Goal: Task Accomplishment & Management: Complete application form

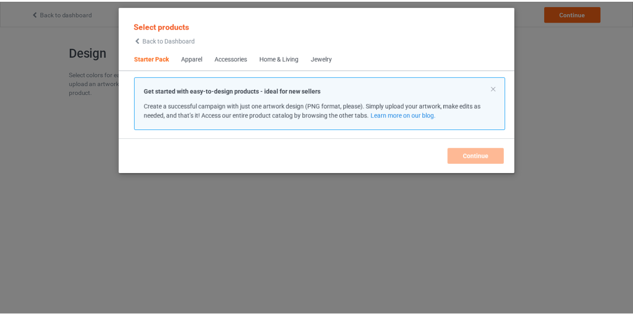
scroll to position [11, 0]
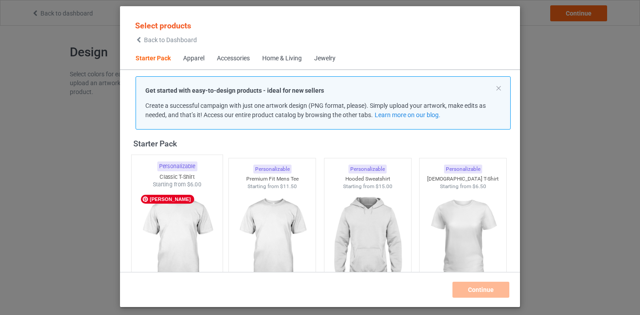
click at [202, 191] on img at bounding box center [177, 241] width 84 height 104
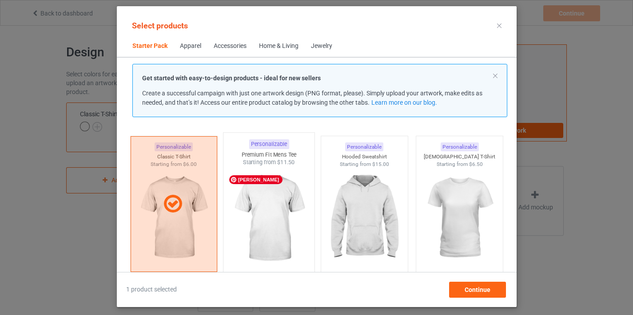
scroll to position [28, 0]
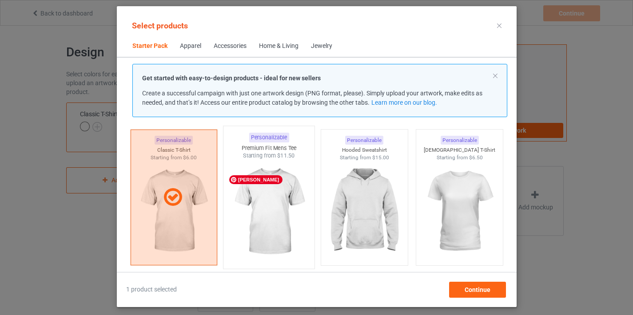
click at [283, 185] on img at bounding box center [269, 212] width 84 height 104
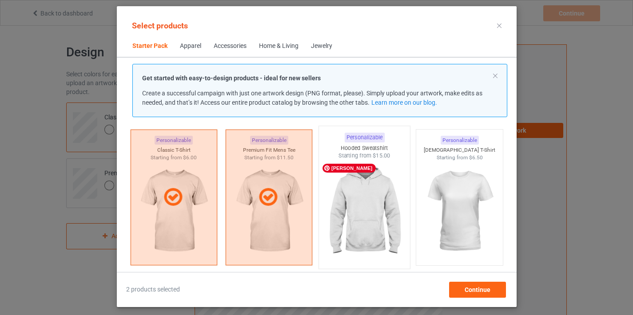
click at [372, 199] on img at bounding box center [365, 212] width 84 height 104
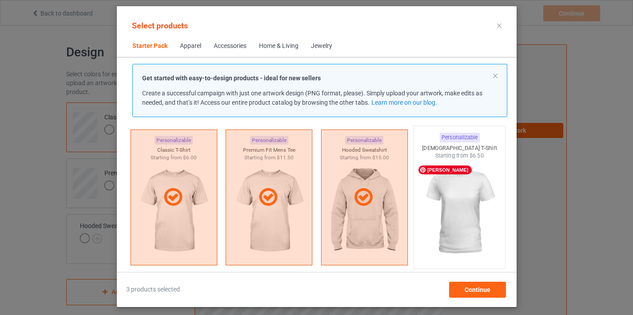
click at [443, 199] on img at bounding box center [460, 212] width 84 height 104
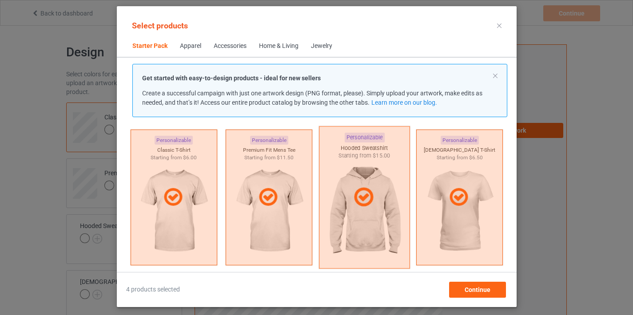
scroll to position [202, 0]
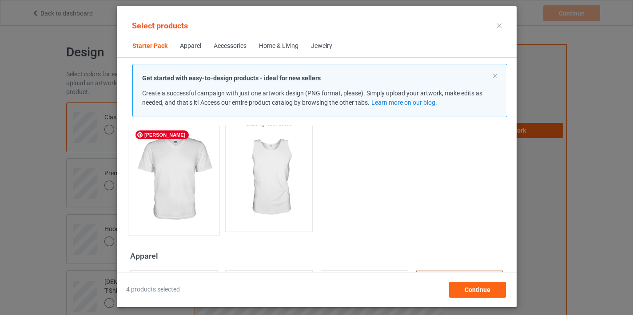
click at [190, 178] on img at bounding box center [174, 178] width 84 height 104
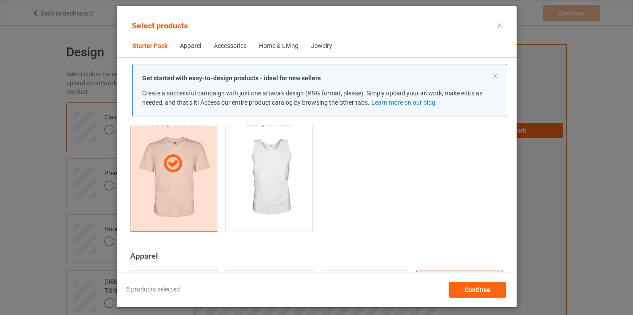
scroll to position [280, 0]
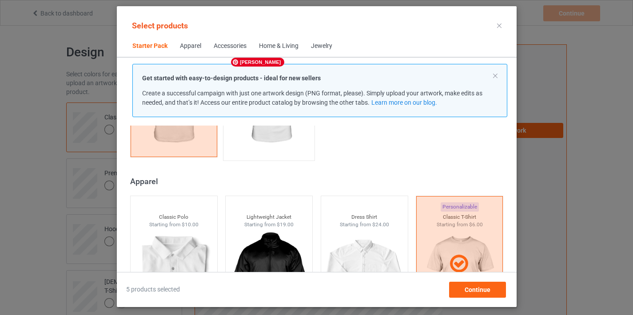
click at [274, 140] on img at bounding box center [269, 104] width 84 height 104
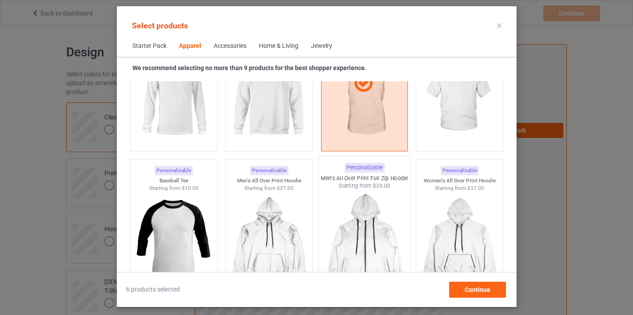
scroll to position [641, 0]
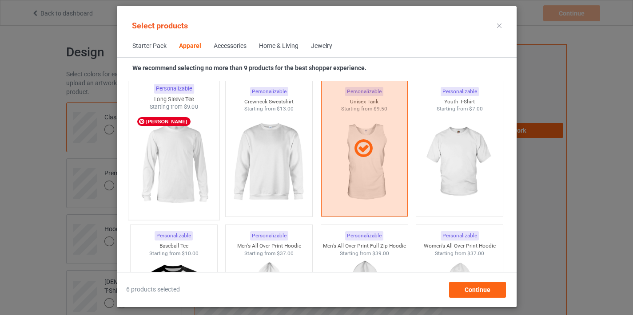
click at [194, 180] on img at bounding box center [174, 163] width 84 height 104
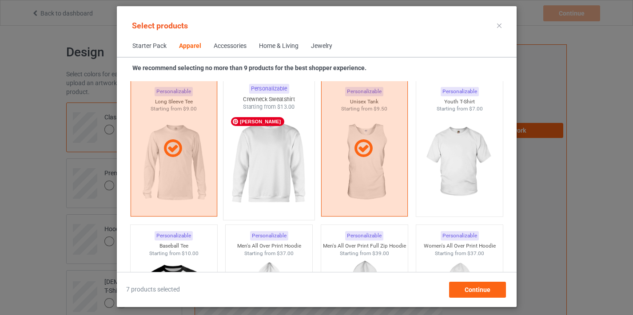
click at [280, 175] on img at bounding box center [269, 163] width 84 height 104
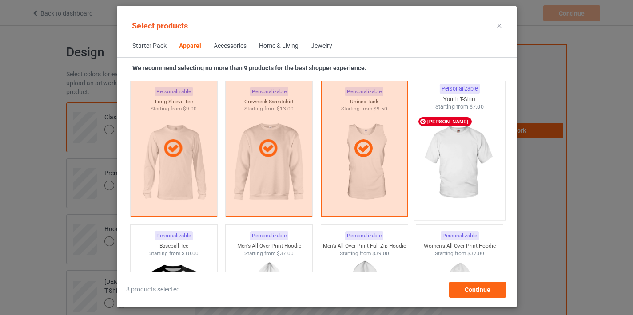
click at [444, 182] on img at bounding box center [460, 163] width 84 height 104
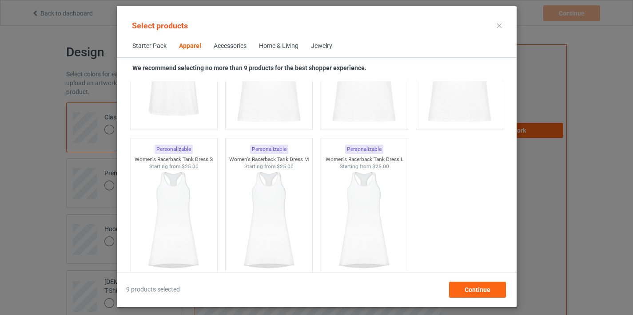
scroll to position [1761, 0]
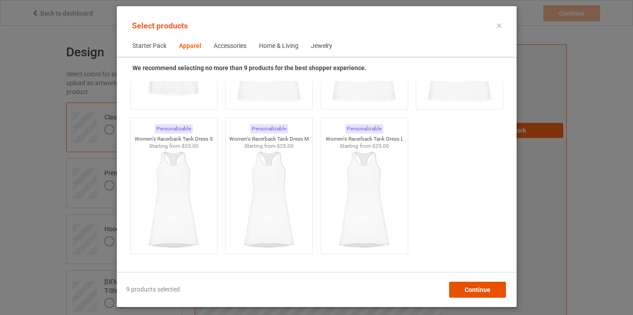
click at [487, 288] on span "Continue" at bounding box center [477, 290] width 26 height 7
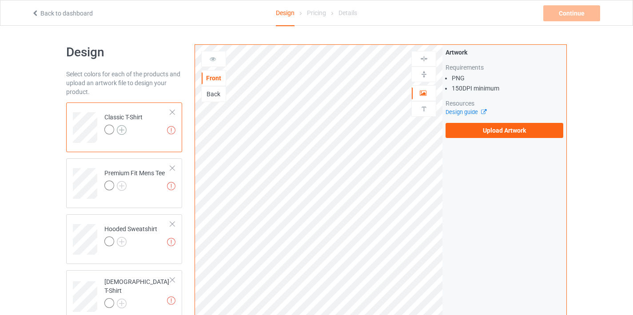
click at [124, 131] on img at bounding box center [122, 130] width 10 height 10
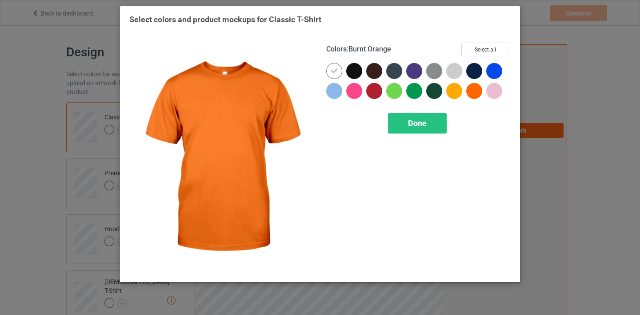
click at [479, 87] on div at bounding box center [474, 91] width 16 height 16
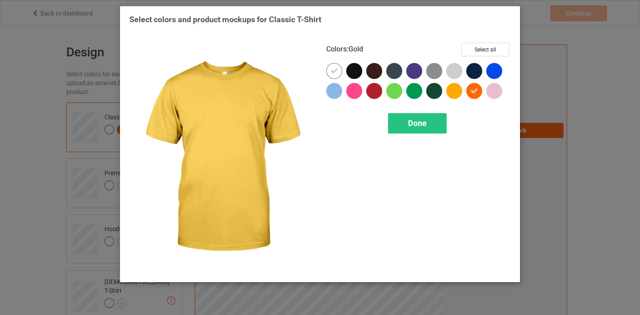
click at [451, 92] on div at bounding box center [454, 91] width 16 height 16
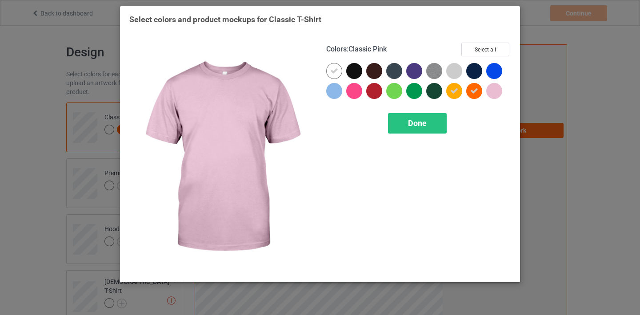
click at [494, 93] on div at bounding box center [494, 91] width 16 height 16
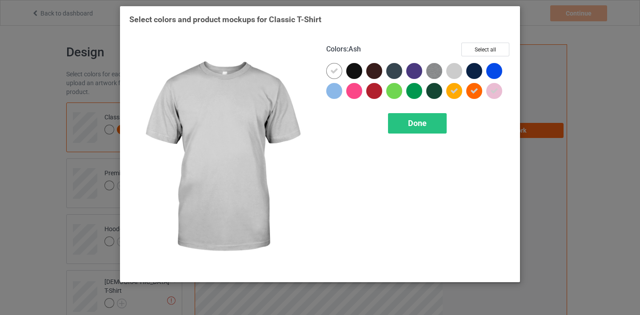
click at [456, 74] on div at bounding box center [454, 71] width 16 height 16
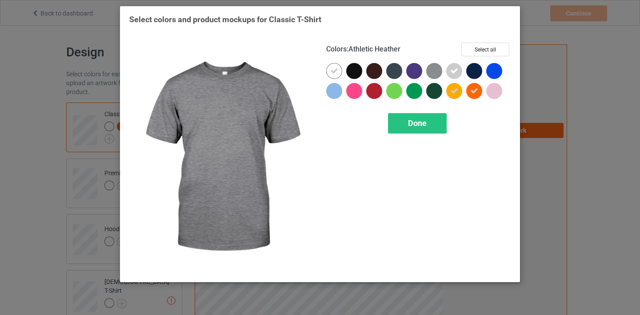
click at [433, 73] on img at bounding box center [434, 71] width 16 height 16
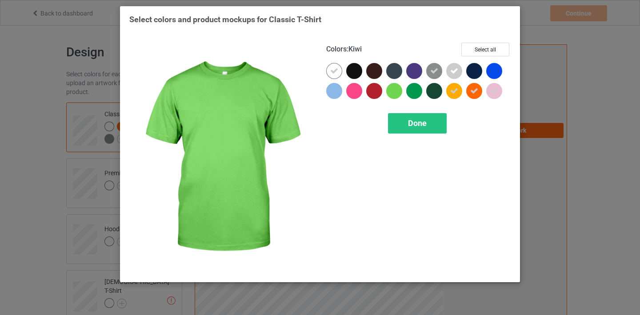
click at [397, 91] on div at bounding box center [394, 91] width 16 height 16
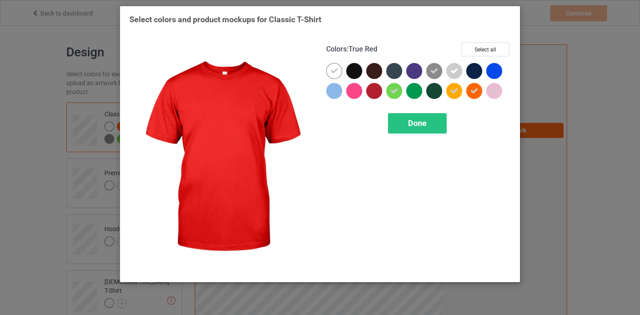
click at [367, 94] on div at bounding box center [374, 91] width 16 height 16
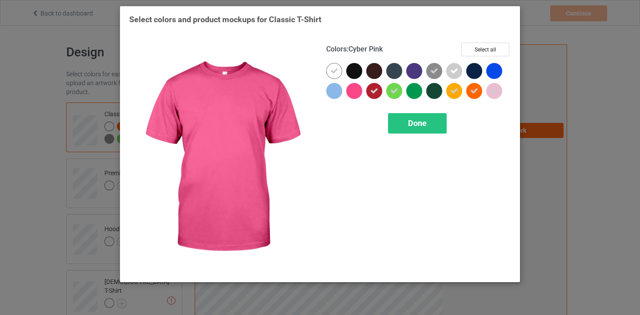
click at [350, 93] on div at bounding box center [354, 91] width 16 height 16
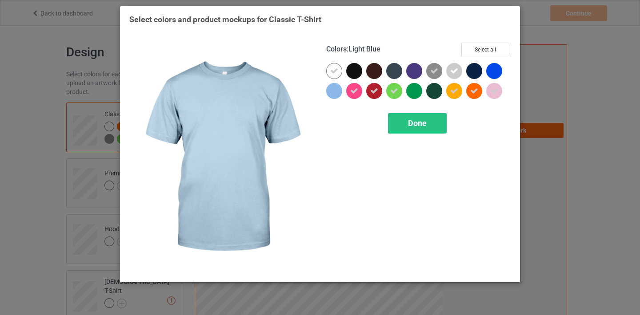
click at [338, 94] on div at bounding box center [334, 91] width 16 height 16
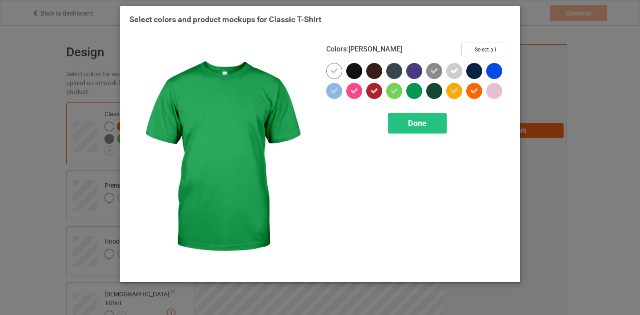
click at [408, 94] on div at bounding box center [414, 91] width 16 height 16
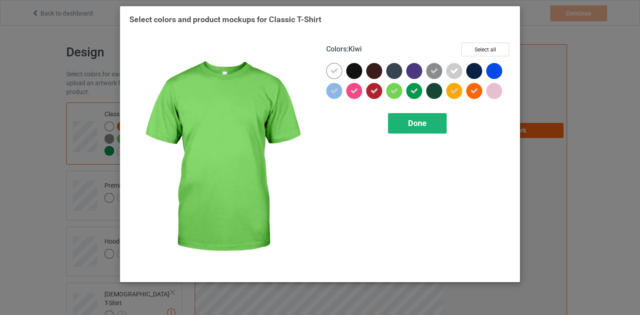
click at [420, 122] on span "Done" at bounding box center [417, 123] width 19 height 9
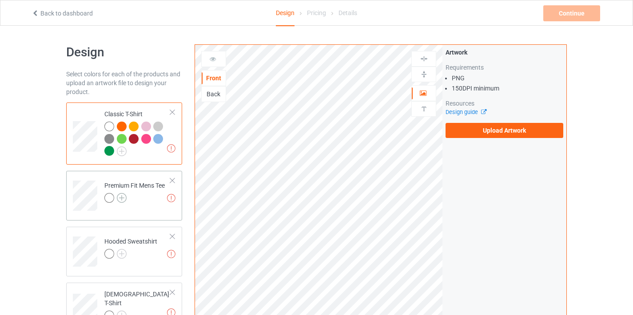
click at [120, 197] on img at bounding box center [122, 198] width 10 height 10
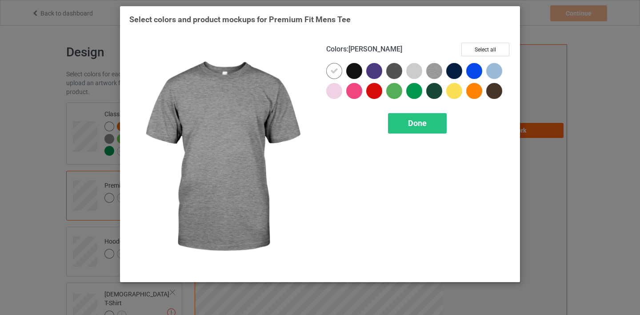
click at [434, 74] on img at bounding box center [434, 71] width 16 height 16
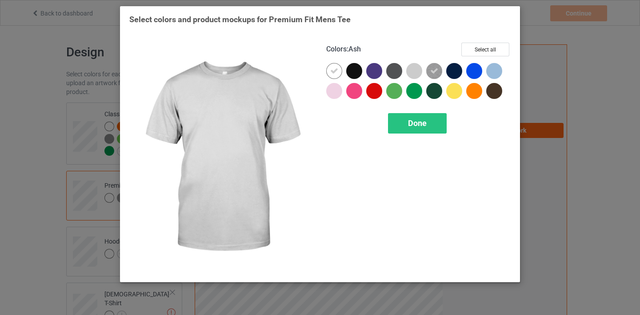
click at [410, 72] on div at bounding box center [414, 71] width 16 height 16
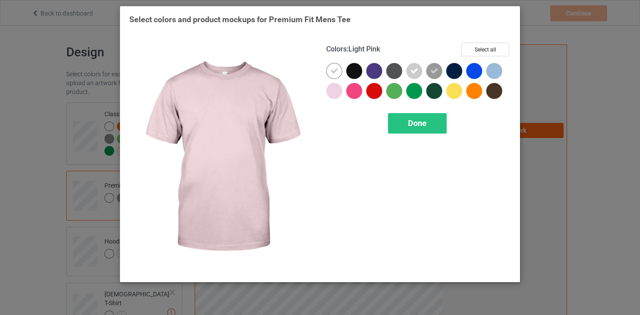
drag, startPoint x: 340, startPoint y: 91, endPoint x: 375, endPoint y: 97, distance: 35.7
click at [340, 91] on div at bounding box center [334, 91] width 16 height 16
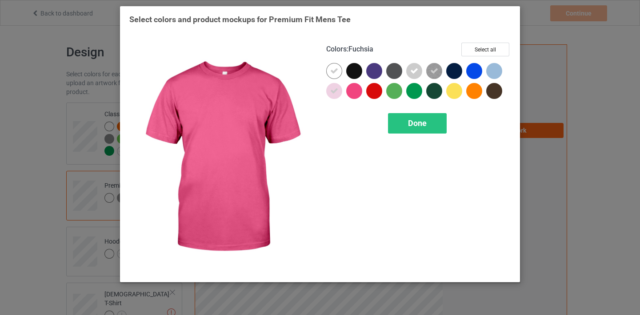
click at [353, 94] on div at bounding box center [354, 91] width 16 height 16
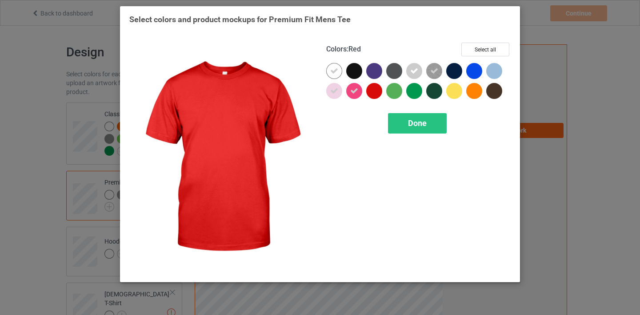
click at [373, 91] on div at bounding box center [374, 91] width 16 height 16
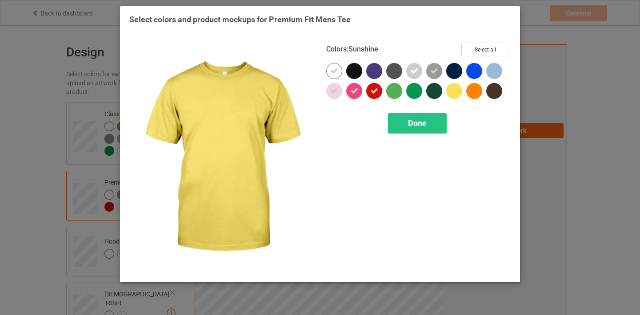
click at [458, 91] on div at bounding box center [454, 91] width 16 height 16
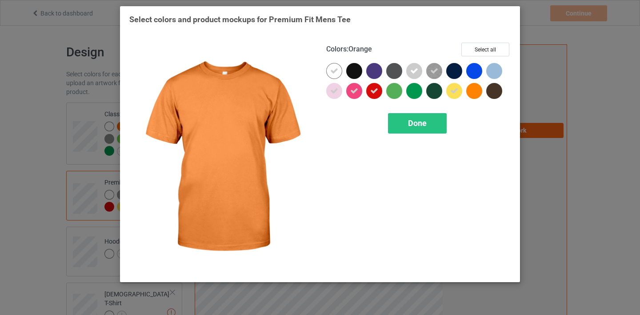
click at [480, 92] on div at bounding box center [474, 91] width 16 height 16
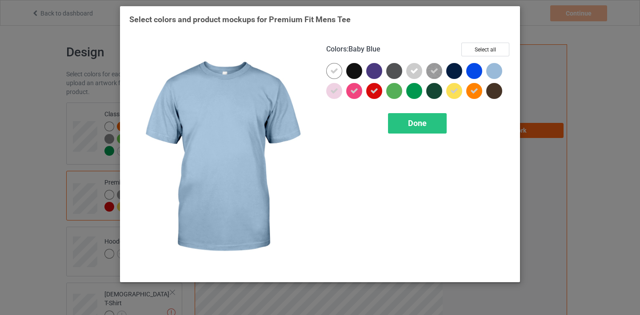
click at [498, 74] on div at bounding box center [494, 71] width 16 height 16
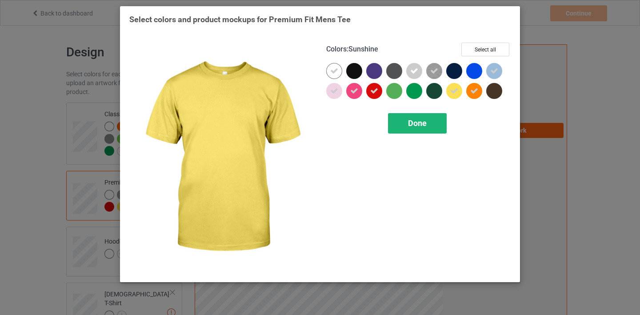
click at [426, 124] on span "Done" at bounding box center [417, 123] width 19 height 9
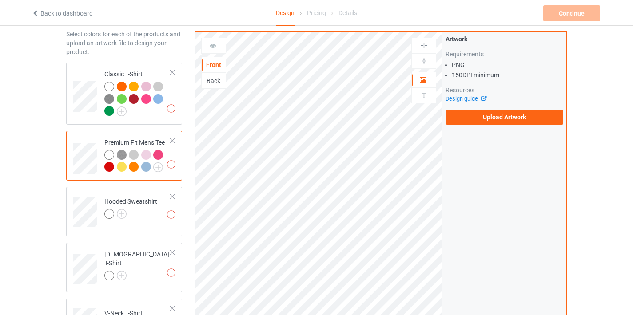
scroll to position [75, 0]
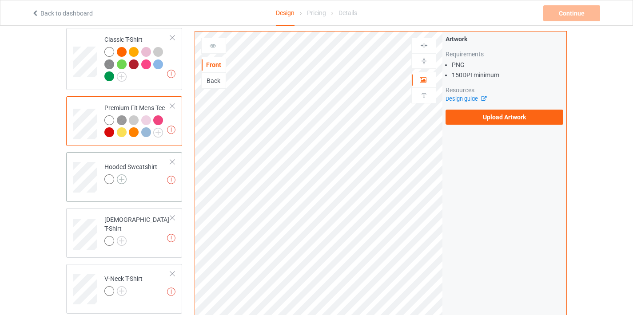
click at [124, 177] on img at bounding box center [122, 180] width 10 height 10
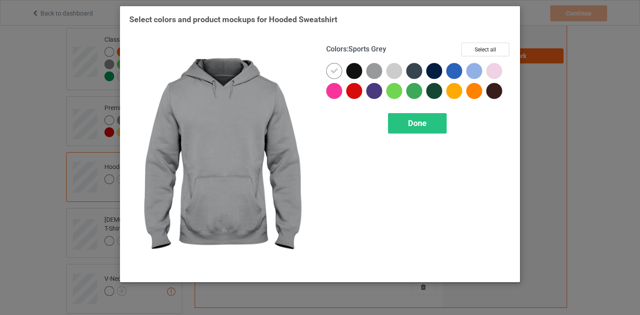
click at [380, 70] on div at bounding box center [374, 71] width 16 height 16
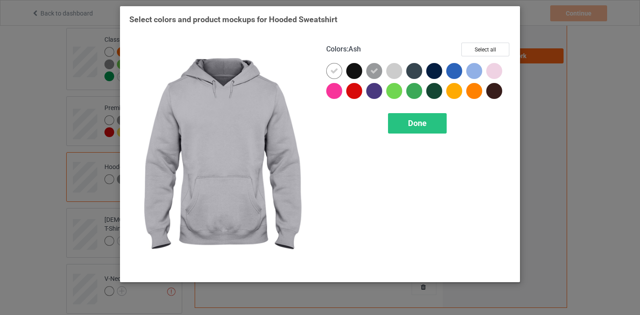
click at [395, 70] on div at bounding box center [394, 71] width 16 height 16
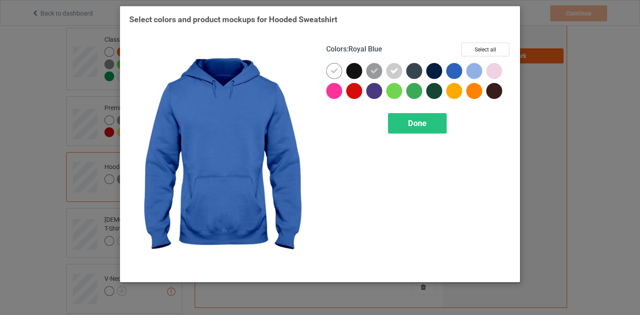
click at [460, 69] on div at bounding box center [454, 71] width 16 height 16
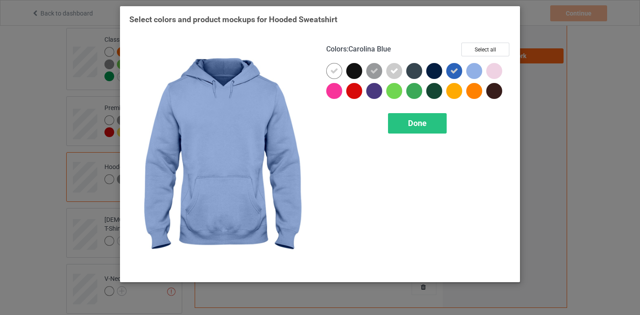
click at [480, 70] on div at bounding box center [474, 71] width 16 height 16
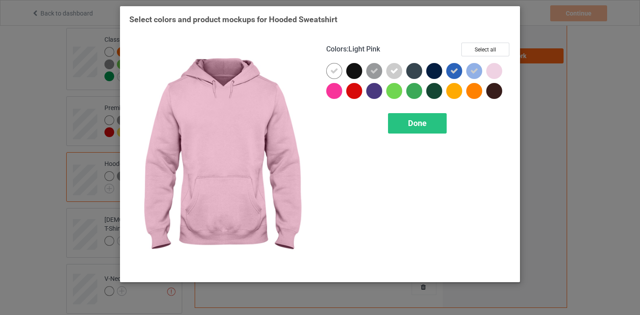
click at [497, 70] on div at bounding box center [494, 71] width 16 height 16
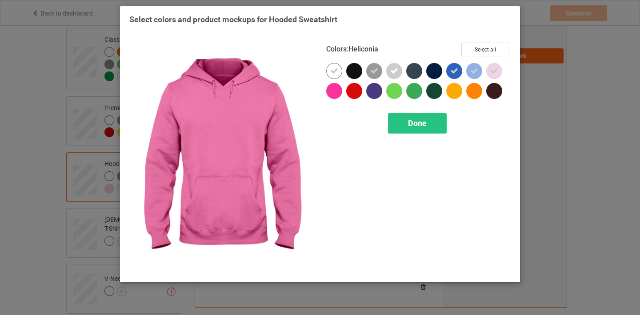
click at [334, 93] on div at bounding box center [334, 91] width 16 height 16
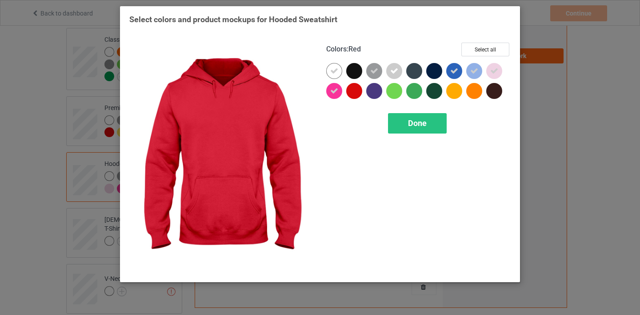
click at [353, 92] on div at bounding box center [354, 91] width 16 height 16
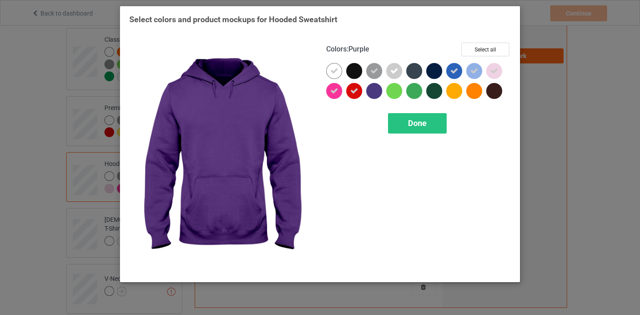
click at [384, 91] on div at bounding box center [376, 93] width 20 height 20
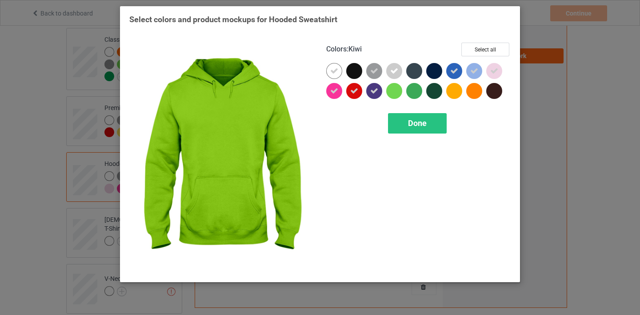
click at [405, 90] on div at bounding box center [396, 93] width 20 height 20
click at [392, 92] on icon at bounding box center [394, 91] width 8 height 8
click at [395, 92] on div at bounding box center [394, 91] width 16 height 16
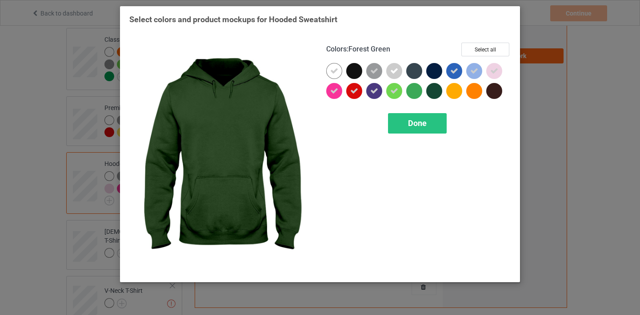
click at [472, 87] on div at bounding box center [474, 91] width 16 height 16
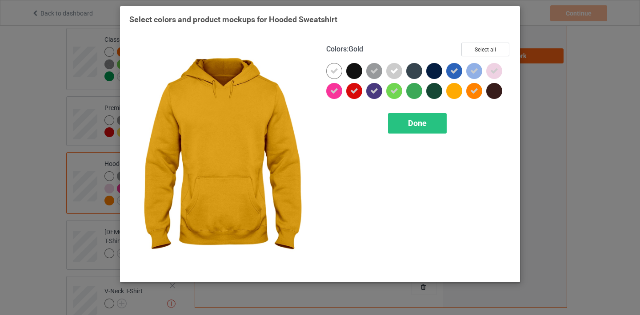
click at [456, 91] on div at bounding box center [454, 91] width 16 height 16
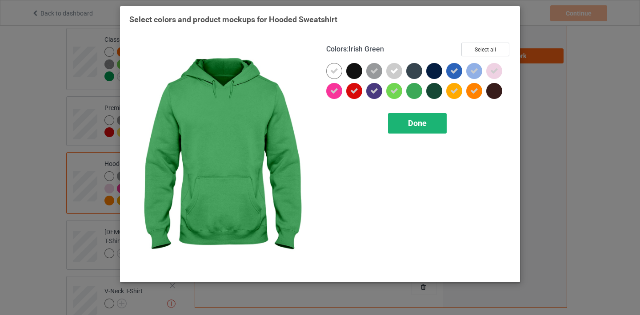
click at [417, 123] on span "Done" at bounding box center [417, 123] width 19 height 9
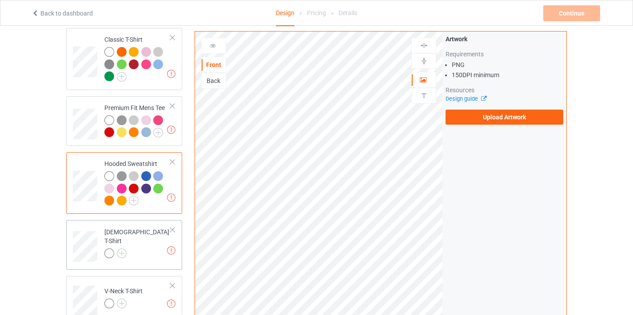
click at [127, 250] on div at bounding box center [137, 255] width 66 height 12
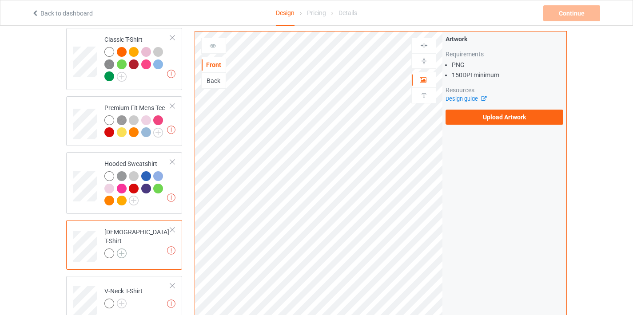
click at [119, 249] on img at bounding box center [122, 254] width 10 height 10
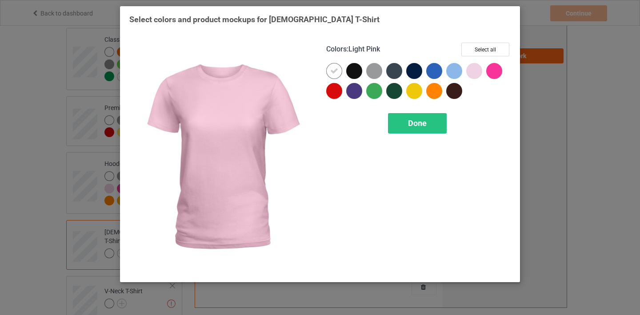
click at [480, 69] on div at bounding box center [474, 71] width 16 height 16
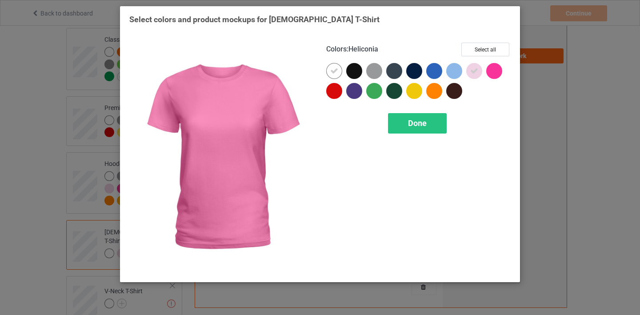
click at [492, 69] on div at bounding box center [494, 71] width 16 height 16
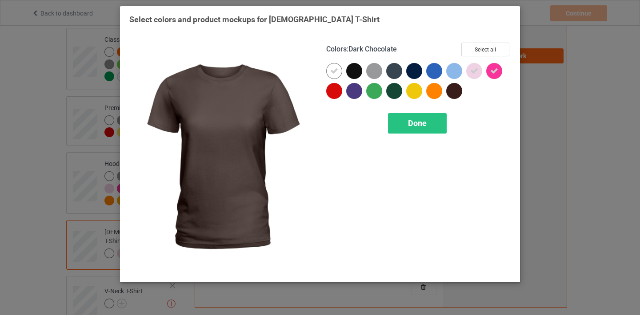
click at [446, 91] on div at bounding box center [454, 91] width 16 height 16
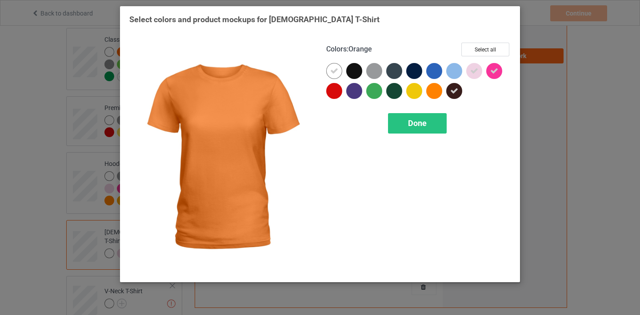
click at [437, 92] on div at bounding box center [434, 91] width 16 height 16
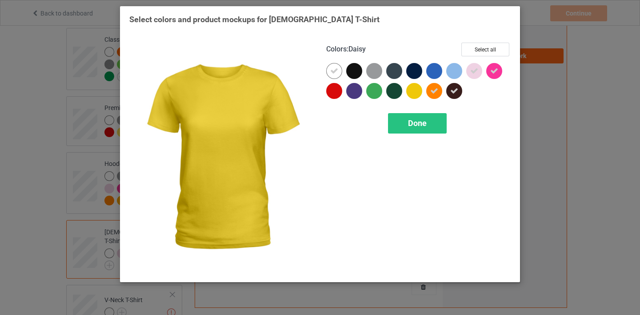
click at [409, 96] on div at bounding box center [414, 91] width 16 height 16
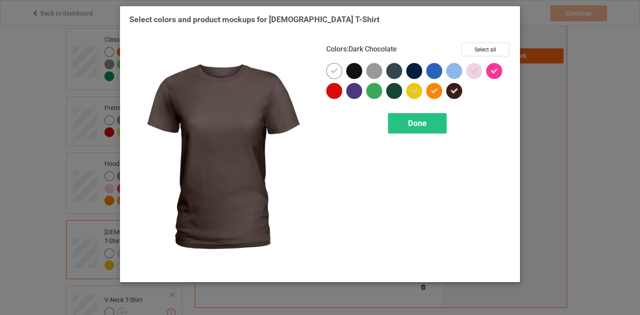
click at [452, 92] on icon at bounding box center [454, 91] width 8 height 8
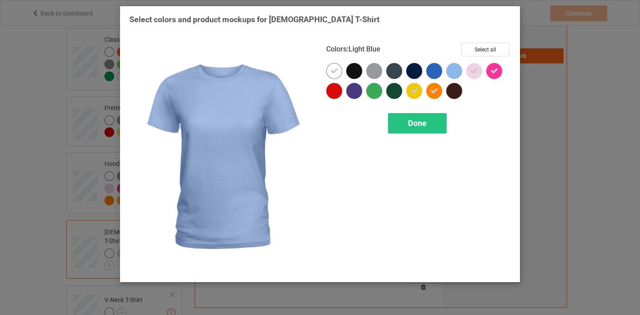
click at [462, 70] on div at bounding box center [456, 73] width 20 height 20
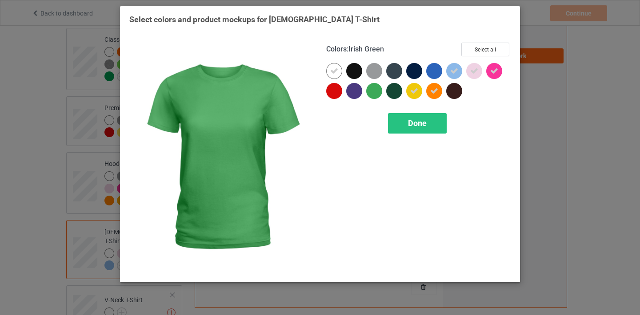
click at [369, 95] on div at bounding box center [374, 91] width 16 height 16
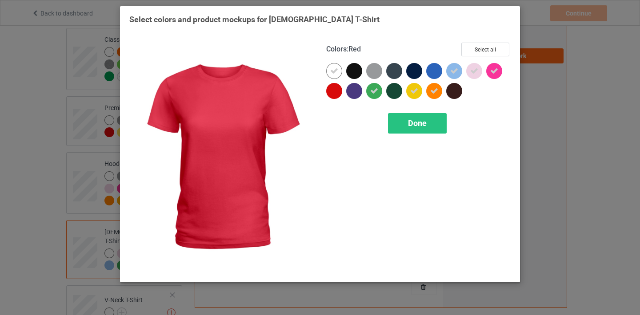
click at [334, 96] on div at bounding box center [334, 91] width 16 height 16
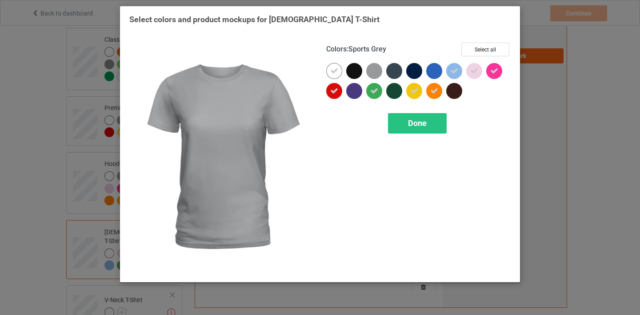
click at [371, 74] on div at bounding box center [374, 71] width 16 height 16
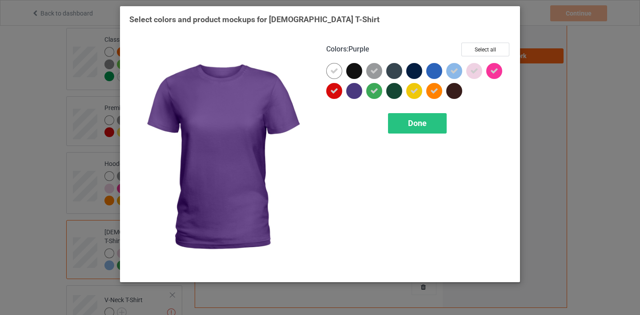
click at [359, 92] on div at bounding box center [354, 91] width 16 height 16
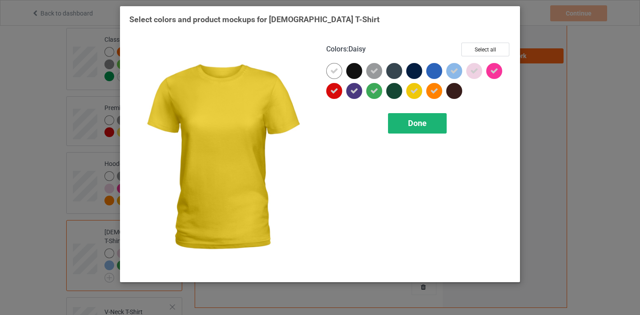
click at [432, 116] on div "Done" at bounding box center [417, 123] width 59 height 20
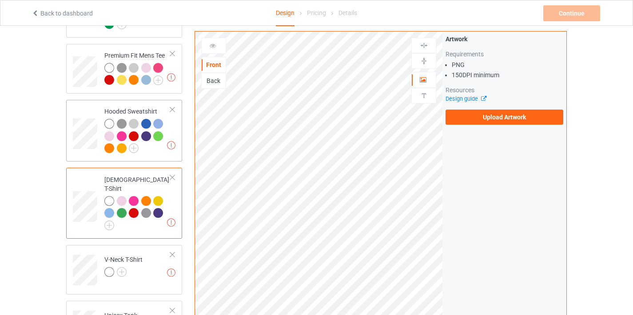
scroll to position [243, 0]
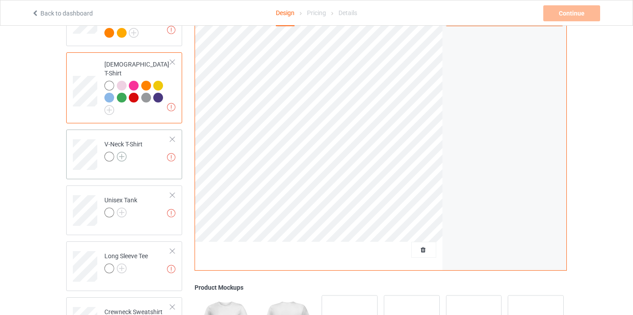
click at [124, 152] on img at bounding box center [122, 157] width 10 height 10
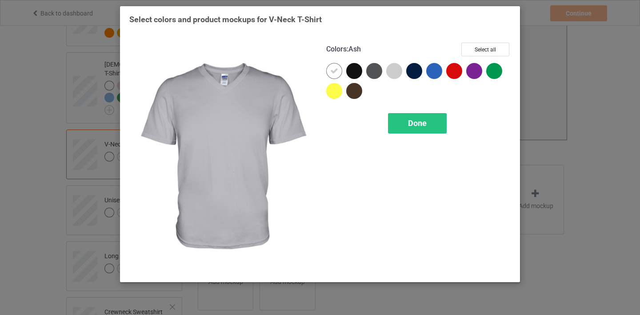
click at [389, 69] on div at bounding box center [394, 71] width 16 height 16
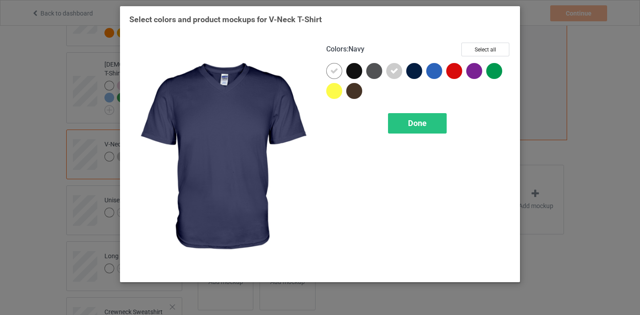
click at [423, 66] on div at bounding box center [416, 73] width 20 height 20
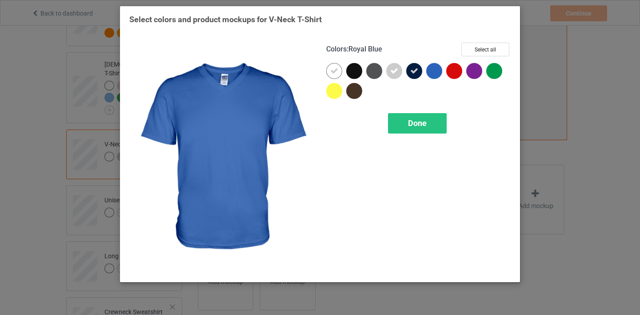
click at [437, 68] on div at bounding box center [434, 71] width 16 height 16
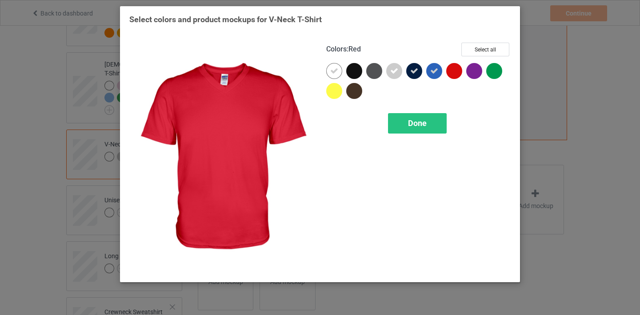
click at [450, 67] on div at bounding box center [454, 71] width 16 height 16
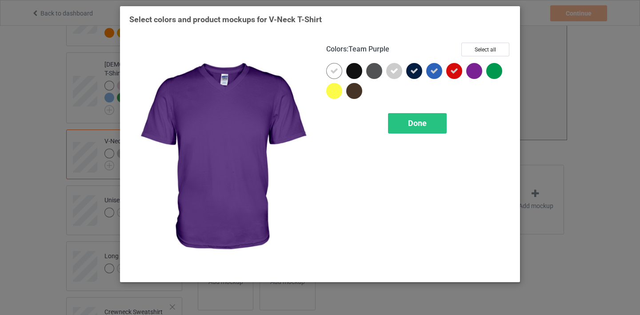
click at [477, 71] on div at bounding box center [474, 71] width 16 height 16
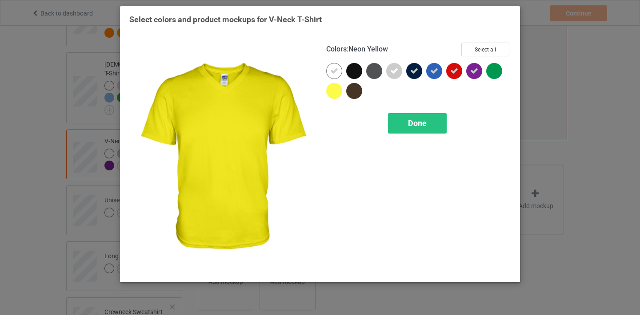
click at [331, 95] on div at bounding box center [334, 91] width 16 height 16
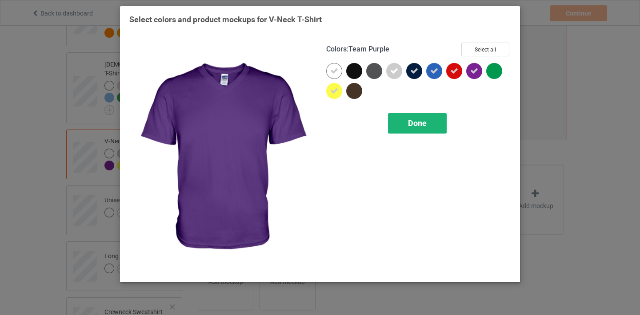
click at [429, 123] on div "Done" at bounding box center [417, 123] width 59 height 20
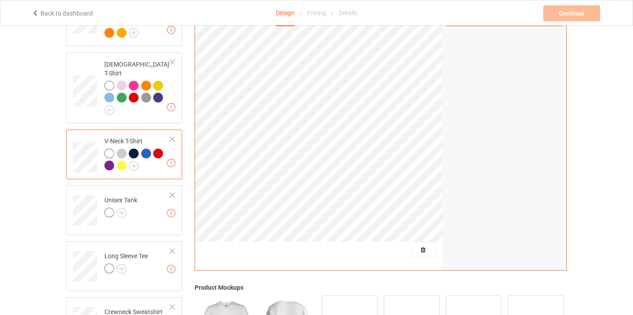
click at [172, 136] on div at bounding box center [172, 139] width 6 height 6
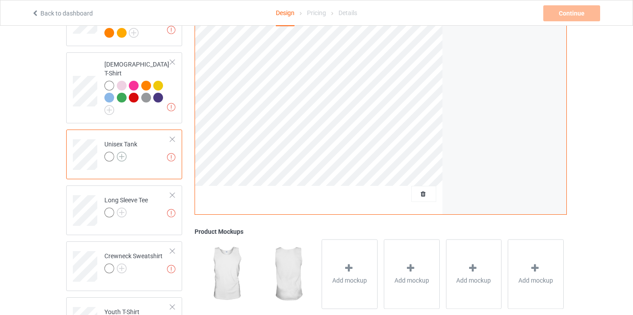
click at [123, 152] on img at bounding box center [122, 157] width 10 height 10
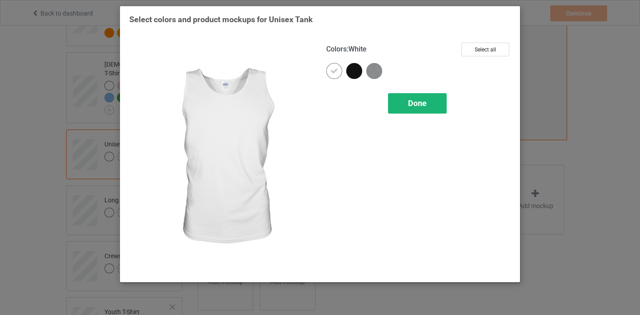
click at [422, 108] on div "Done" at bounding box center [417, 103] width 59 height 20
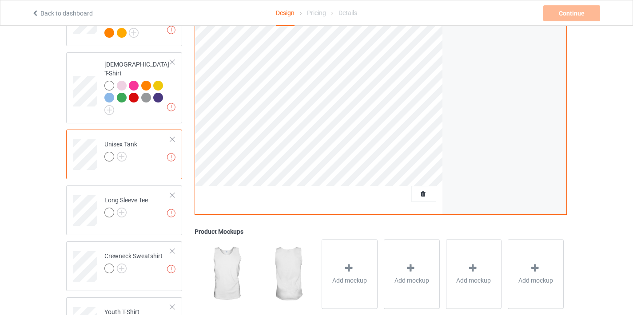
click at [172, 136] on div at bounding box center [172, 139] width 6 height 6
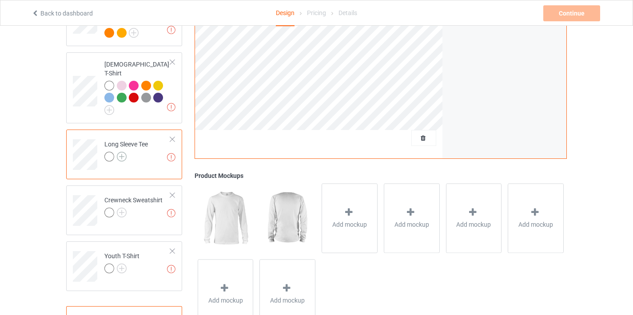
click at [120, 152] on img at bounding box center [122, 157] width 10 height 10
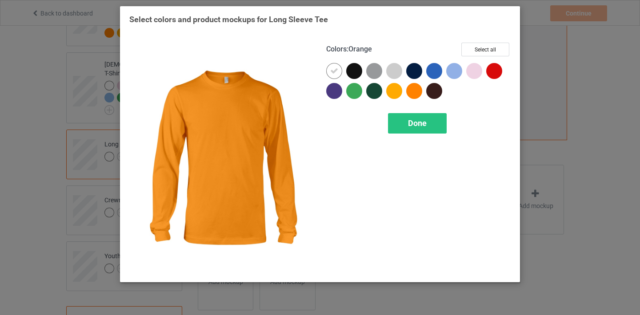
click at [411, 93] on div at bounding box center [414, 91] width 16 height 16
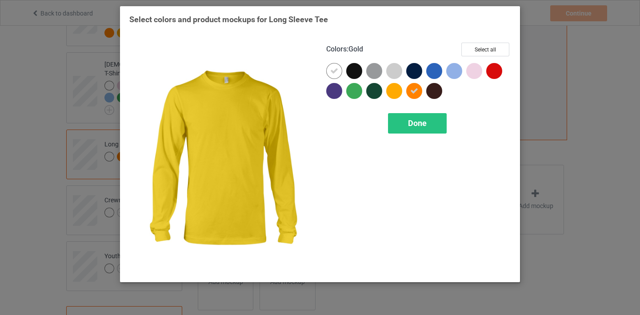
click at [397, 93] on div at bounding box center [394, 91] width 16 height 16
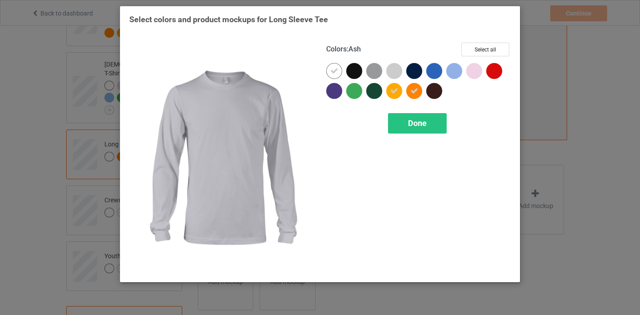
click at [394, 75] on div at bounding box center [394, 71] width 16 height 16
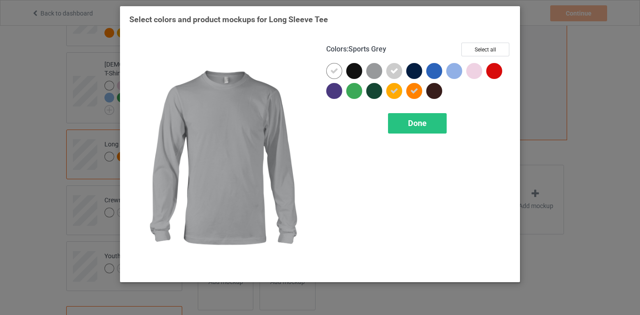
click at [380, 73] on div at bounding box center [374, 71] width 16 height 16
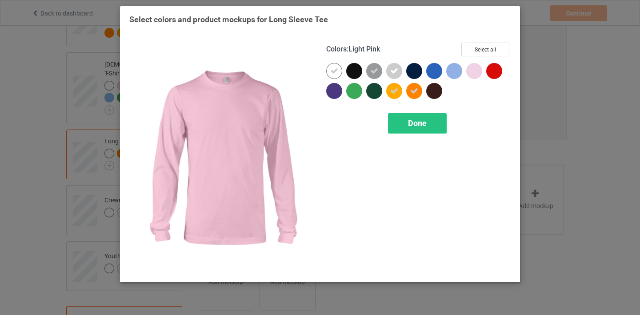
click at [468, 70] on div at bounding box center [474, 71] width 16 height 16
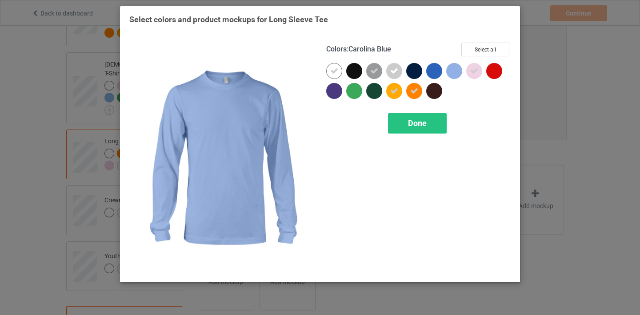
click at [450, 75] on div at bounding box center [454, 71] width 16 height 16
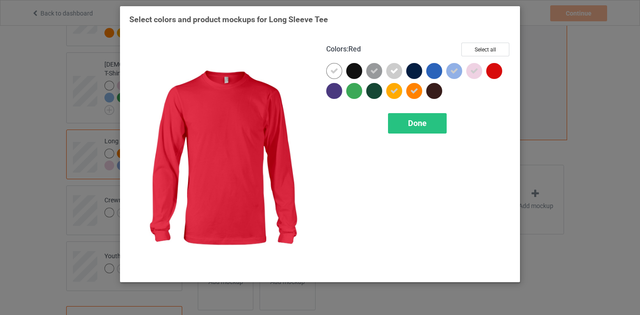
click at [495, 67] on div at bounding box center [494, 71] width 16 height 16
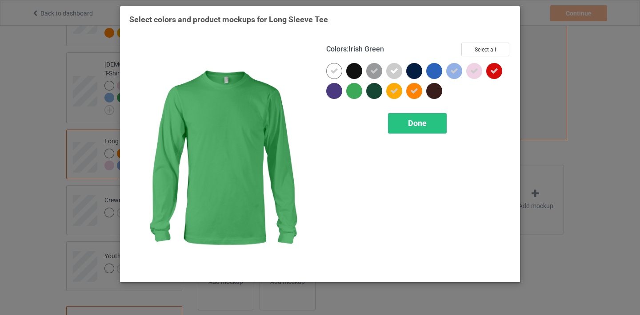
click at [351, 94] on div at bounding box center [354, 91] width 16 height 16
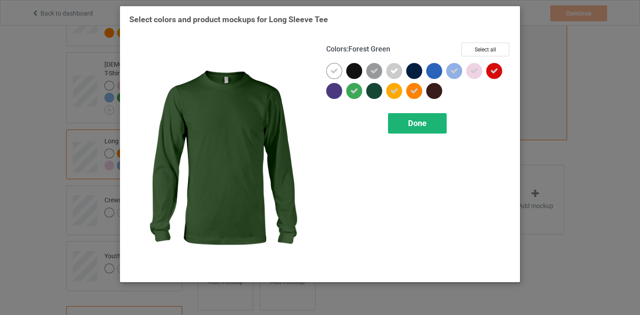
click at [425, 125] on span "Done" at bounding box center [417, 123] width 19 height 9
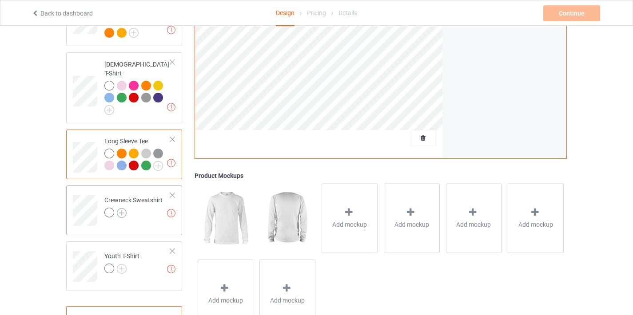
click at [124, 208] on img at bounding box center [122, 213] width 10 height 10
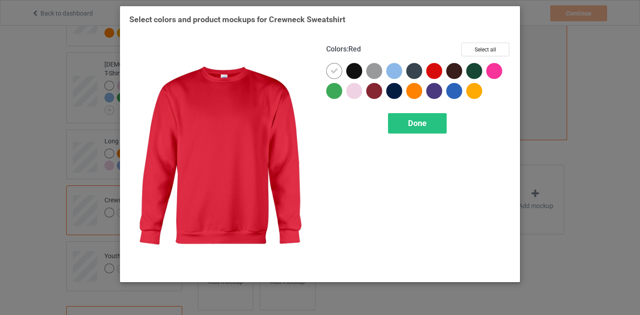
click at [432, 66] on div at bounding box center [434, 71] width 16 height 16
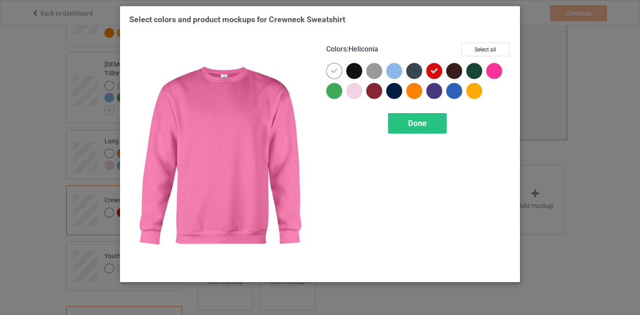
click at [489, 67] on div at bounding box center [494, 71] width 16 height 16
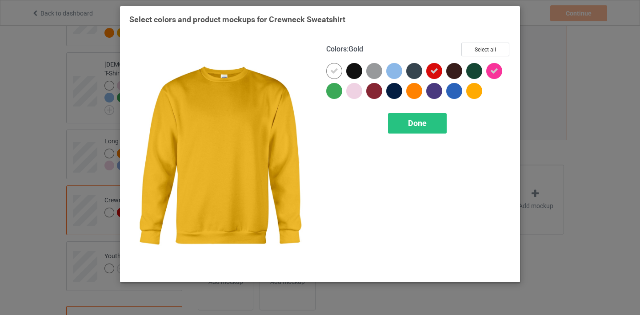
click at [476, 89] on div at bounding box center [474, 91] width 16 height 16
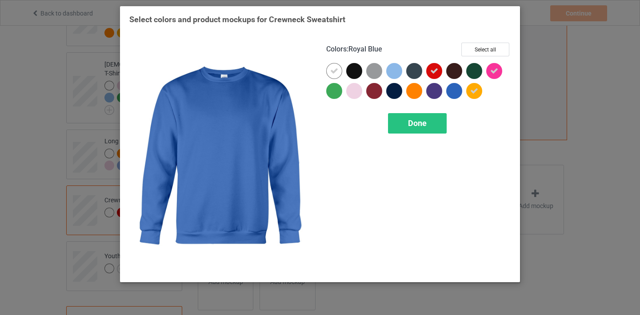
click at [452, 94] on div at bounding box center [454, 91] width 16 height 16
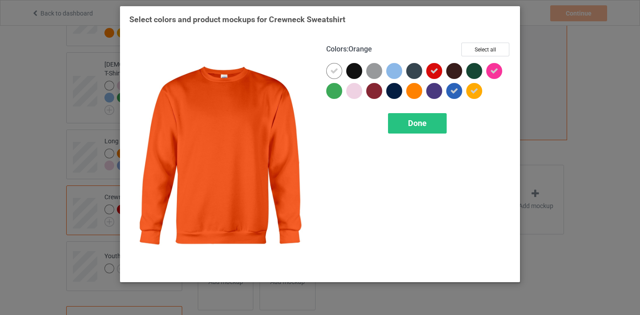
click at [408, 93] on div at bounding box center [414, 91] width 16 height 16
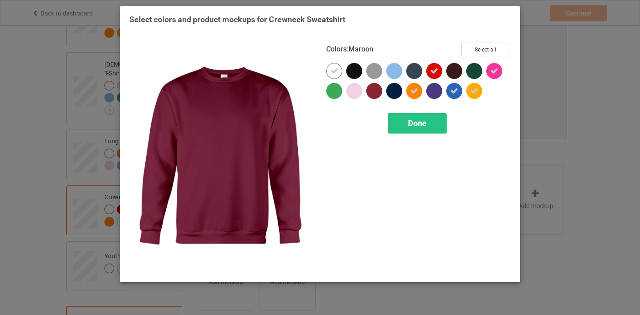
click at [371, 95] on div at bounding box center [374, 91] width 16 height 16
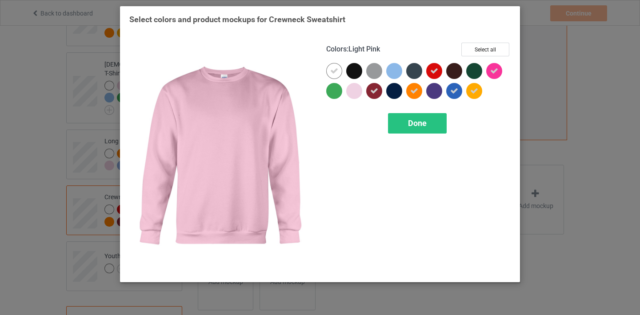
click at [348, 95] on div at bounding box center [354, 91] width 16 height 16
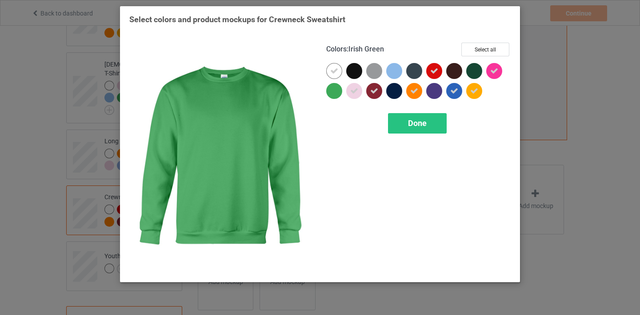
click at [327, 95] on div at bounding box center [336, 93] width 20 height 20
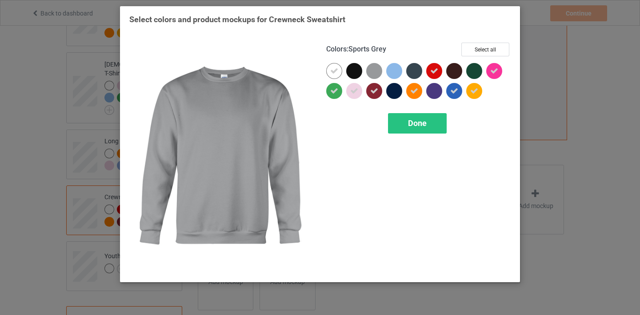
click at [376, 75] on div at bounding box center [374, 71] width 16 height 16
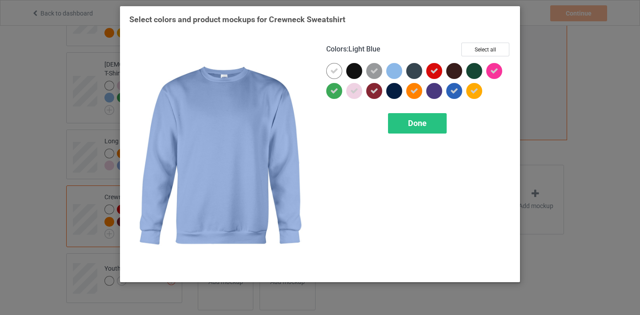
click at [391, 72] on div at bounding box center [394, 71] width 16 height 16
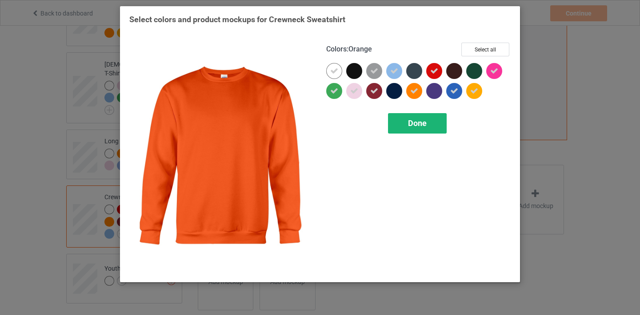
click at [434, 129] on div "Done" at bounding box center [417, 123] width 59 height 20
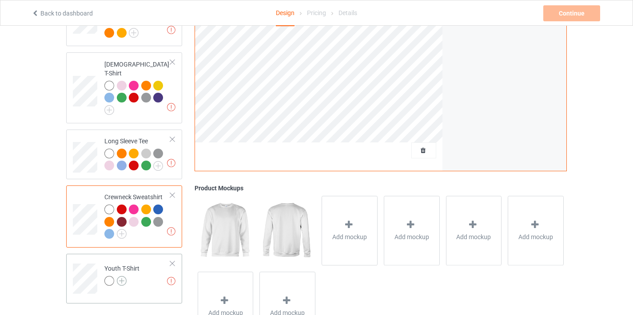
click at [123, 276] on img at bounding box center [122, 281] width 10 height 10
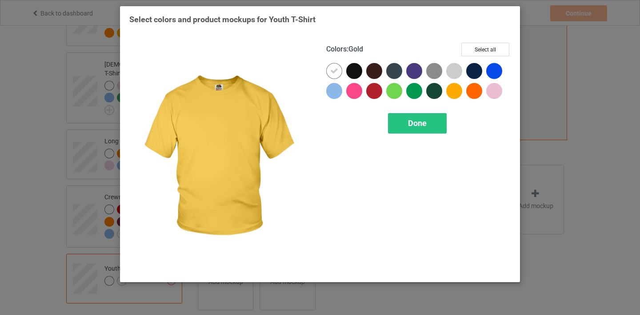
click at [452, 93] on div at bounding box center [454, 91] width 16 height 16
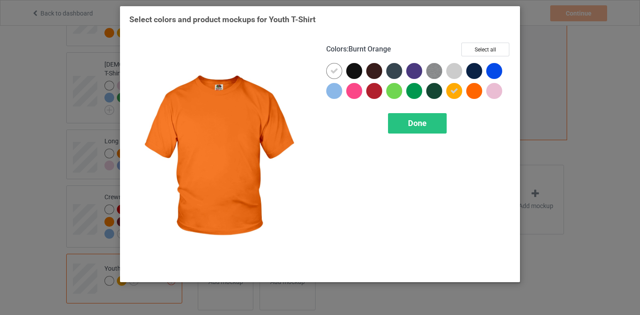
click at [479, 88] on div at bounding box center [474, 91] width 16 height 16
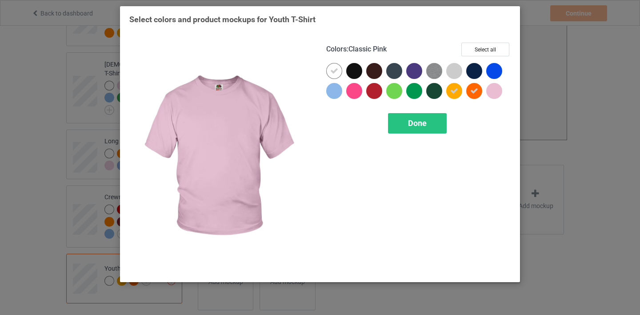
click at [492, 90] on div at bounding box center [494, 91] width 16 height 16
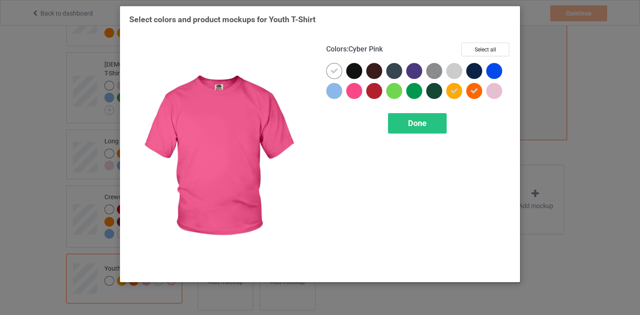
click at [358, 95] on div at bounding box center [354, 91] width 16 height 16
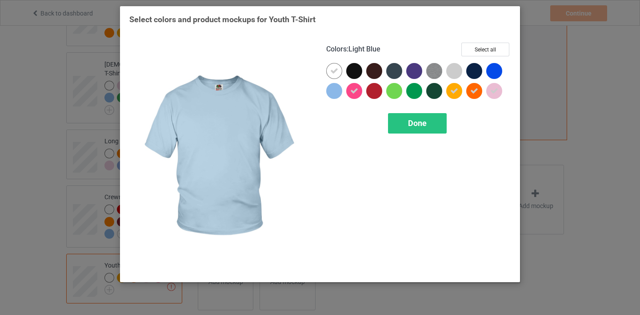
click at [336, 94] on div at bounding box center [334, 91] width 16 height 16
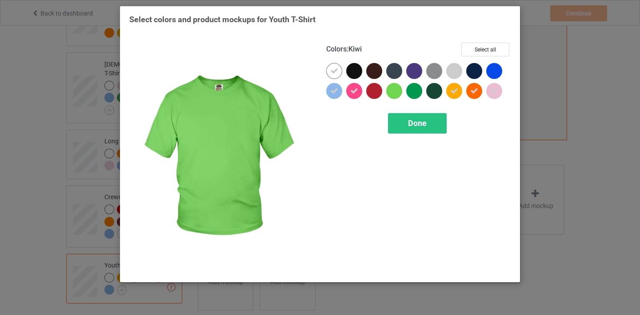
click at [392, 91] on div at bounding box center [394, 91] width 16 height 16
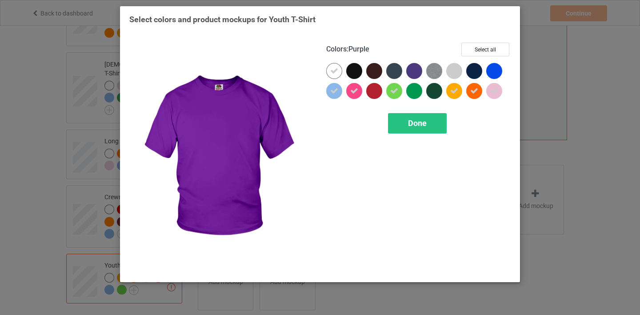
click at [425, 77] on div at bounding box center [416, 73] width 20 height 20
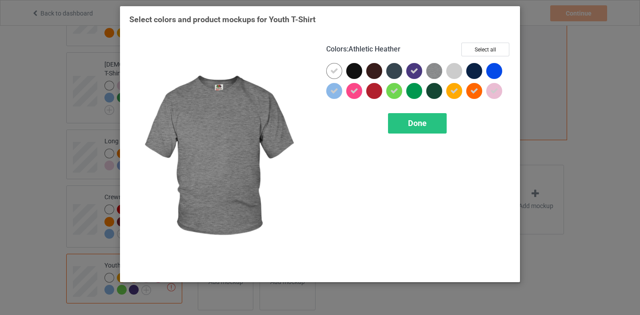
click at [439, 73] on img at bounding box center [434, 71] width 16 height 16
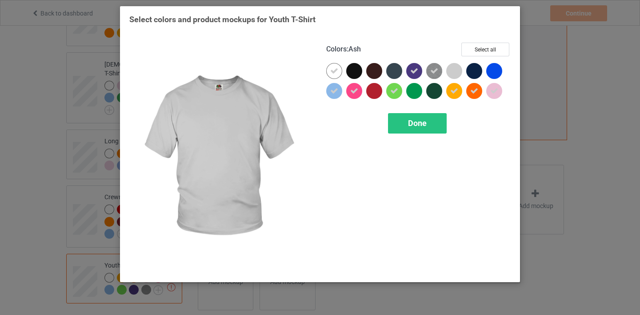
click at [459, 70] on div at bounding box center [454, 71] width 16 height 16
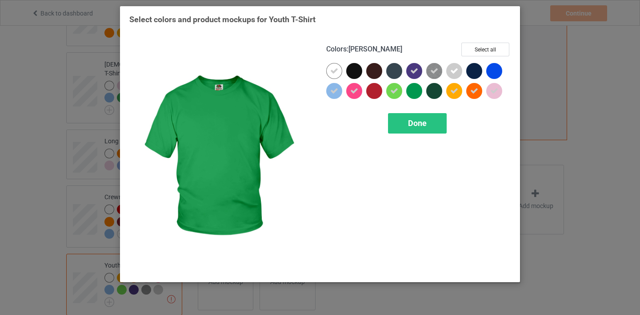
click at [418, 97] on div at bounding box center [414, 91] width 16 height 16
click at [424, 125] on span "Done" at bounding box center [417, 123] width 19 height 9
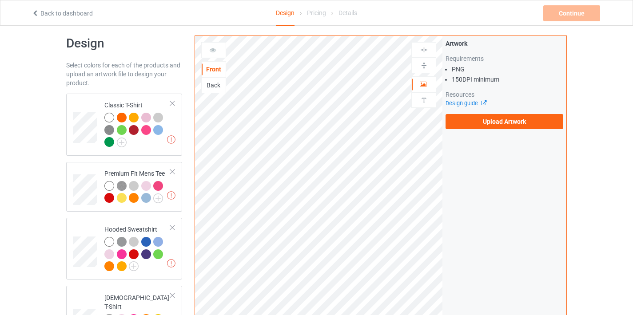
scroll to position [8, 0]
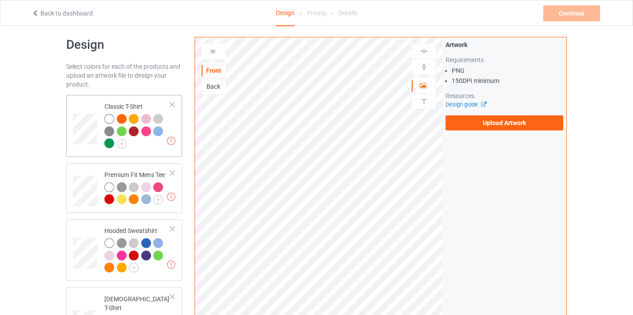
click at [121, 118] on div at bounding box center [122, 119] width 10 height 10
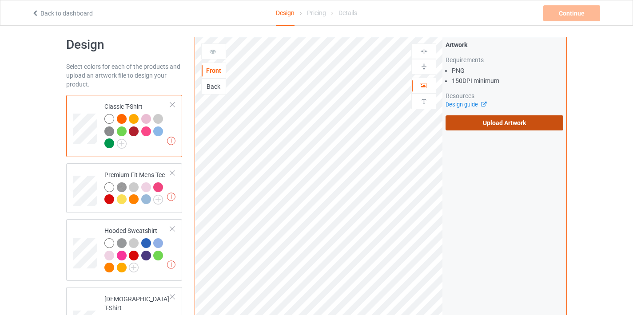
click at [481, 121] on label "Upload Artwork" at bounding box center [505, 123] width 118 height 15
click at [0, 0] on input "Upload Artwork" at bounding box center [0, 0] width 0 height 0
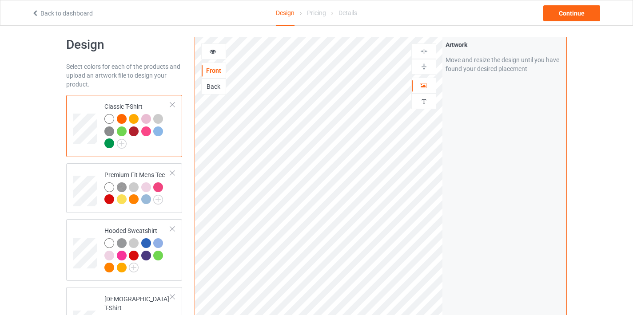
click at [449, 170] on div "Artwork Move and resize the design until you have found your desired placement" at bounding box center [505, 206] width 124 height 338
click at [562, 9] on div "Continue" at bounding box center [571, 13] width 57 height 16
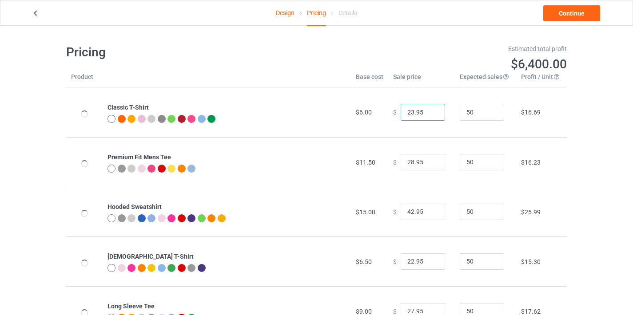
click at [429, 110] on input "23.95" at bounding box center [423, 112] width 44 height 17
type input "24.95"
click at [429, 110] on input "24.95" at bounding box center [423, 112] width 44 height 17
type input "29.95"
click at [432, 160] on input "29.95" at bounding box center [423, 162] width 44 height 17
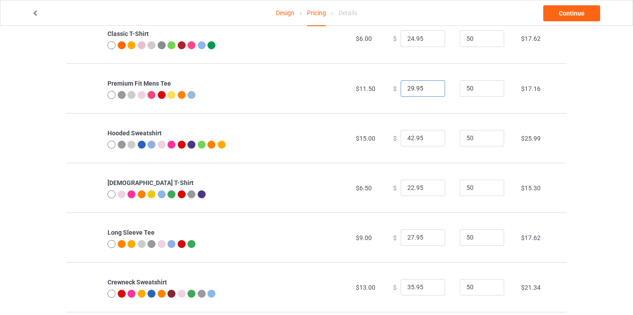
scroll to position [139, 0]
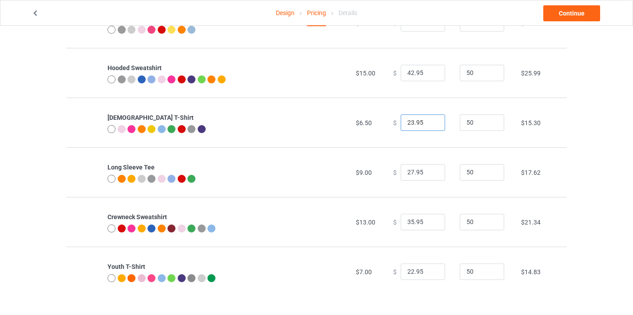
click at [430, 120] on input "23.95" at bounding box center [423, 123] width 44 height 17
type input "24.95"
click at [430, 120] on input "24.95" at bounding box center [423, 123] width 44 height 17
type input "36.95"
click at [431, 220] on input "36.95" at bounding box center [423, 222] width 44 height 17
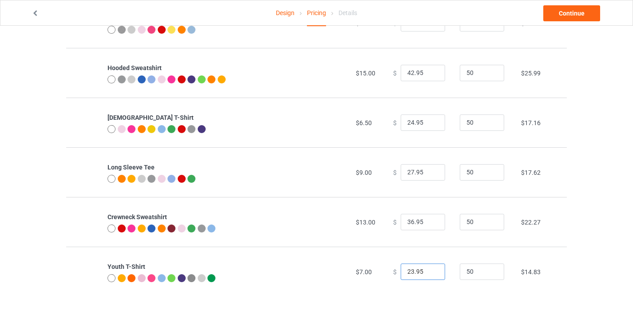
click at [428, 269] on input "23.95" at bounding box center [423, 272] width 44 height 17
type input "24.95"
click at [428, 269] on input "24.95" at bounding box center [423, 272] width 44 height 17
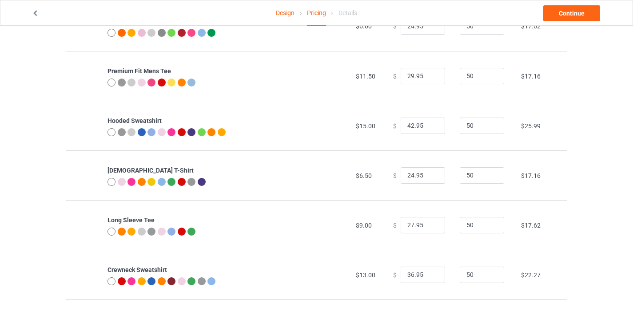
scroll to position [0, 0]
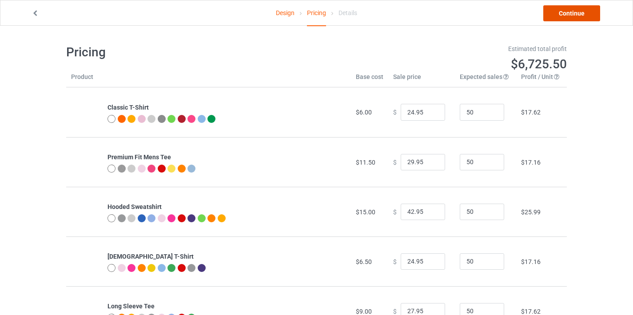
click at [579, 12] on link "Continue" at bounding box center [571, 13] width 57 height 16
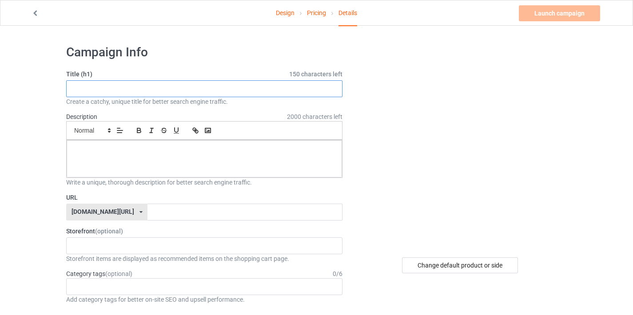
click at [232, 88] on input "text" at bounding box center [204, 88] width 276 height 17
paste input "Every Child Matters"
type input "Every Child Matters AT01"
click at [233, 169] on div at bounding box center [205, 158] width 276 height 37
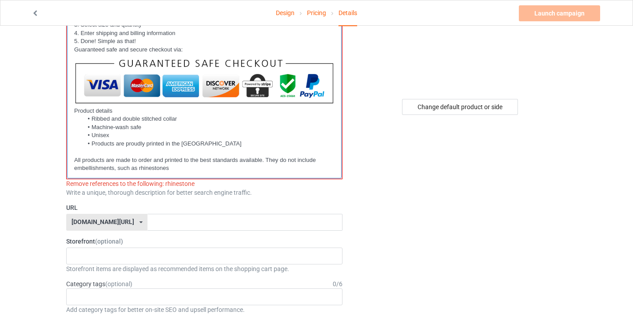
scroll to position [159, 0]
click at [217, 170] on p "All products are made to order and printed to the best standards available. The…" at bounding box center [204, 164] width 260 height 16
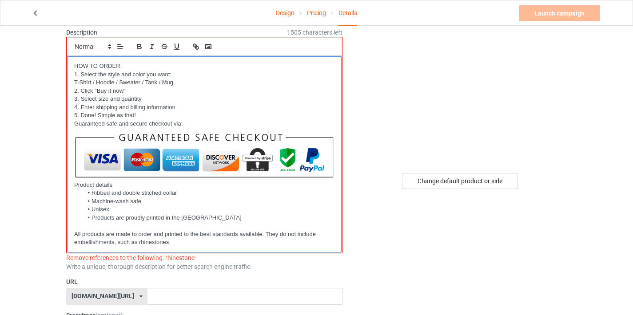
scroll to position [84, 0]
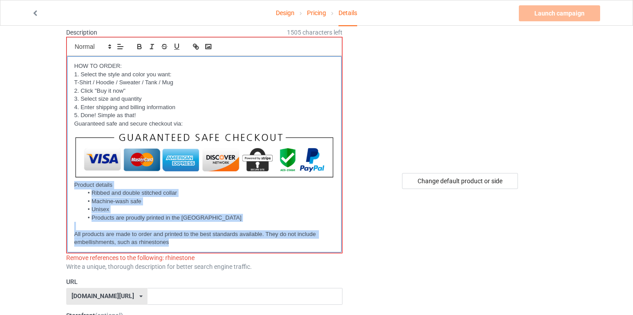
drag, startPoint x: 71, startPoint y: 187, endPoint x: 212, endPoint y: 241, distance: 150.7
click at [212, 241] on div "HOW TO ORDER: 1. Select the style and color you want: T-Shirt / Hoodie / Sweate…" at bounding box center [204, 154] width 275 height 196
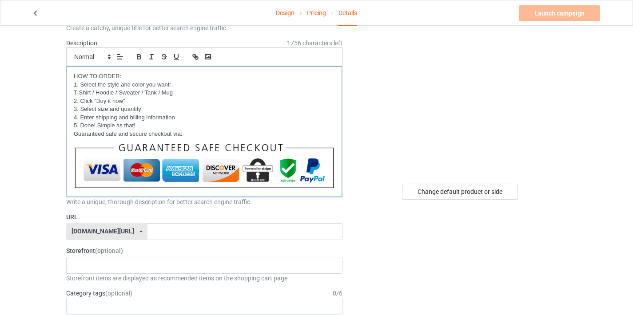
scroll to position [112, 0]
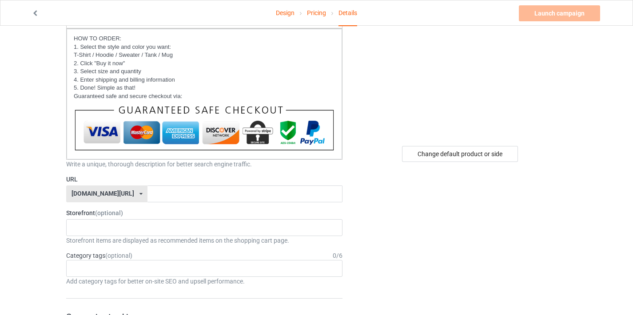
click at [115, 195] on div "hilarious-family.com/" at bounding box center [103, 194] width 63 height 6
click at [106, 247] on div "powwow-no1.com/" at bounding box center [107, 243] width 80 height 16
click at [172, 193] on input "text" at bounding box center [245, 194] width 195 height 17
type input "at-01"
click at [189, 230] on div "Native - Best Selling Bag Tumber Home & Living Store Accessories Store Necklace…" at bounding box center [204, 228] width 276 height 17
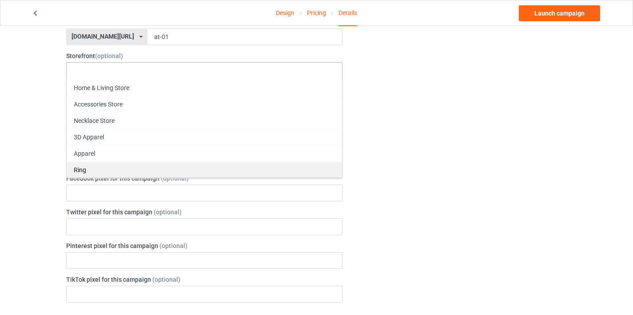
scroll to position [240, 0]
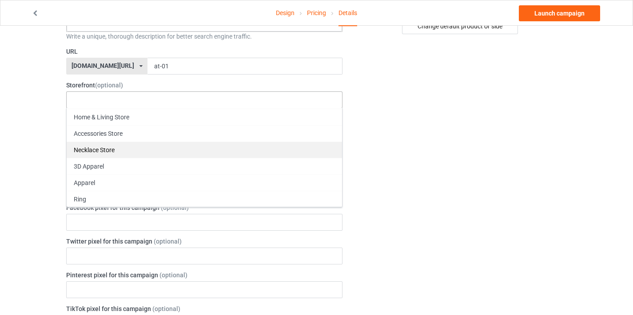
type input "m"
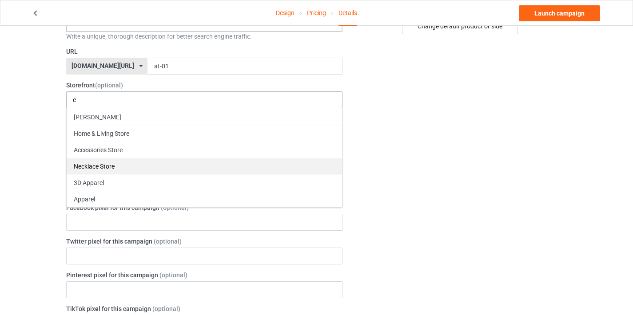
scroll to position [14, 0]
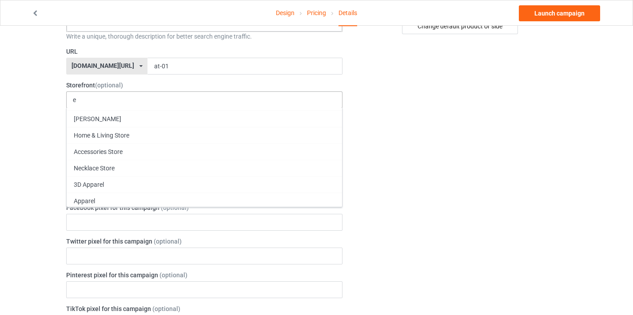
click at [192, 100] on div "e Native - Best Selling Tumber Home & Living Store Accessories Store Necklace S…" at bounding box center [204, 100] width 276 height 17
paste input "Every Child Matters"
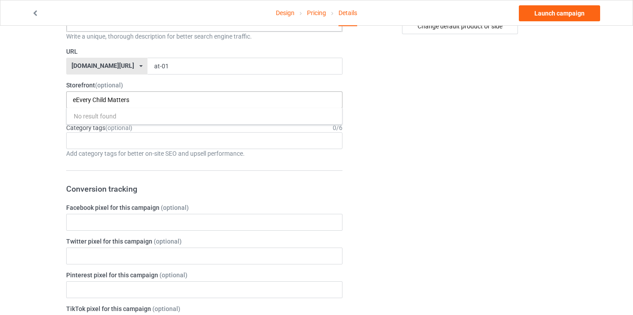
drag, startPoint x: 76, startPoint y: 100, endPoint x: 68, endPoint y: 99, distance: 8.5
click at [68, 99] on div "eEvery Child Matters No result found" at bounding box center [204, 100] width 276 height 17
click at [419, 137] on div "Change default product or side" at bounding box center [461, 294] width 224 height 990
click at [260, 102] on div "Every Child Matters No result found" at bounding box center [204, 100] width 276 height 17
click at [245, 102] on div "Every Child Matters No result found" at bounding box center [204, 100] width 276 height 17
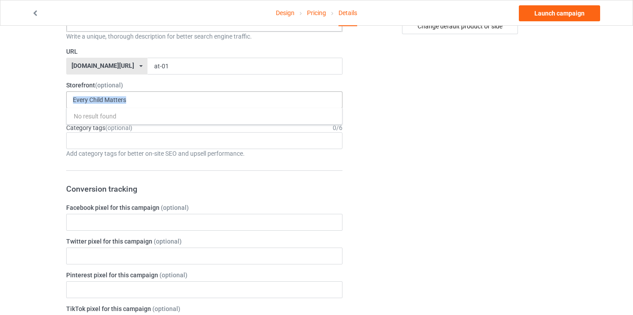
click at [245, 102] on div "Every Child Matters No result found" at bounding box center [204, 100] width 276 height 17
drag, startPoint x: 157, startPoint y: 103, endPoint x: 69, endPoint y: 97, distance: 88.2
click at [69, 97] on div "Every Child Matters No result found" at bounding box center [204, 100] width 276 height 17
click at [163, 99] on div "Every Child Matters No result found" at bounding box center [204, 100] width 276 height 17
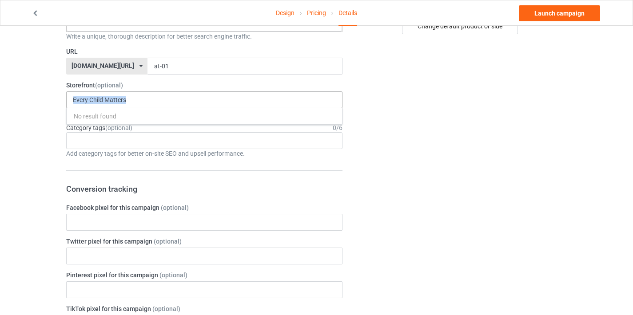
click at [163, 99] on div "Every Child Matters No result found" at bounding box center [204, 100] width 276 height 17
click at [181, 99] on div "Every Child Matters No result found" at bounding box center [204, 100] width 276 height 17
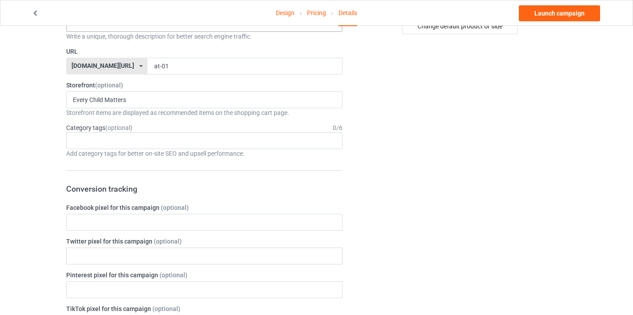
click at [372, 120] on div "Change default product or side" at bounding box center [461, 294] width 224 height 990
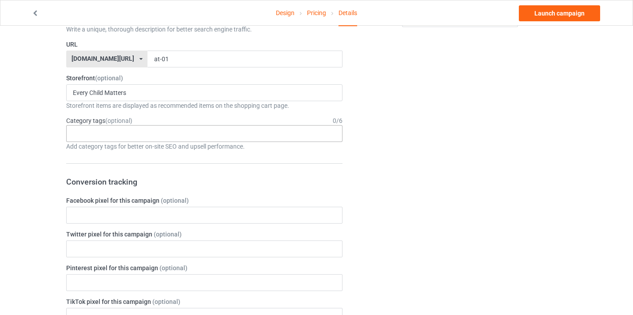
scroll to position [254, 0]
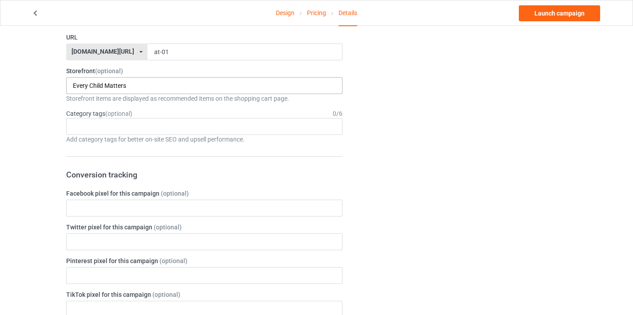
click at [145, 83] on input "Every Child Matters" at bounding box center [110, 86] width 75 height 8
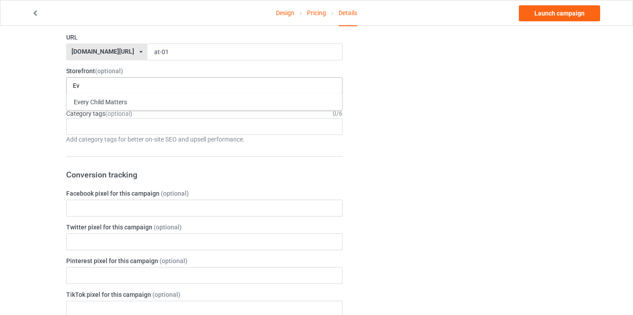
type input "E"
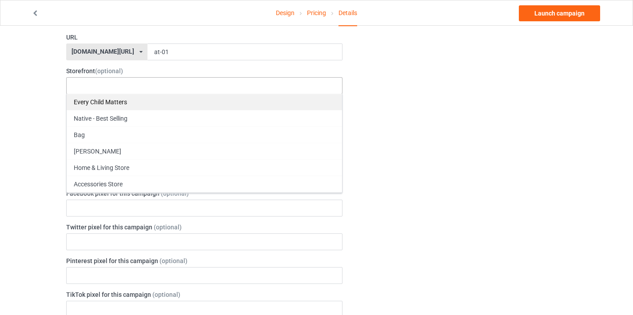
click at [88, 100] on div "Every Child Matters" at bounding box center [205, 102] width 276 height 16
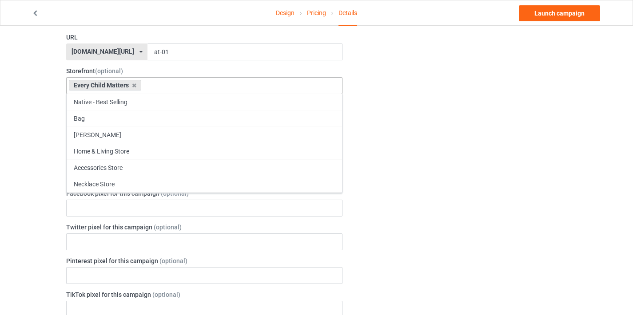
click at [458, 100] on div "Change default product or side" at bounding box center [461, 279] width 224 height 990
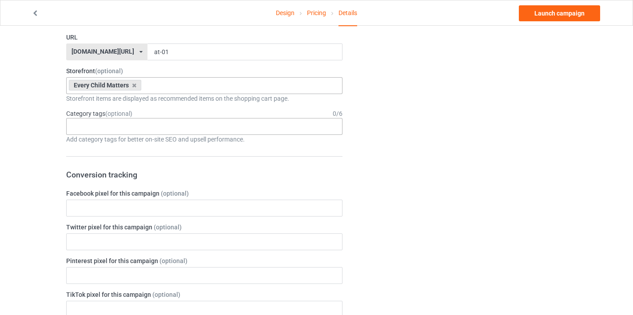
click at [122, 124] on div "Age > 1-19 > 1 Age > 1-12 Months > 1 Month Age > 1-12 Months Age > 1-19 Age > 1…" at bounding box center [204, 126] width 276 height 17
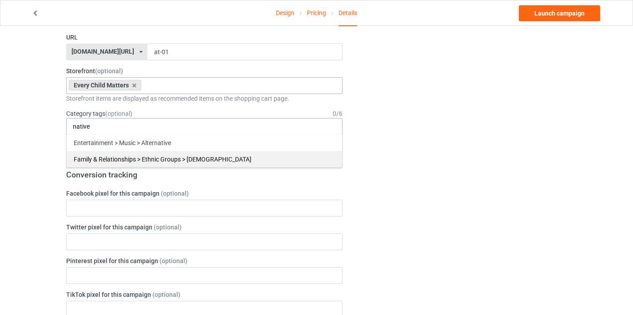
type input "native"
click at [223, 157] on div "Family & Relationships > Ethnic Groups > Native American" at bounding box center [205, 159] width 276 height 16
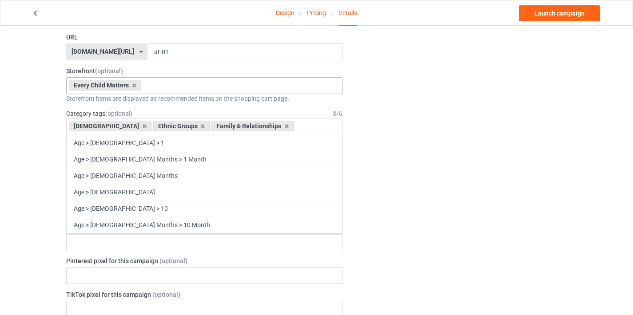
click at [412, 177] on div "Change default product or side" at bounding box center [461, 279] width 224 height 990
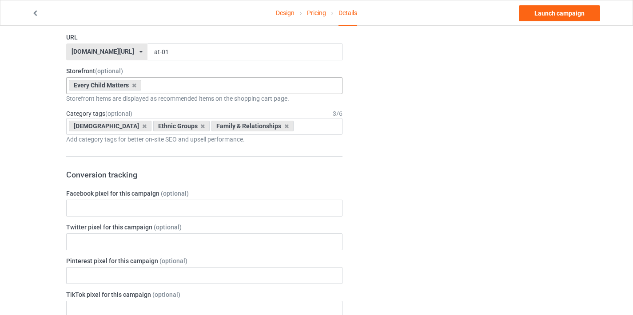
scroll to position [325, 0]
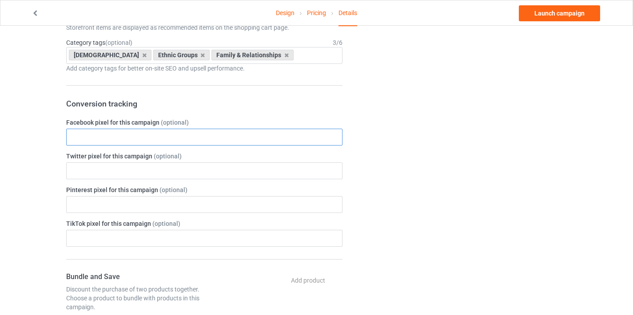
click at [160, 137] on input "text" at bounding box center [204, 137] width 276 height 17
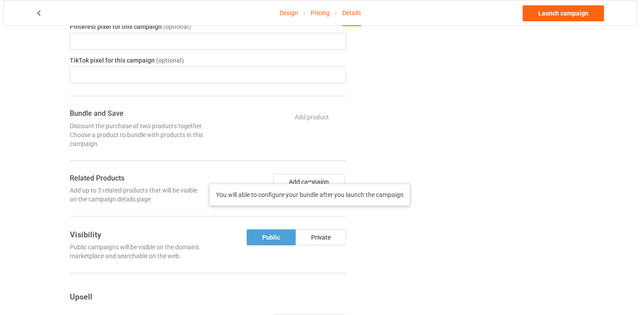
scroll to position [511, 0]
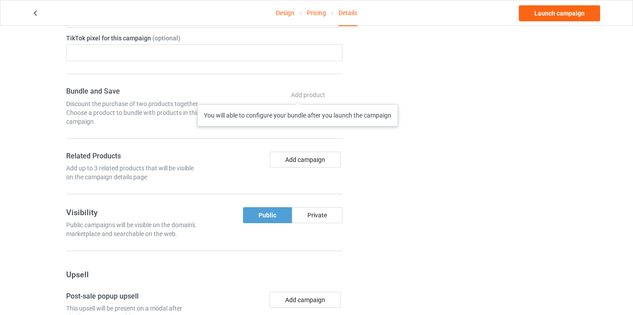
click at [298, 96] on div "Add product You will able to configure your bundle after you launch the campaign" at bounding box center [309, 95] width 67 height 16
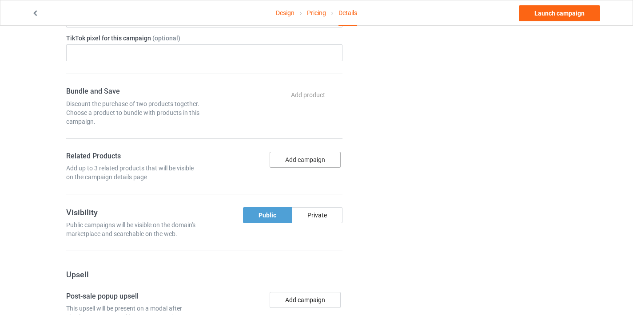
click at [308, 160] on button "Add campaign" at bounding box center [305, 160] width 71 height 16
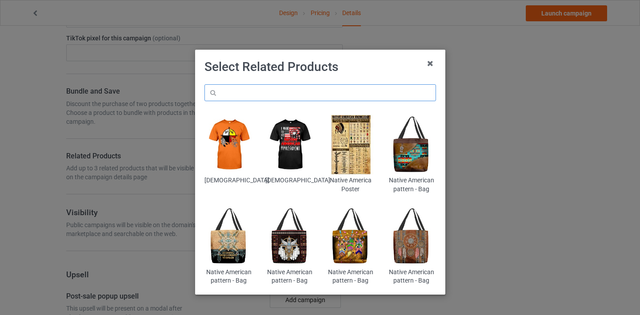
click at [244, 92] on input "text" at bounding box center [320, 92] width 232 height 17
paste input "Every Child Matters"
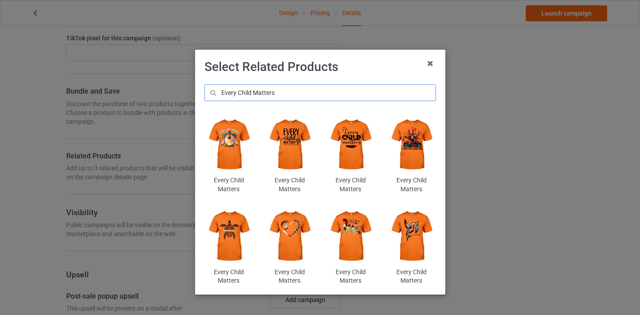
type input "Every Child Matters"
click at [227, 145] on img at bounding box center [228, 145] width 48 height 60
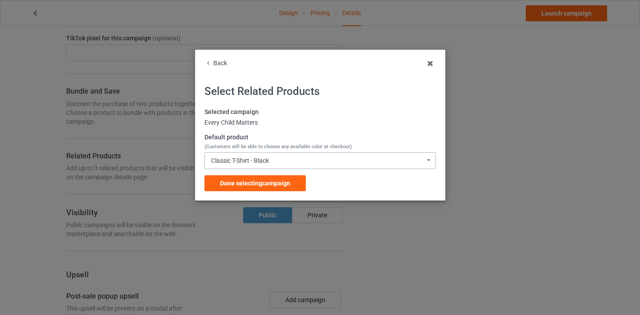
click at [278, 164] on div "Classic T-Shirt - Black Classic T-Shirt - Black Classic T-Shirt - Chocolate Cla…" at bounding box center [320, 160] width 232 height 17
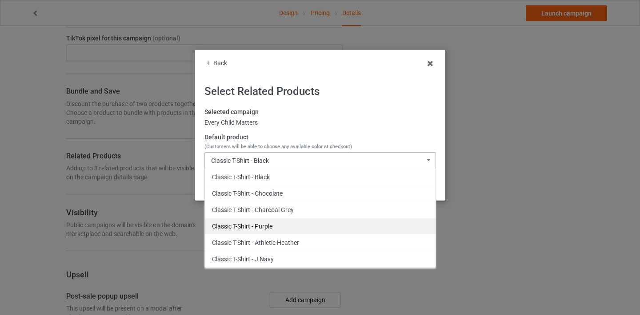
click at [296, 221] on div "Classic T-Shirt - Purple" at bounding box center [320, 226] width 231 height 16
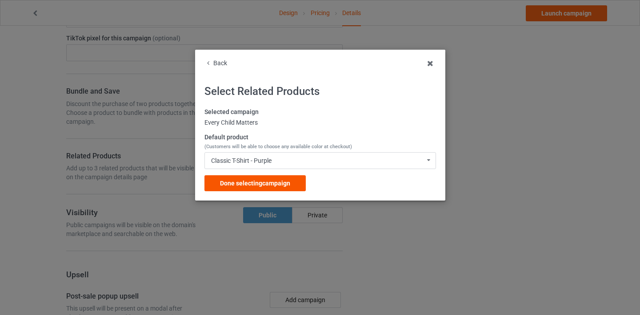
click at [303, 185] on div "Done selecting campaign" at bounding box center [254, 184] width 101 height 16
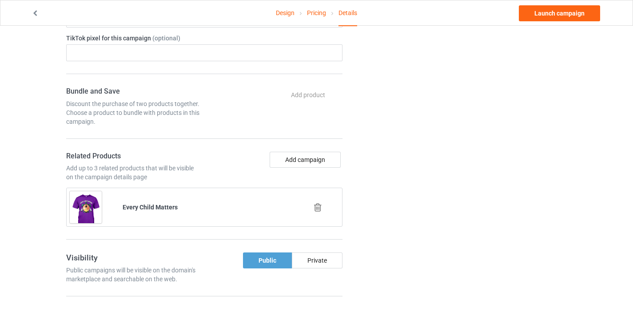
click at [318, 208] on icon at bounding box center [317, 207] width 11 height 9
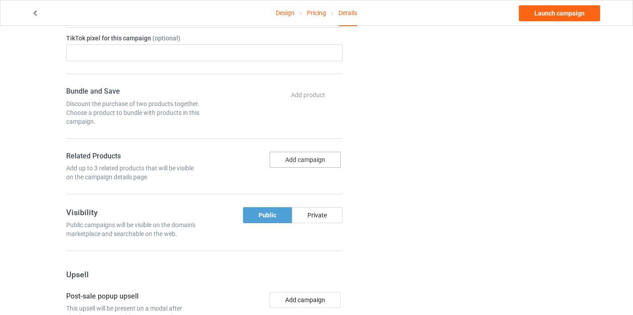
click at [311, 159] on button "Add campaign" at bounding box center [305, 160] width 71 height 16
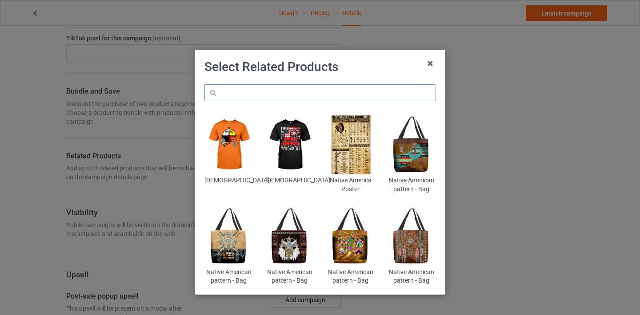
click at [275, 90] on input "text" at bounding box center [320, 92] width 232 height 17
paste input "Every Child Matters"
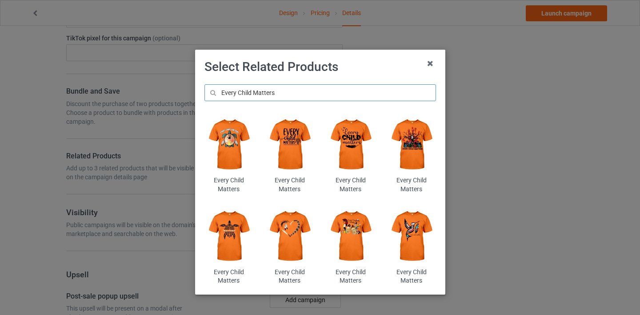
type input "Every Child Matters"
click at [224, 166] on img at bounding box center [228, 145] width 48 height 60
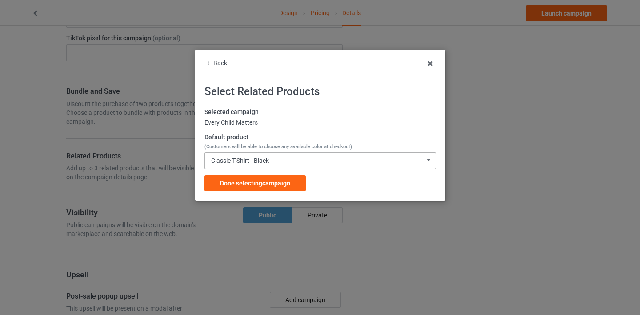
click at [288, 164] on div "Classic T-Shirt - Black Classic T-Shirt - Black Classic T-Shirt - Chocolate Cla…" at bounding box center [320, 160] width 232 height 17
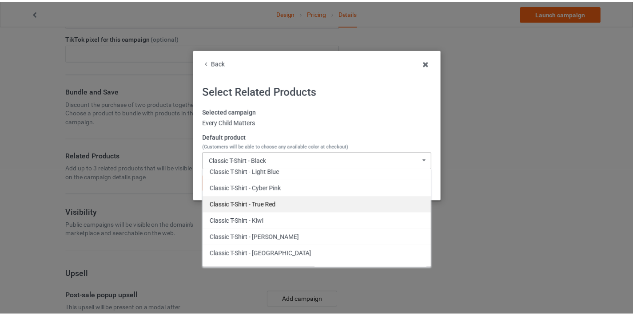
scroll to position [187, 0]
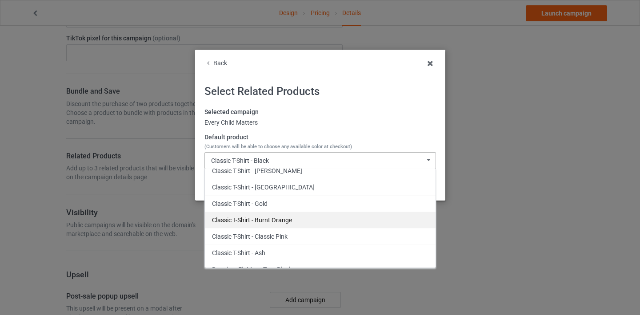
click at [295, 220] on div "Classic T-Shirt - Burnt Orange" at bounding box center [320, 220] width 231 height 16
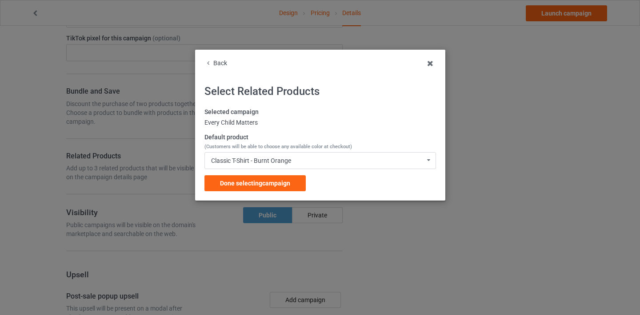
click at [308, 181] on div "Selected campaign Every Child Matters Default product (Customers will be able t…" at bounding box center [320, 150] width 232 height 84
click at [292, 186] on div "Done selecting campaign" at bounding box center [254, 184] width 101 height 16
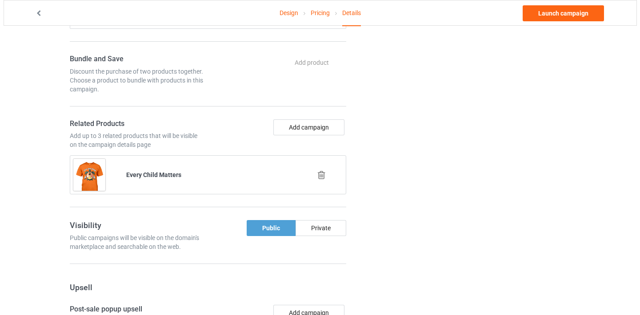
scroll to position [600, 0]
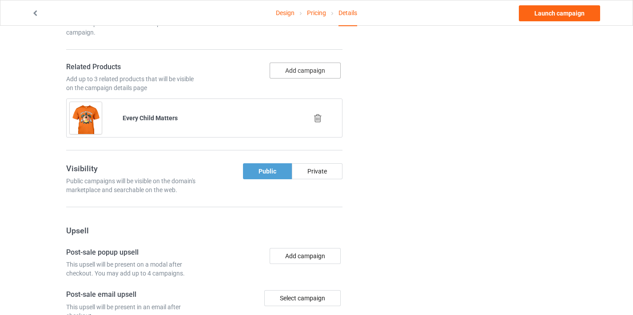
click at [312, 65] on button "Add campaign" at bounding box center [305, 71] width 71 height 16
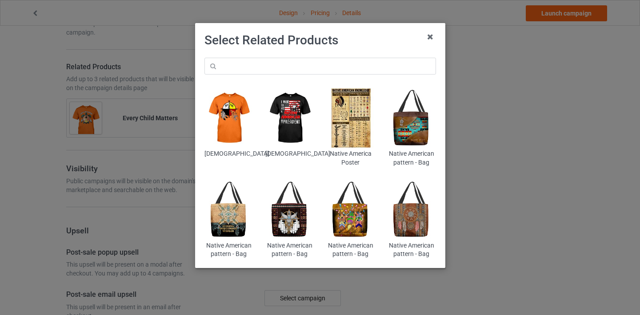
scroll to position [29, 0]
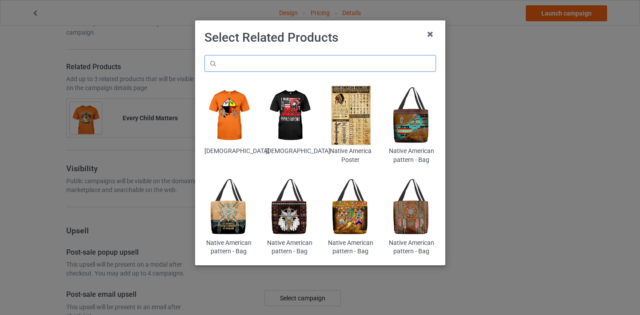
click at [304, 66] on input "text" at bounding box center [320, 63] width 232 height 17
paste input "Native American"
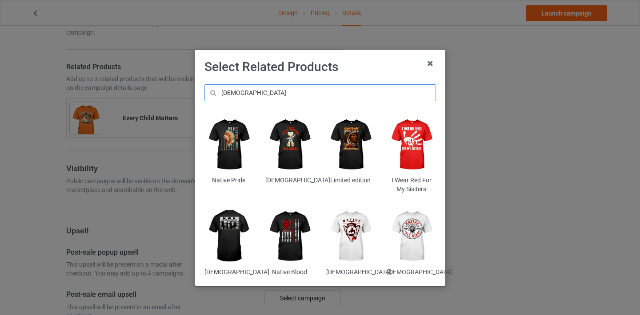
click at [362, 97] on input "Native American" at bounding box center [320, 92] width 232 height 17
click at [295, 97] on input "Native American" at bounding box center [320, 92] width 232 height 17
paste input "native-american09"
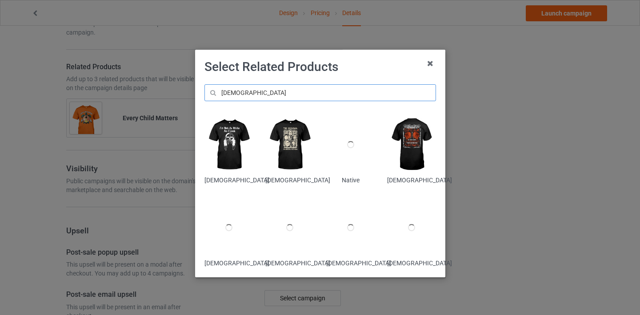
type input "native-american09"
click at [208, 151] on img at bounding box center [228, 145] width 48 height 60
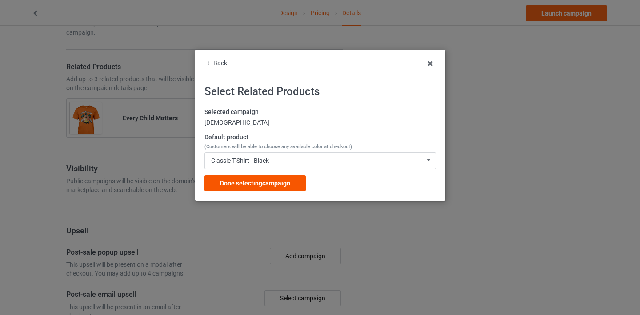
click at [273, 184] on span "Done selecting campaign" at bounding box center [255, 183] width 70 height 7
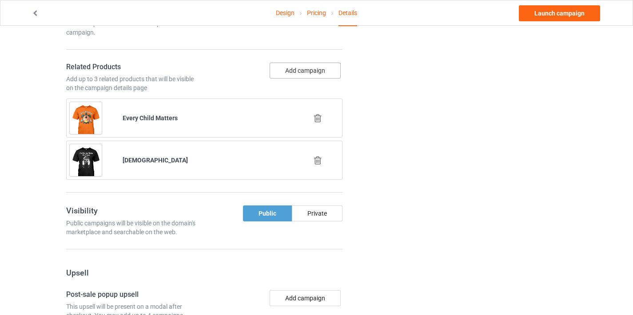
click at [303, 74] on button "Add campaign" at bounding box center [305, 71] width 71 height 16
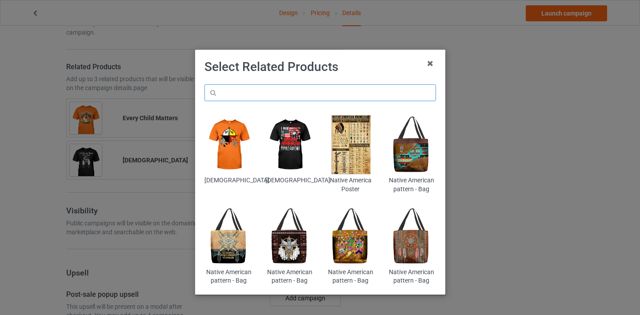
click at [345, 91] on input "text" at bounding box center [320, 92] width 232 height 17
paste input "Native Tribes of North America Mapped Vertical Poster Vertical Poster"
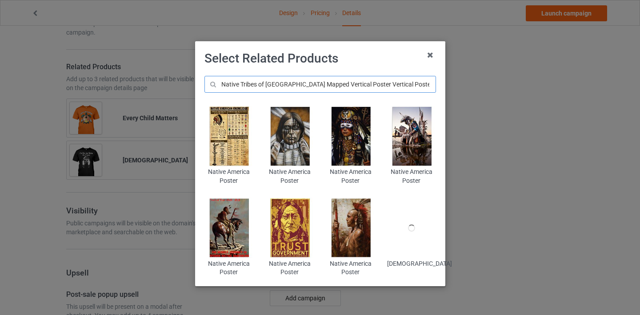
scroll to position [15, 0]
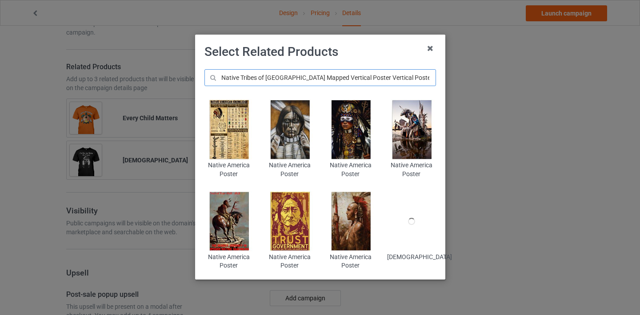
click at [367, 78] on input "Native Tribes of North America Mapped Vertical Poster Vertical Poster" at bounding box center [320, 77] width 232 height 17
paste input "native-map"
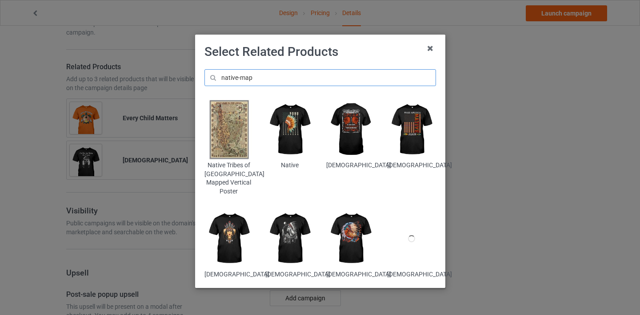
type input "native-map"
click at [221, 149] on img at bounding box center [228, 130] width 48 height 60
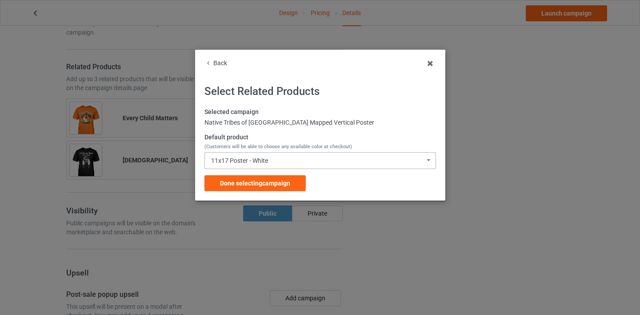
click at [274, 165] on div "11x17 Poster - White 11x17 Poster - White 16x24 Poster - White 24x36 Poster - W…" at bounding box center [320, 160] width 232 height 17
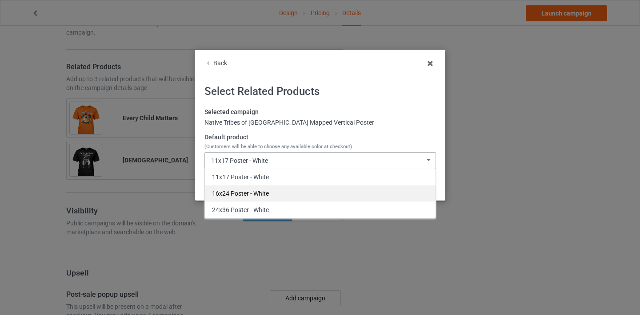
click at [261, 192] on div "16x24 Poster - White" at bounding box center [320, 193] width 231 height 16
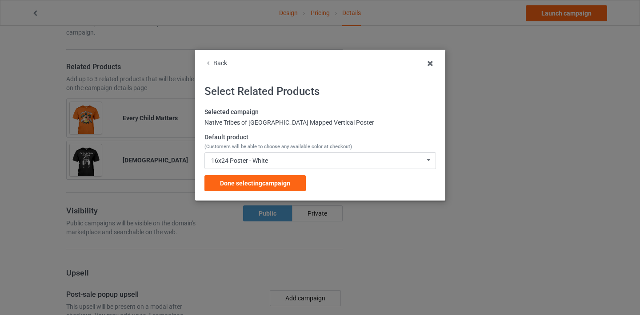
click at [268, 172] on div "Selected campaign Native Tribes of North America Mapped Vertical Poster Default…" at bounding box center [320, 150] width 232 height 84
click at [267, 178] on div "Done selecting campaign" at bounding box center [254, 184] width 101 height 16
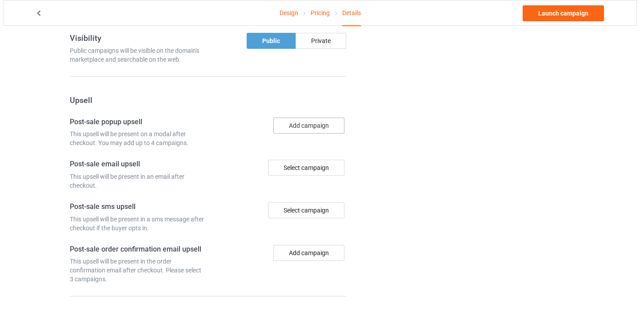
scroll to position [815, 0]
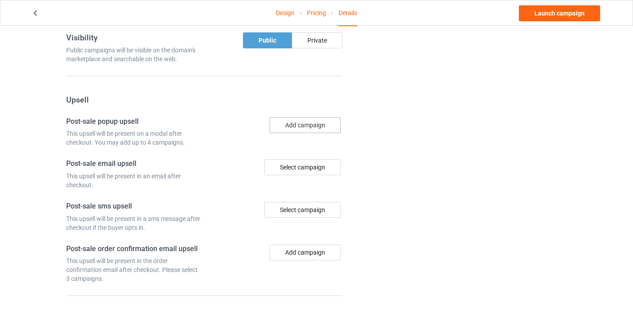
click at [308, 130] on button "Add campaign" at bounding box center [305, 125] width 71 height 16
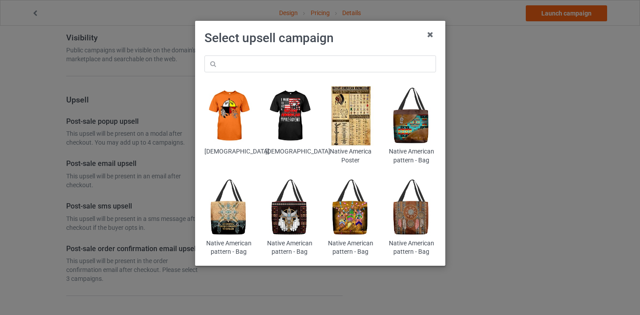
scroll to position [29, 0]
click at [214, 221] on img at bounding box center [228, 207] width 48 height 60
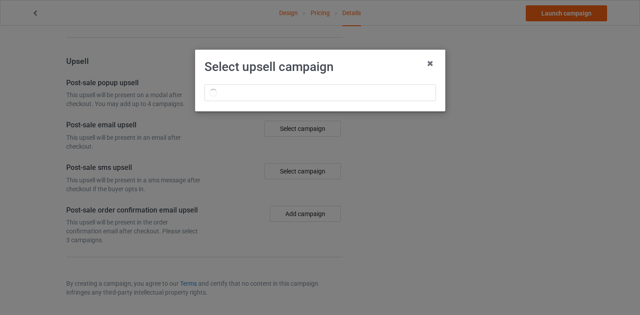
scroll to position [815, 0]
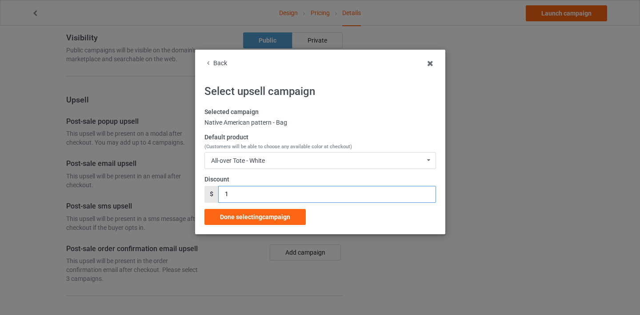
click at [249, 196] on input "1" at bounding box center [326, 194] width 217 height 17
type input "5"
click at [260, 164] on div "All-over Tote - White" at bounding box center [238, 161] width 54 height 6
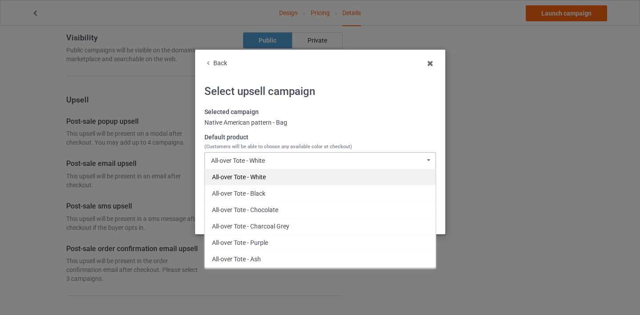
click at [275, 169] on div "All-over Tote - White" at bounding box center [320, 177] width 231 height 16
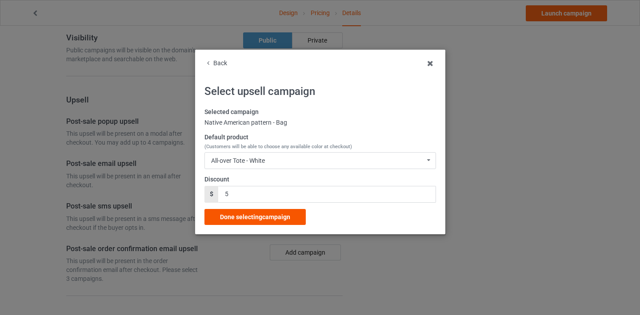
click at [263, 214] on span "Done selecting campaign" at bounding box center [255, 217] width 70 height 7
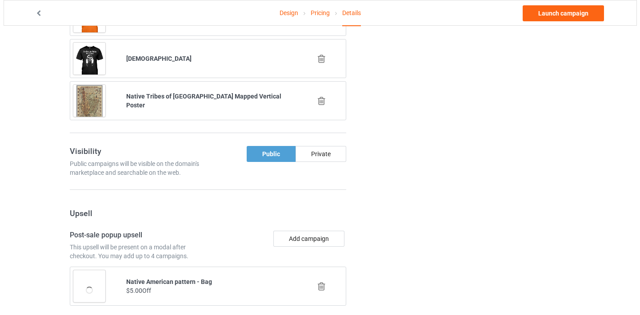
scroll to position [884, 0]
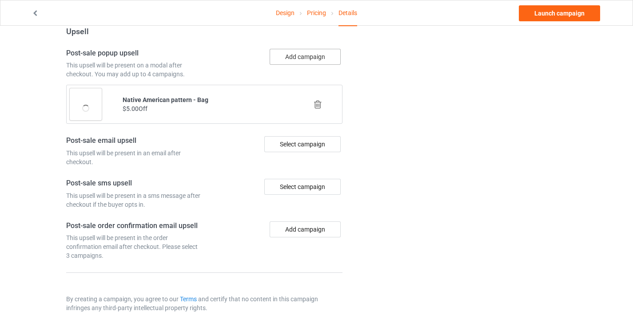
click at [305, 58] on button "Add campaign" at bounding box center [305, 57] width 71 height 16
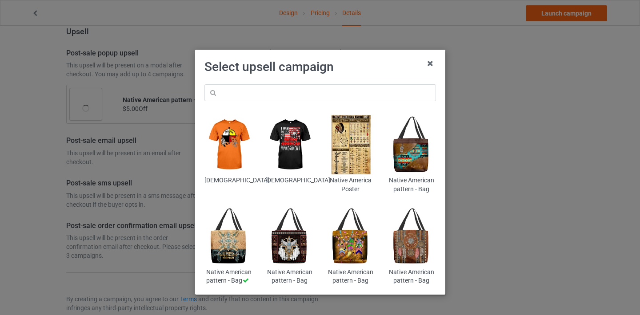
scroll to position [29, 0]
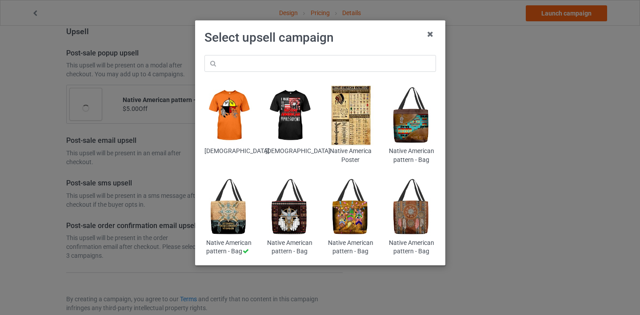
click at [354, 151] on div "Native America Poster" at bounding box center [350, 155] width 48 height 17
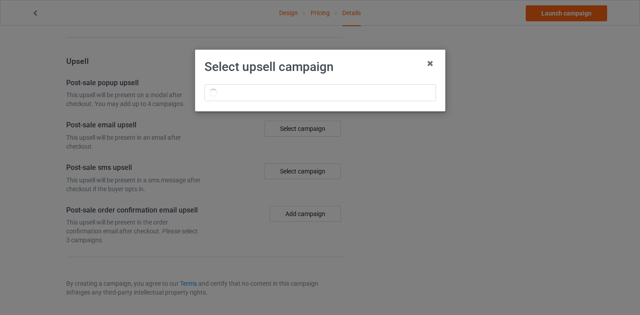
scroll to position [884, 0]
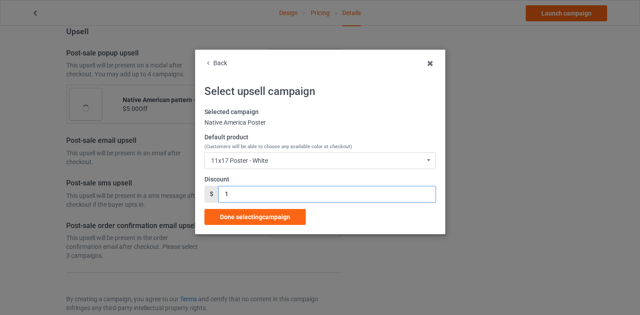
click at [256, 196] on input "1" at bounding box center [326, 194] width 217 height 17
type input "5"
click at [264, 158] on div "11x17 Poster - White" at bounding box center [239, 161] width 57 height 6
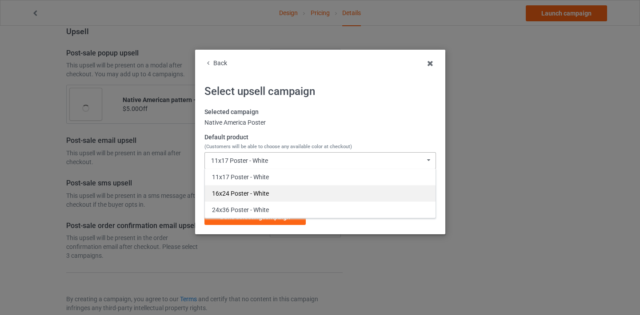
click at [271, 198] on div "16x24 Poster - White" at bounding box center [320, 193] width 231 height 16
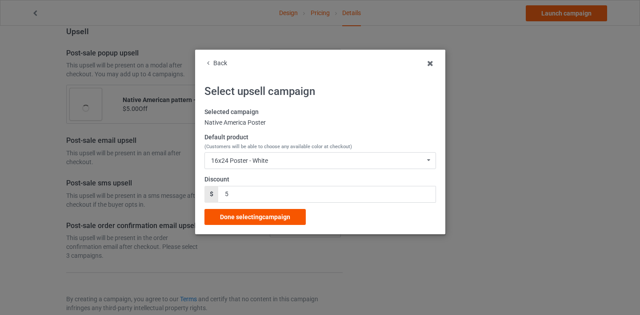
click at [278, 221] on div "Done selecting campaign" at bounding box center [254, 217] width 101 height 16
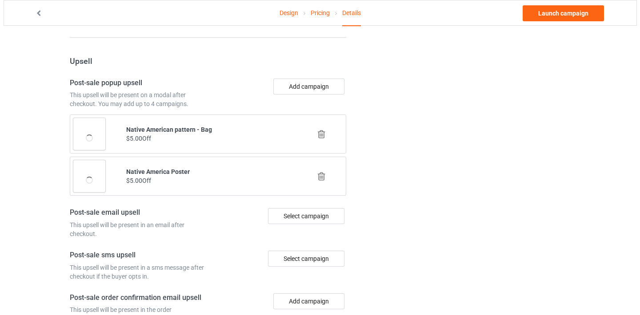
scroll to position [863, 0]
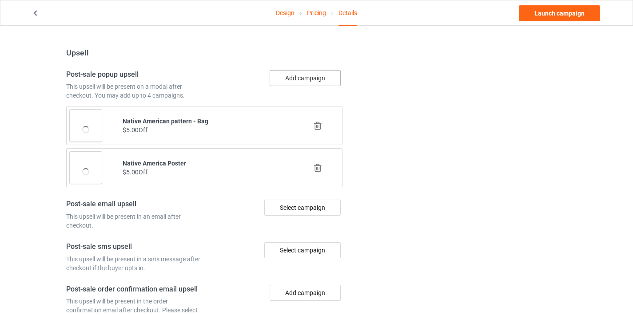
click at [315, 76] on button "Add campaign" at bounding box center [305, 78] width 71 height 16
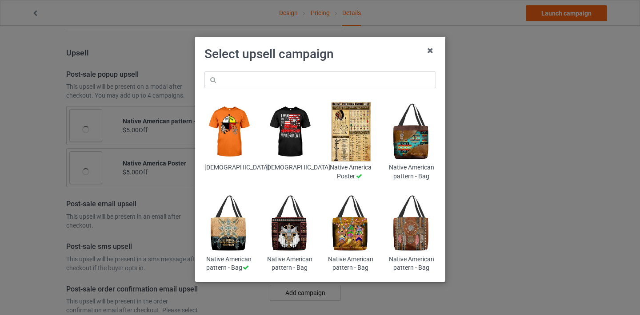
scroll to position [29, 0]
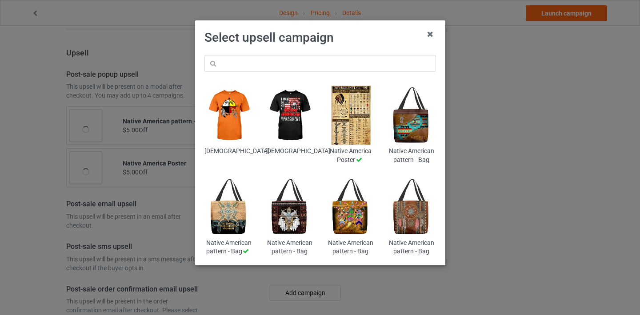
click at [226, 132] on img at bounding box center [228, 115] width 48 height 60
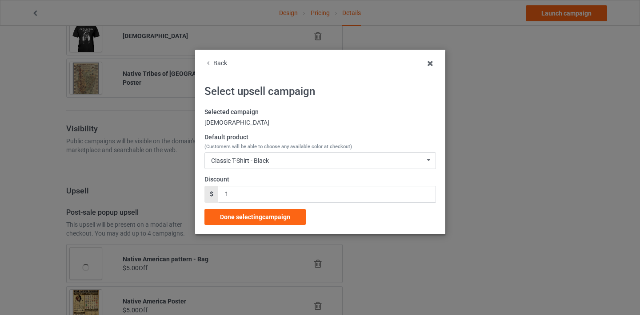
scroll to position [863, 0]
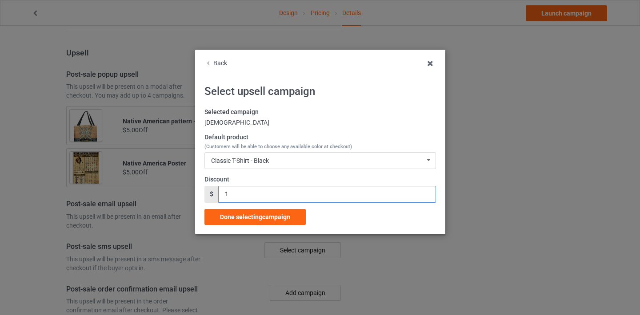
click at [277, 188] on input "1" at bounding box center [326, 194] width 217 height 17
type input "3"
click at [275, 216] on span "Done selecting campaign" at bounding box center [255, 217] width 70 height 7
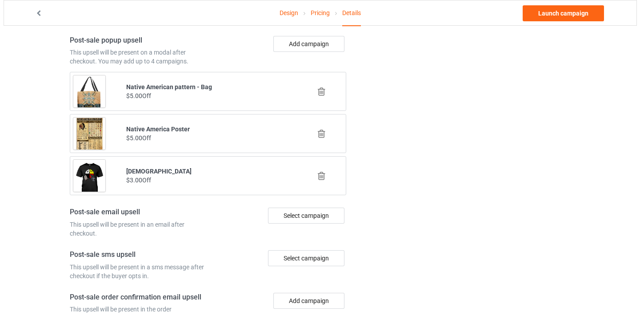
scroll to position [920, 0]
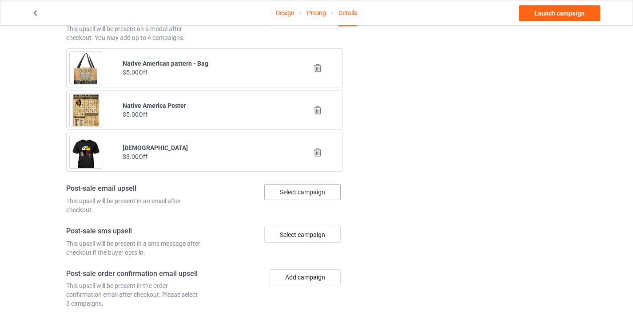
click at [314, 192] on div "Select campaign" at bounding box center [302, 192] width 76 height 16
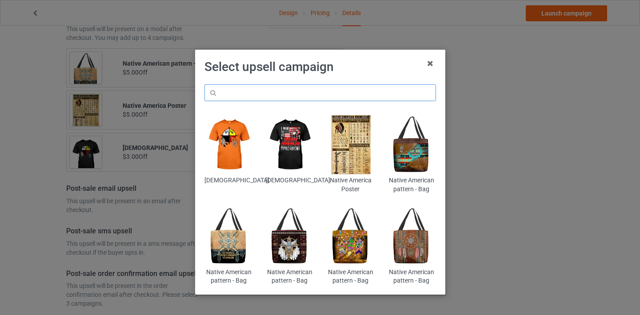
click at [322, 95] on input "text" at bounding box center [320, 92] width 232 height 17
paste input "Native American Flags"
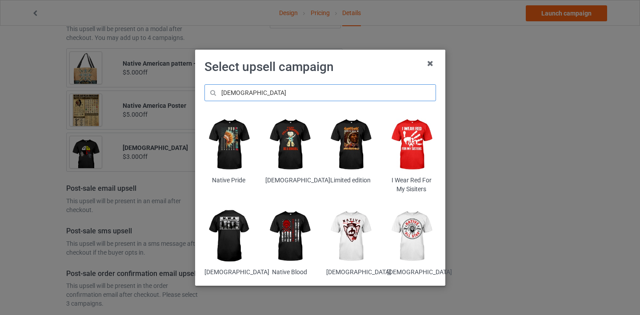
click at [367, 93] on input "Native American" at bounding box center [320, 92] width 232 height 17
paste input "flag-1"
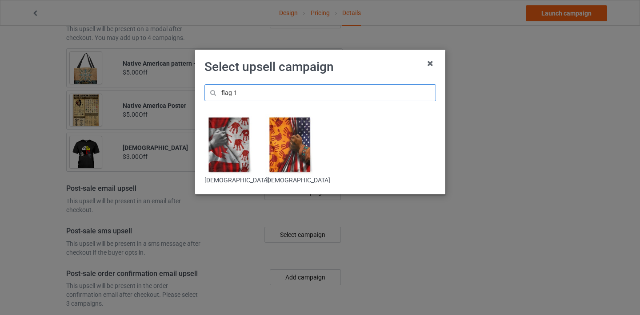
type input "flag-1"
click at [298, 146] on img at bounding box center [289, 145] width 48 height 60
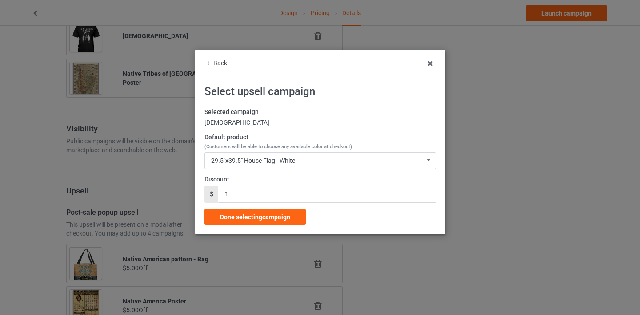
scroll to position [920, 0]
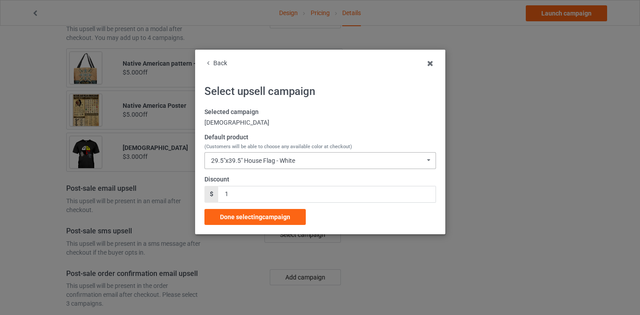
click at [275, 162] on div "29.5"x39.5" House Flag - White" at bounding box center [253, 161] width 84 height 6
click at [320, 127] on div "Native American" at bounding box center [320, 123] width 232 height 9
click at [251, 185] on div "Discount $ 1" at bounding box center [320, 190] width 232 height 28
click at [252, 196] on input "1" at bounding box center [326, 194] width 217 height 17
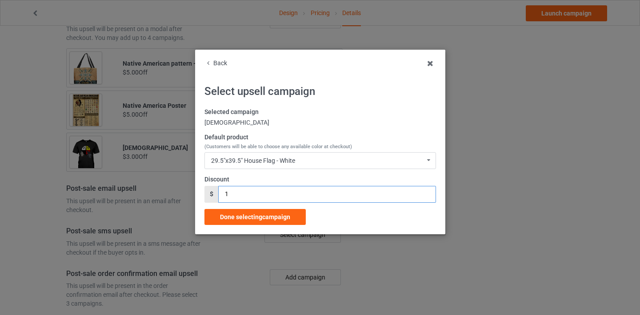
click at [252, 196] on input "1" at bounding box center [326, 194] width 217 height 17
type input "5"
click at [255, 224] on div "Done selecting campaign" at bounding box center [254, 217] width 101 height 16
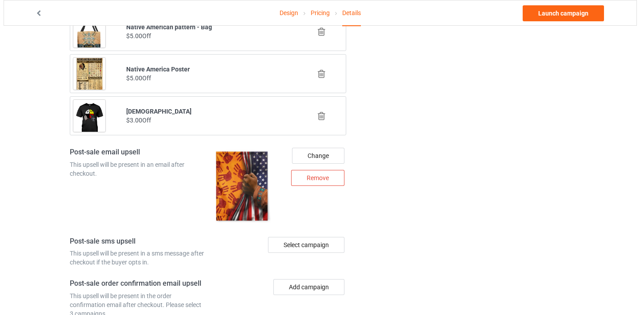
scroll to position [992, 0]
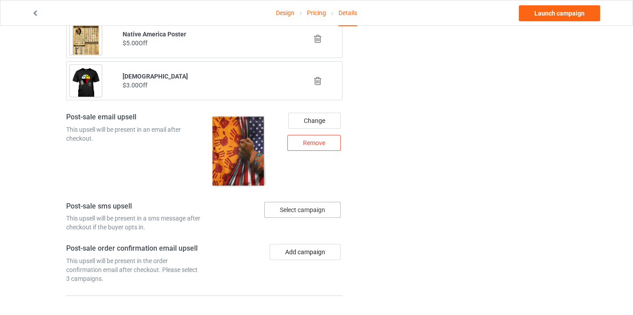
click at [308, 215] on div "Select campaign" at bounding box center [302, 210] width 76 height 16
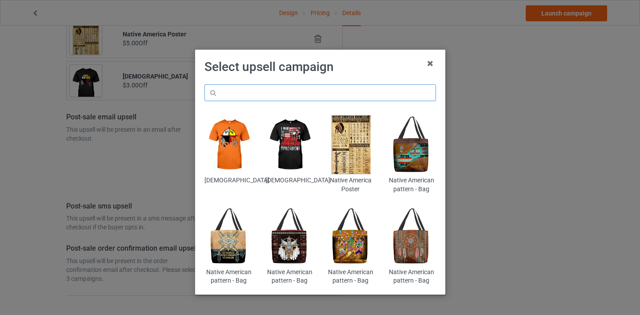
click at [363, 91] on input "text" at bounding box center [320, 92] width 232 height 17
paste input "mug-7"
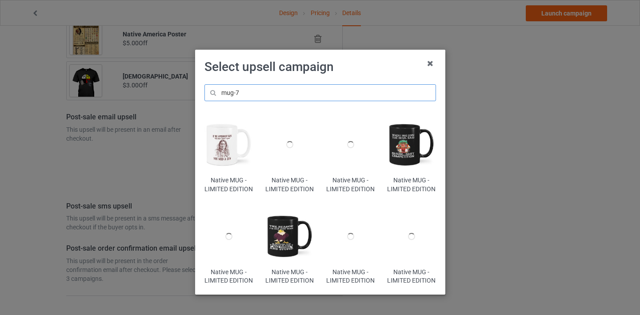
type input "mug-7"
click at [214, 154] on img at bounding box center [228, 145] width 48 height 60
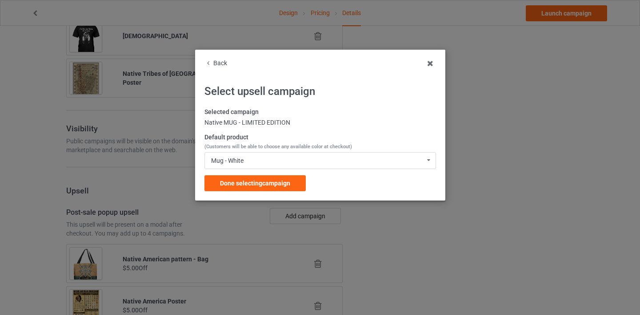
scroll to position [992, 0]
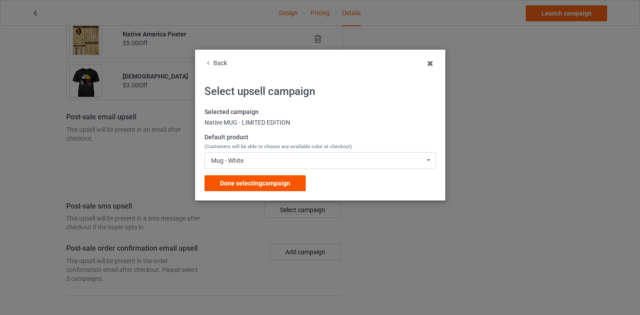
click at [272, 184] on span "Done selecting campaign" at bounding box center [255, 183] width 70 height 7
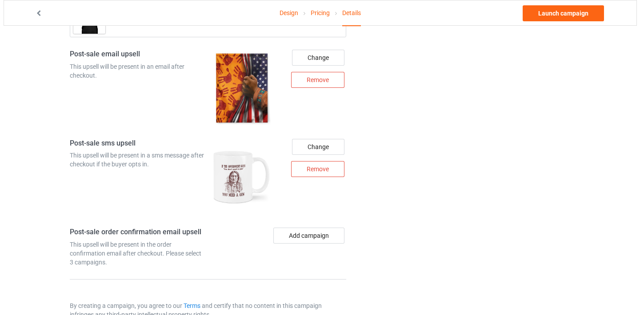
scroll to position [1077, 0]
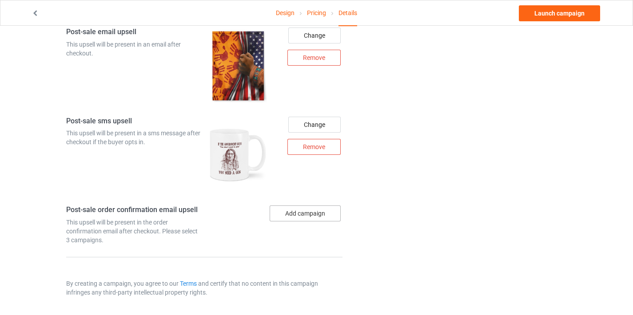
click at [304, 216] on button "Add campaign" at bounding box center [305, 214] width 71 height 16
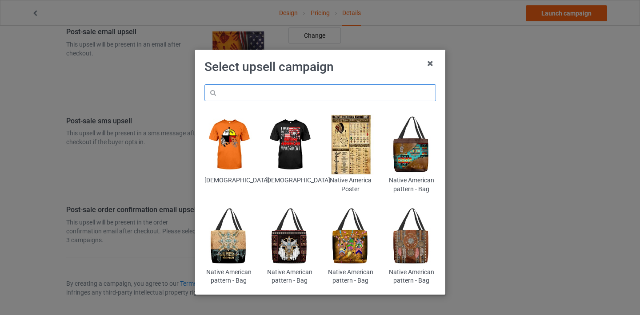
click at [367, 87] on input "text" at bounding box center [320, 92] width 232 height 17
paste input "blanket-2"
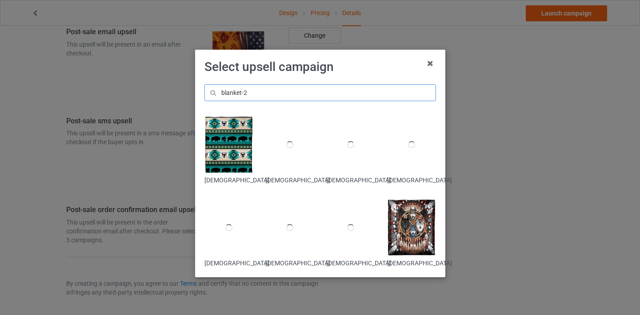
type input "blanket-2"
click at [219, 164] on img at bounding box center [228, 145] width 48 height 60
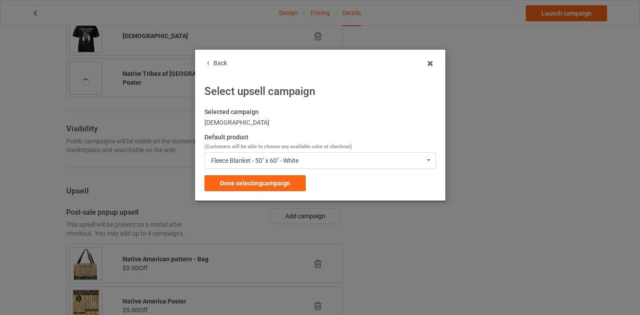
scroll to position [1077, 0]
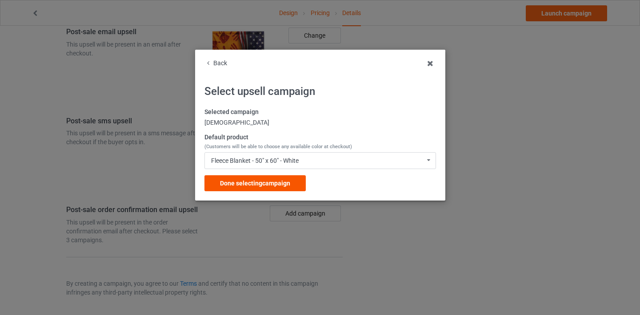
click at [274, 183] on span "Done selecting campaign" at bounding box center [255, 183] width 70 height 7
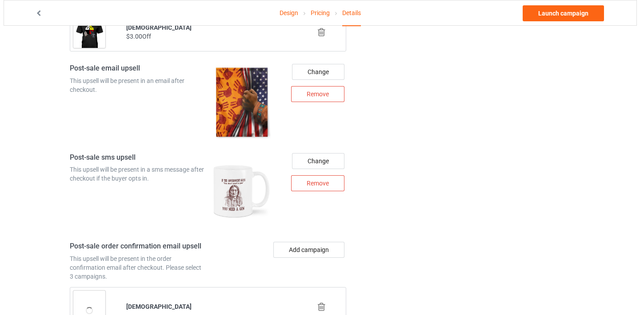
scroll to position [1122, 0]
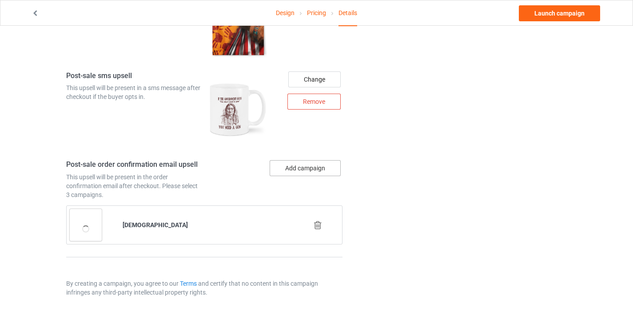
click at [315, 165] on button "Add campaign" at bounding box center [305, 168] width 71 height 16
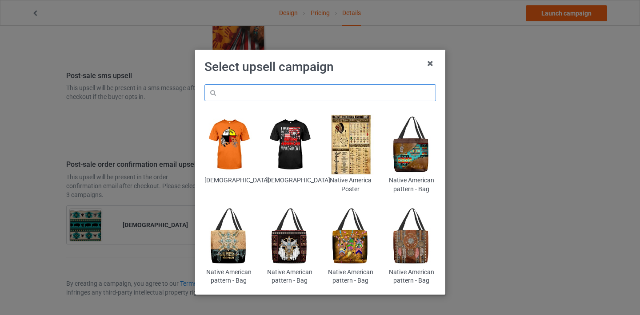
click at [338, 95] on input "text" at bounding box center [320, 92] width 232 height 17
paste input "ww79999"
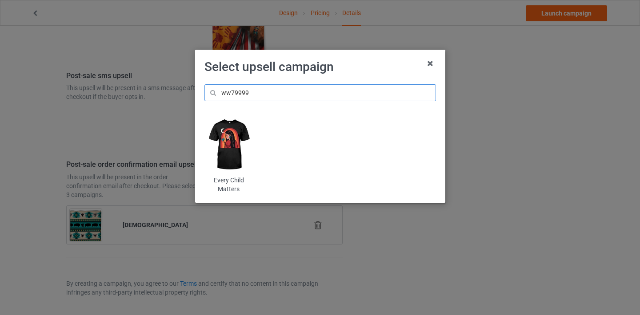
type input "ww79999"
click at [240, 143] on img at bounding box center [228, 145] width 48 height 60
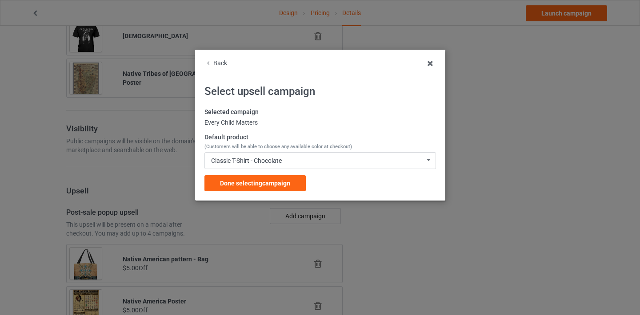
scroll to position [1122, 0]
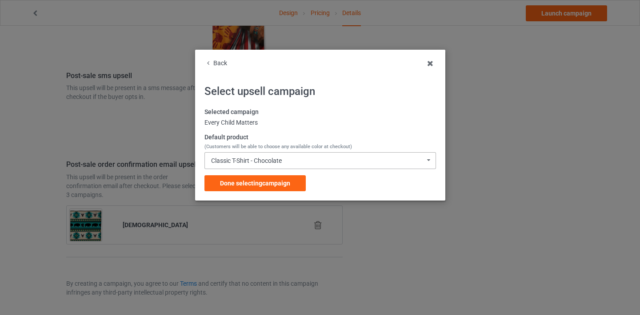
click at [280, 165] on div "Classic T-Shirt - Chocolate Classic T-Shirt - Chocolate Classic T-Shirt - Charc…" at bounding box center [320, 160] width 232 height 17
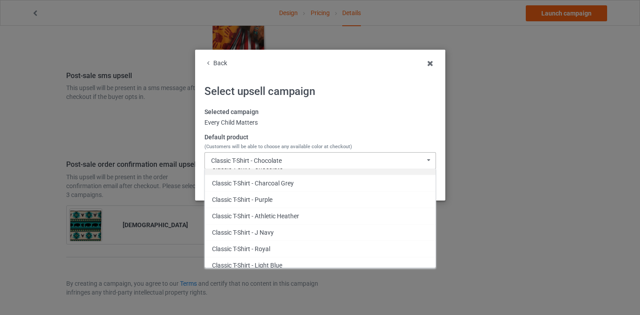
scroll to position [17, 0]
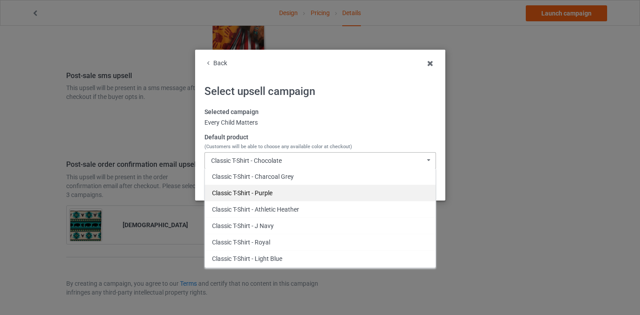
click at [285, 190] on div "Classic T-Shirt - Purple" at bounding box center [320, 193] width 231 height 16
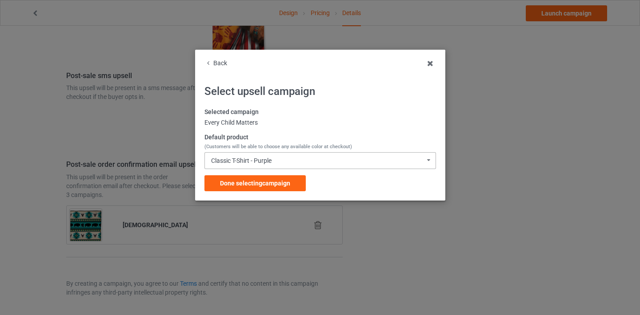
click at [288, 161] on div "Classic T-Shirt - Purple Classic T-Shirt - Chocolate Classic T-Shirt - Charcoal…" at bounding box center [320, 160] width 232 height 17
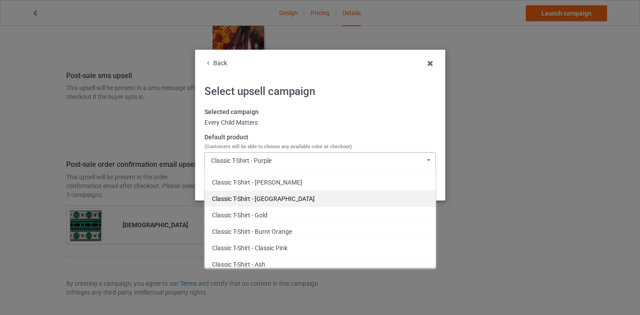
scroll to position [234, 0]
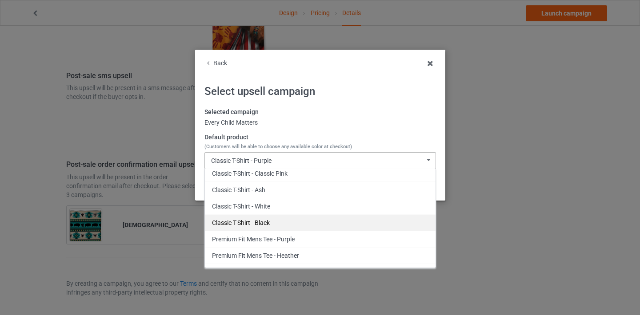
click at [280, 220] on div "Classic T-Shirt - Black" at bounding box center [320, 223] width 231 height 16
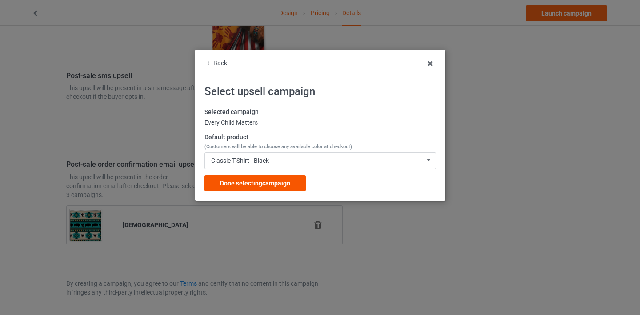
click at [274, 190] on div "Done selecting campaign" at bounding box center [254, 184] width 101 height 16
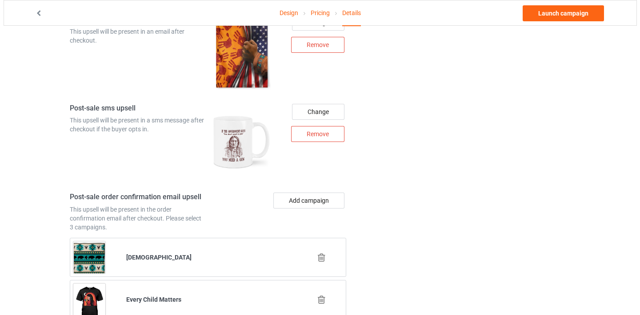
scroll to position [1165, 0]
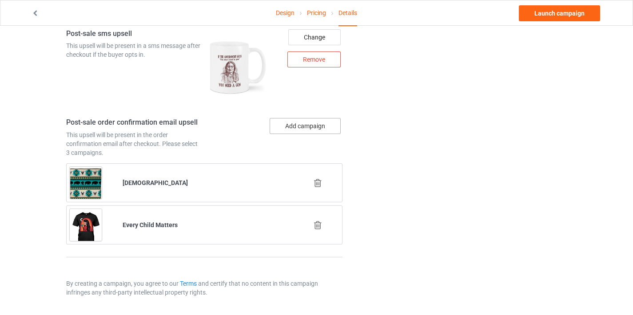
click at [311, 119] on button "Add campaign" at bounding box center [305, 126] width 71 height 16
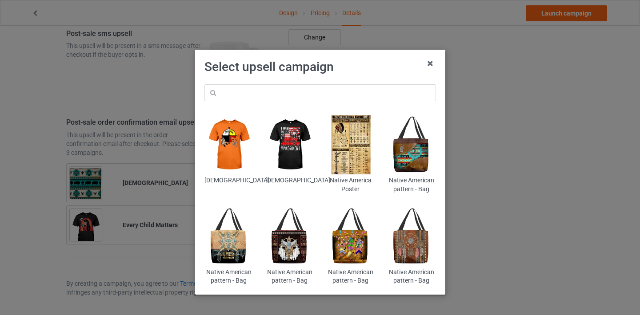
click at [406, 245] on img at bounding box center [411, 236] width 48 height 60
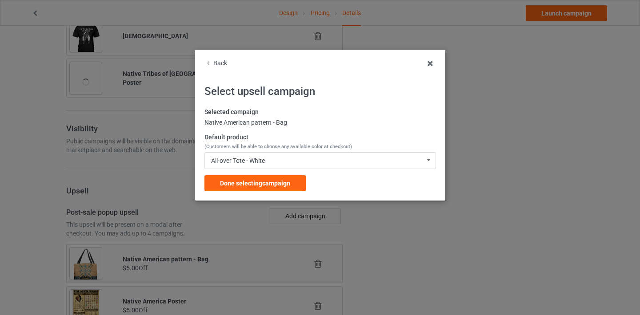
scroll to position [1165, 0]
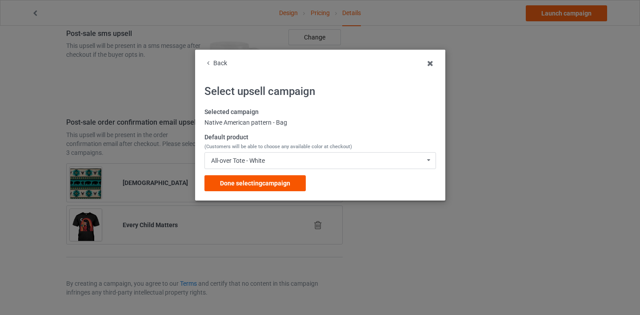
click at [259, 182] on span "Done selecting campaign" at bounding box center [255, 183] width 70 height 7
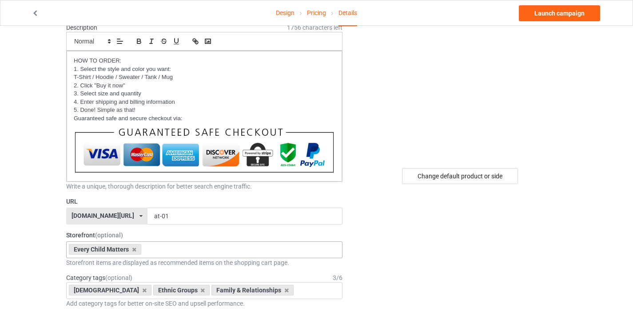
scroll to position [116, 0]
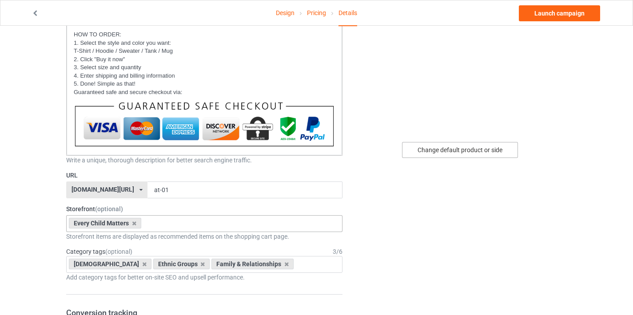
click at [471, 154] on div "Change default product or side" at bounding box center [460, 150] width 116 height 16
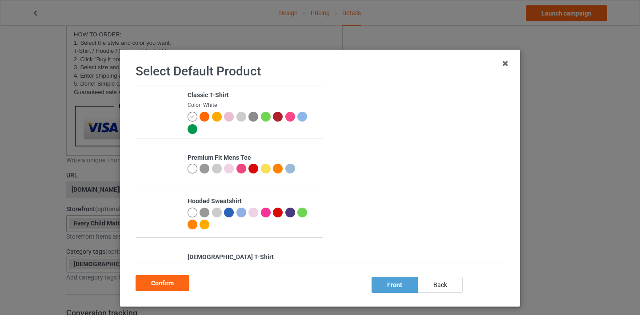
click at [200, 117] on div at bounding box center [205, 117] width 10 height 10
click at [189, 116] on div at bounding box center [193, 117] width 10 height 10
click at [200, 118] on div at bounding box center [205, 117] width 10 height 10
click at [166, 284] on div "Confirm" at bounding box center [163, 284] width 54 height 16
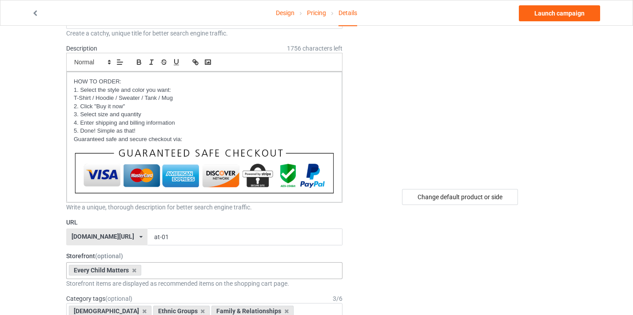
scroll to position [42, 0]
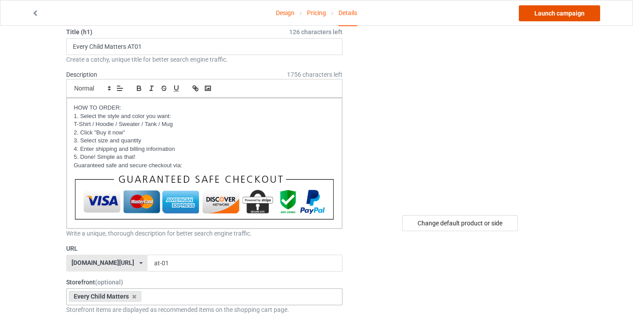
click at [559, 18] on link "Launch campaign" at bounding box center [559, 13] width 81 height 16
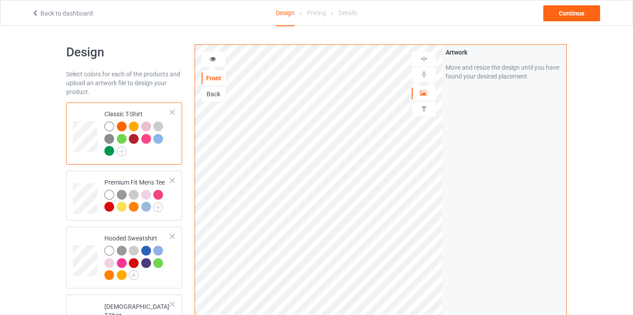
scroll to position [2, 0]
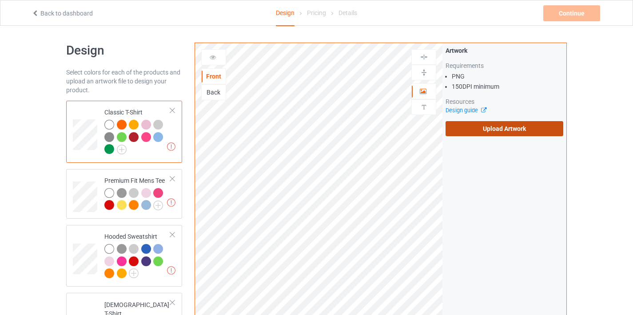
click at [497, 126] on label "Upload Artwork" at bounding box center [505, 128] width 118 height 15
click at [0, 0] on input "Upload Artwork" at bounding box center [0, 0] width 0 height 0
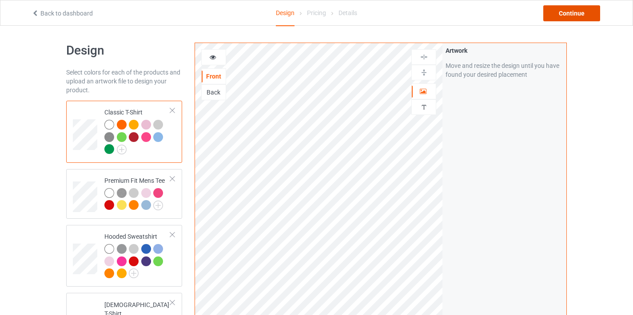
click at [556, 14] on div "Continue" at bounding box center [571, 13] width 57 height 16
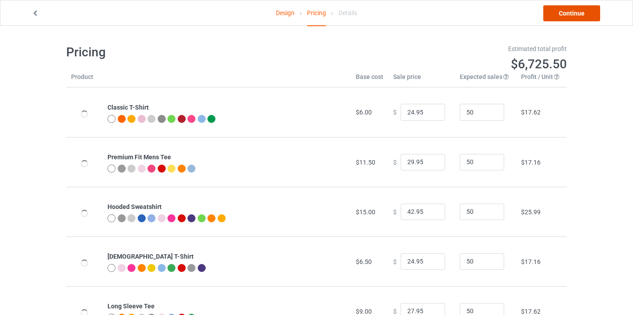
click at [564, 14] on link "Continue" at bounding box center [571, 13] width 57 height 16
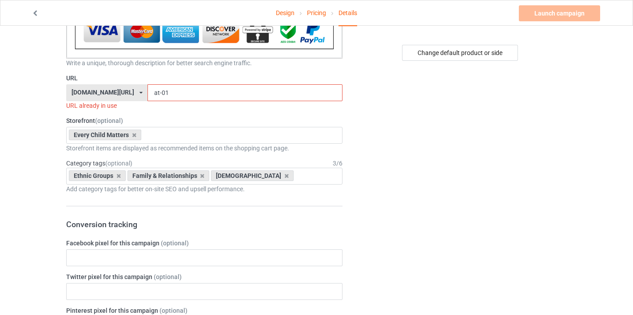
scroll to position [34, 0]
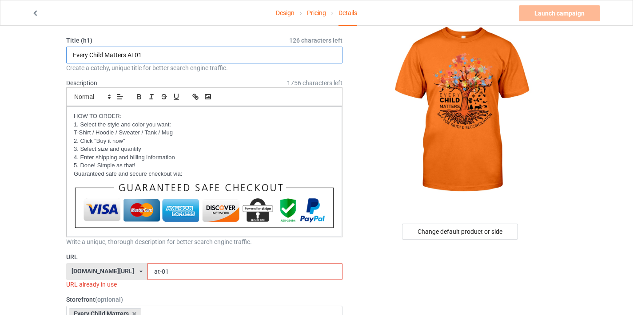
drag, startPoint x: 137, startPoint y: 57, endPoint x: 149, endPoint y: 54, distance: 12.1
click at [149, 54] on input "Every Child Matters AT01" at bounding box center [204, 55] width 276 height 17
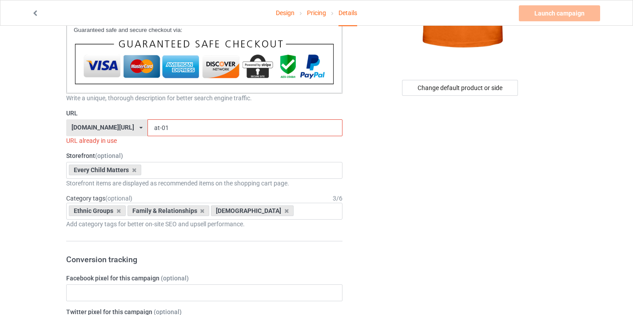
scroll to position [203, 0]
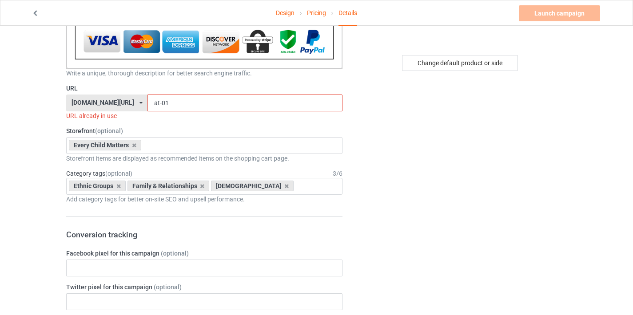
type input "Every Child Matters AT02"
drag, startPoint x: 156, startPoint y: 102, endPoint x: 169, endPoint y: 102, distance: 12.9
click at [169, 102] on input "at-01" at bounding box center [245, 103] width 195 height 17
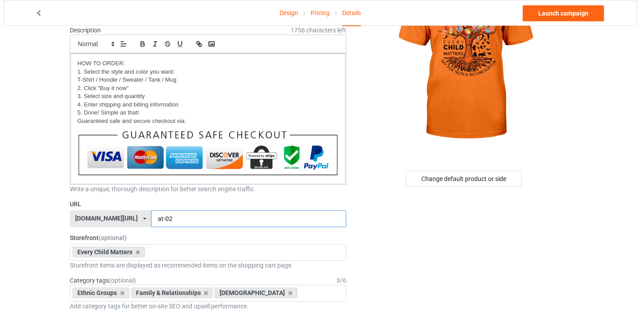
scroll to position [0, 0]
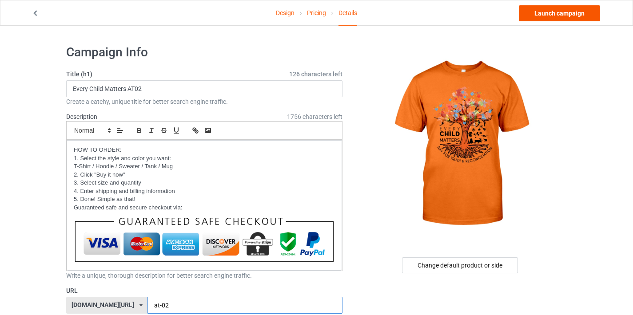
type input "at-02"
click at [563, 16] on link "Launch campaign" at bounding box center [559, 13] width 81 height 16
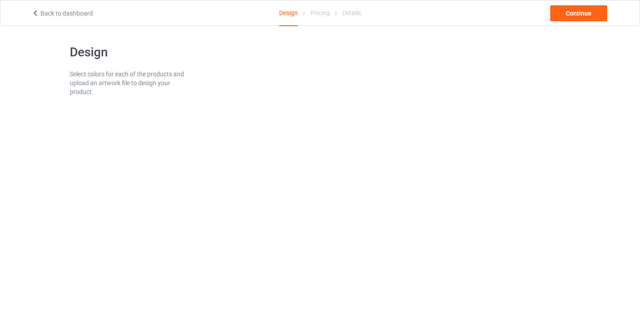
click at [52, 16] on link "Back to dashboard" at bounding box center [62, 13] width 61 height 7
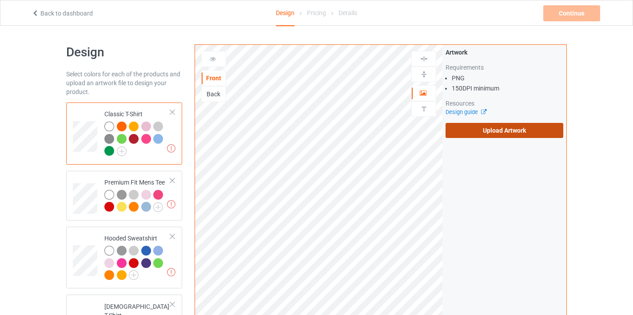
click at [460, 132] on label "Upload Artwork" at bounding box center [505, 130] width 118 height 15
click at [0, 0] on input "Upload Artwork" at bounding box center [0, 0] width 0 height 0
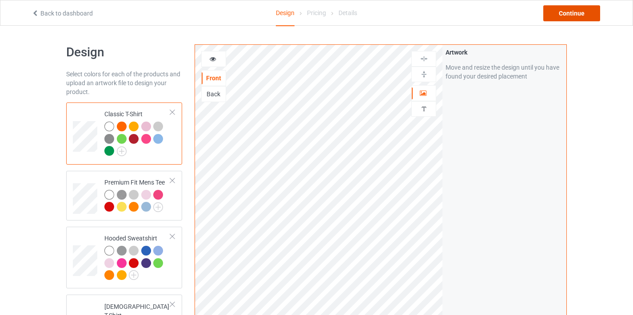
click at [560, 20] on div "Continue" at bounding box center [571, 13] width 57 height 16
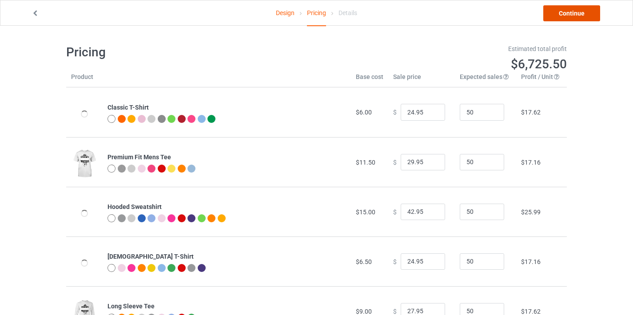
click at [564, 19] on link "Continue" at bounding box center [571, 13] width 57 height 16
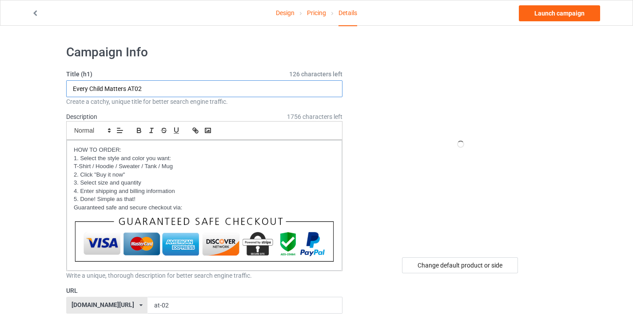
click at [139, 89] on input "Every Child Matters AT02" at bounding box center [204, 88] width 276 height 17
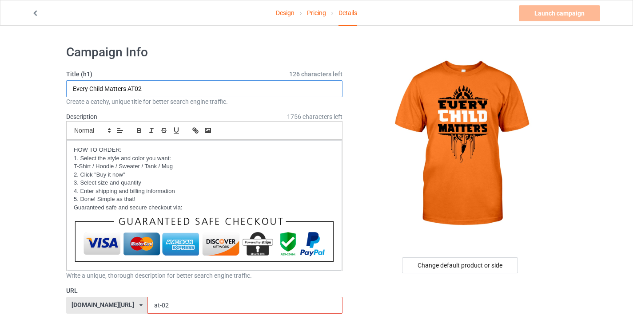
drag, startPoint x: 140, startPoint y: 88, endPoint x: 157, endPoint y: 88, distance: 17.8
click at [157, 88] on input "Every Child Matters AT02" at bounding box center [204, 88] width 276 height 17
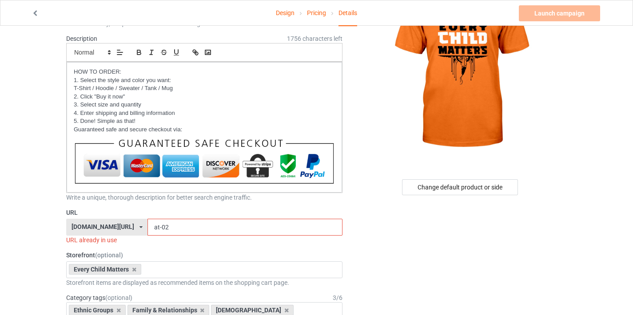
scroll to position [143, 0]
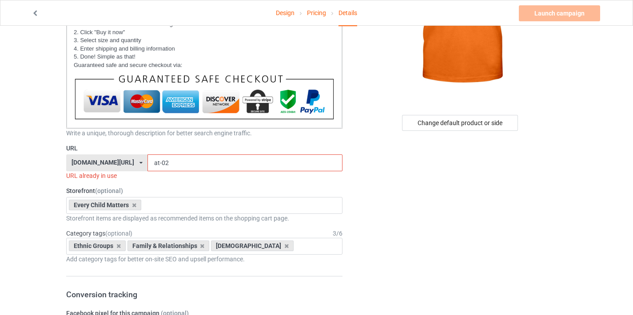
type input "Every Child Matters AT03"
drag, startPoint x: 157, startPoint y: 163, endPoint x: 193, endPoint y: 160, distance: 36.6
click at [193, 160] on input "at-02" at bounding box center [245, 163] width 195 height 17
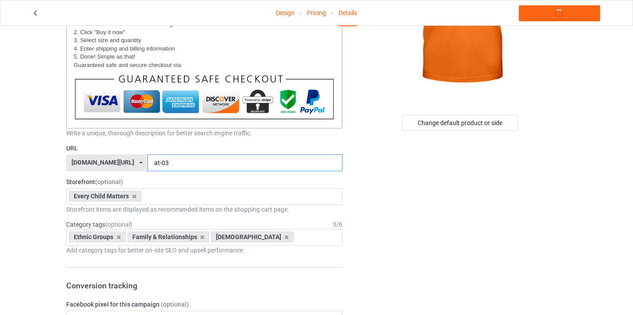
type input "at-03"
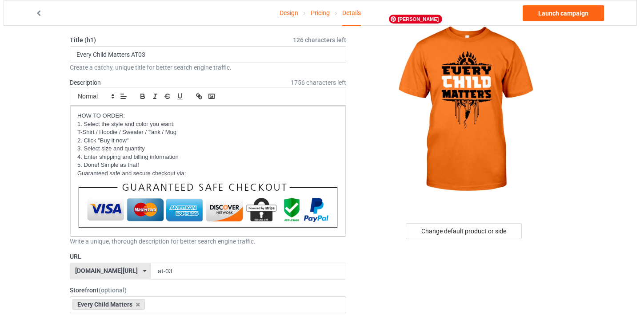
scroll to position [0, 0]
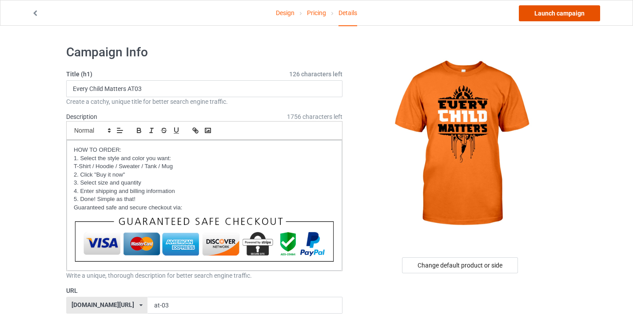
click at [563, 17] on link "Launch campaign" at bounding box center [559, 13] width 81 height 16
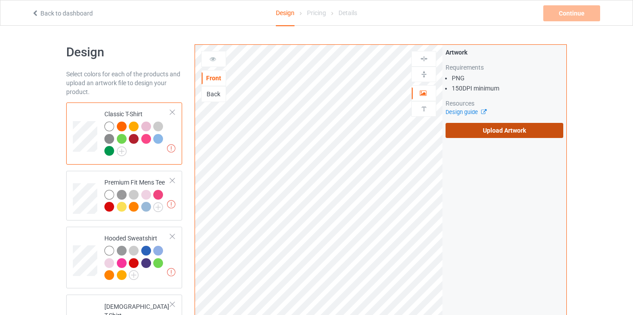
click at [494, 129] on label "Upload Artwork" at bounding box center [505, 130] width 118 height 15
click at [506, 132] on label "Upload Artwork" at bounding box center [505, 130] width 118 height 15
click at [0, 0] on input "Upload Artwork" at bounding box center [0, 0] width 0 height 0
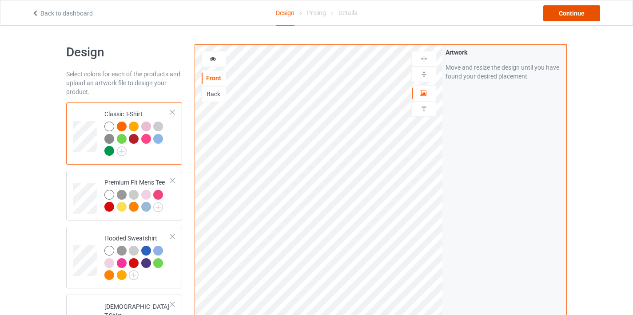
click at [560, 16] on div "Continue" at bounding box center [571, 13] width 57 height 16
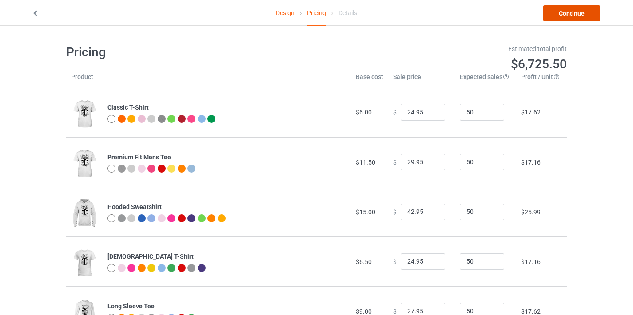
click at [567, 17] on link "Continue" at bounding box center [571, 13] width 57 height 16
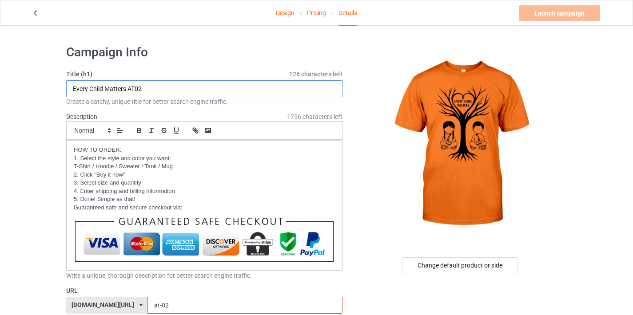
drag, startPoint x: 151, startPoint y: 85, endPoint x: 167, endPoint y: 82, distance: 16.3
click at [167, 82] on input "Every Child Matters AT02" at bounding box center [204, 88] width 276 height 17
click at [157, 92] on input "Every Child Matters AT02" at bounding box center [204, 88] width 276 height 17
drag, startPoint x: 139, startPoint y: 88, endPoint x: 158, endPoint y: 88, distance: 18.7
click at [158, 88] on input "Every Child Matters AT02" at bounding box center [204, 88] width 276 height 17
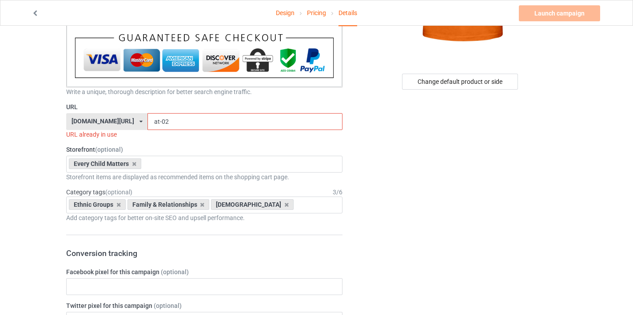
scroll to position [196, 0]
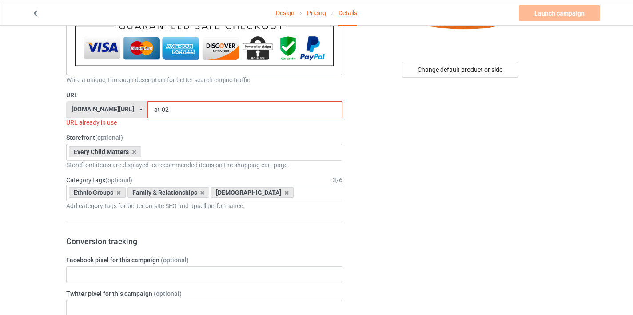
type input "Every Child Matters AT04"
drag, startPoint x: 155, startPoint y: 110, endPoint x: 188, endPoint y: 108, distance: 33.0
click at [188, 108] on input "at-02" at bounding box center [245, 109] width 195 height 17
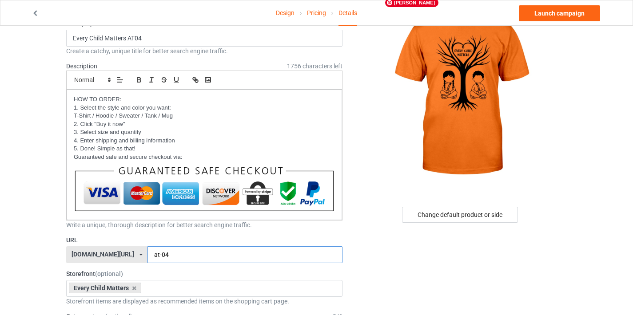
scroll to position [75, 0]
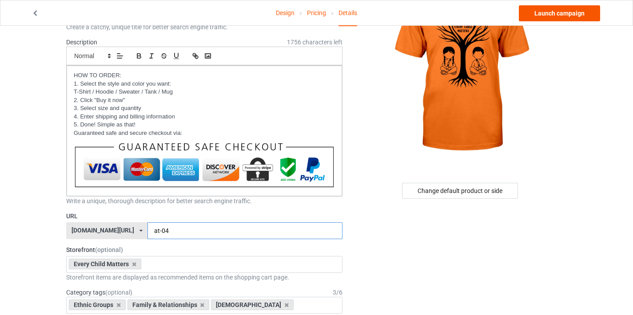
type input "at-04"
click at [555, 13] on link "Launch campaign" at bounding box center [559, 13] width 81 height 16
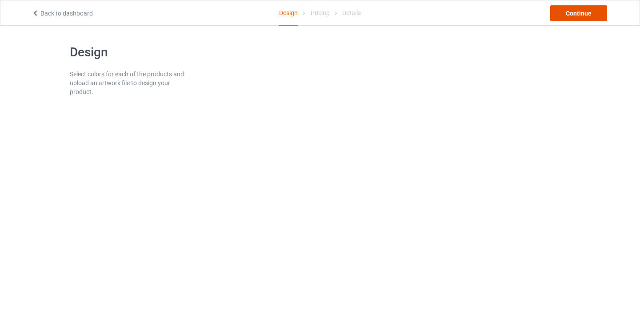
click at [559, 20] on div "Continue" at bounding box center [578, 13] width 57 height 16
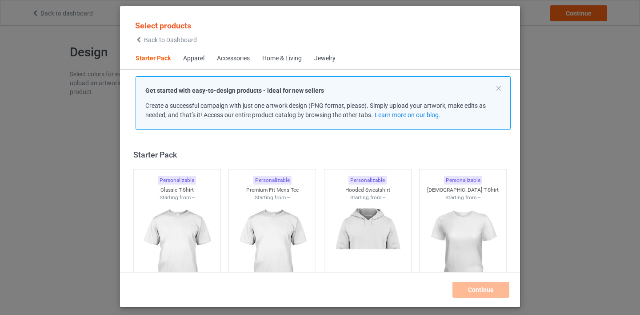
scroll to position [11, 0]
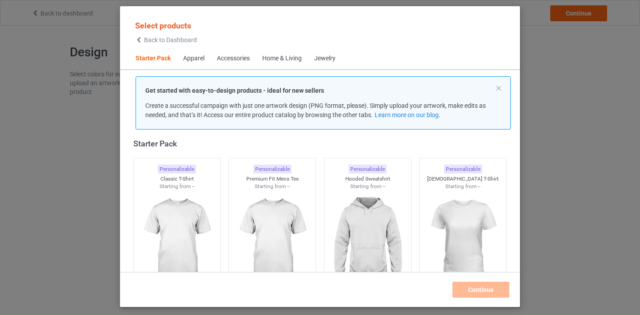
click at [148, 39] on span "Back to Dashboard" at bounding box center [170, 39] width 53 height 7
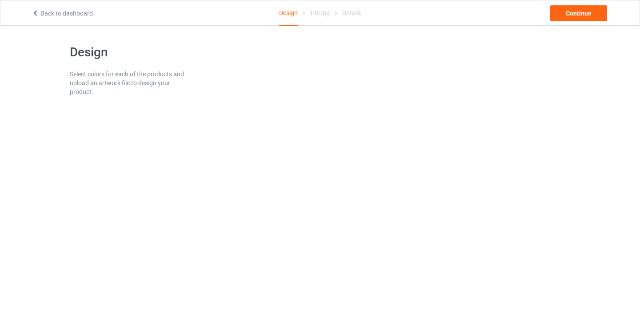
click at [72, 15] on link "Back to dashboard" at bounding box center [62, 13] width 61 height 7
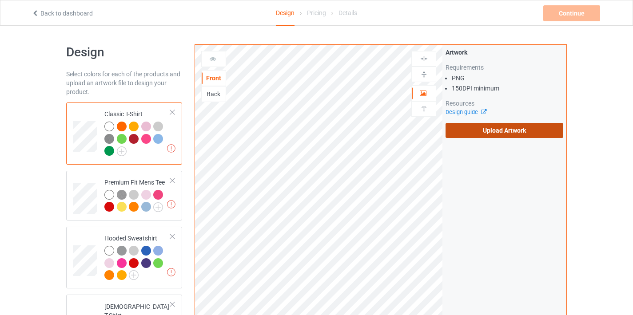
click at [491, 132] on label "Upload Artwork" at bounding box center [505, 130] width 118 height 15
click at [0, 0] on input "Upload Artwork" at bounding box center [0, 0] width 0 height 0
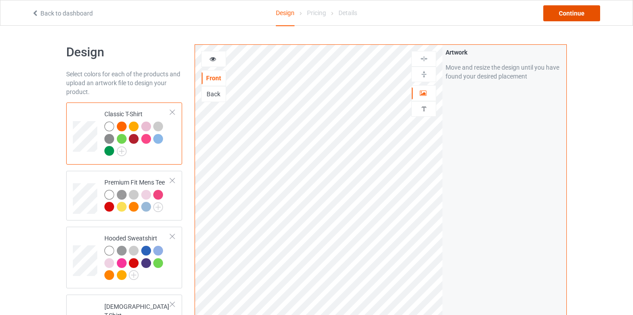
click at [561, 14] on div "Continue" at bounding box center [571, 13] width 57 height 16
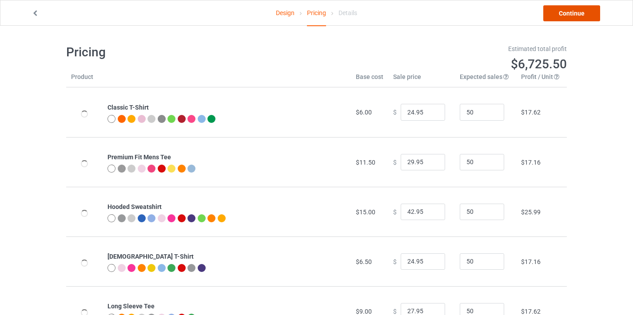
click at [567, 14] on link "Continue" at bounding box center [571, 13] width 57 height 16
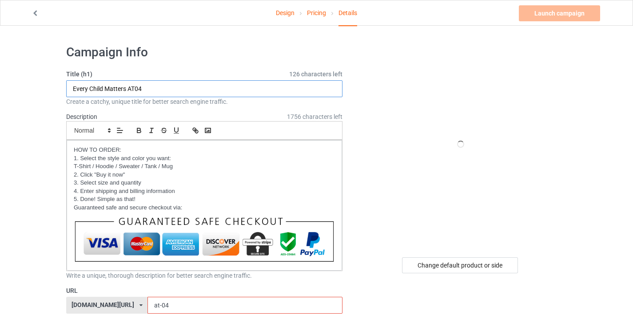
click at [162, 89] on input "Every Child Matters AT04" at bounding box center [204, 88] width 276 height 17
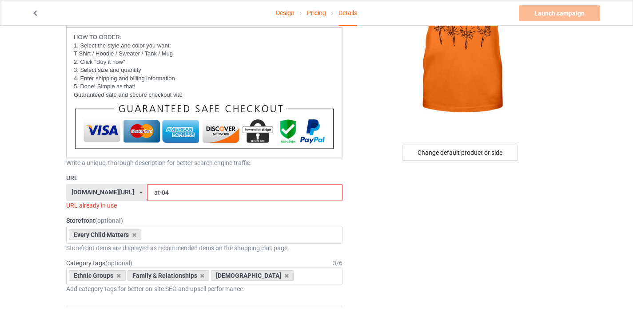
scroll to position [172, 0]
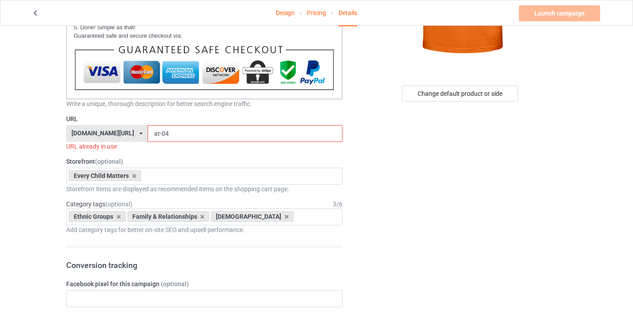
type input "Every Child Matters AT06"
drag, startPoint x: 156, startPoint y: 132, endPoint x: 165, endPoint y: 133, distance: 8.9
click at [165, 133] on input "at-04" at bounding box center [245, 133] width 195 height 17
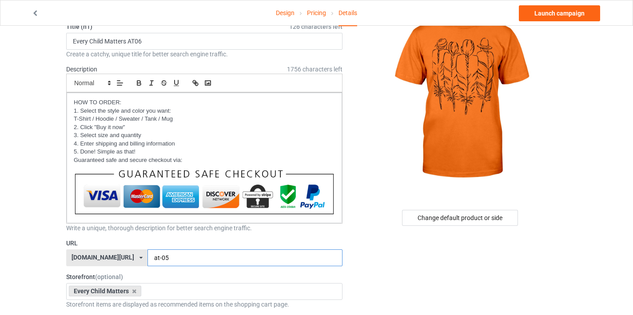
scroll to position [0, 0]
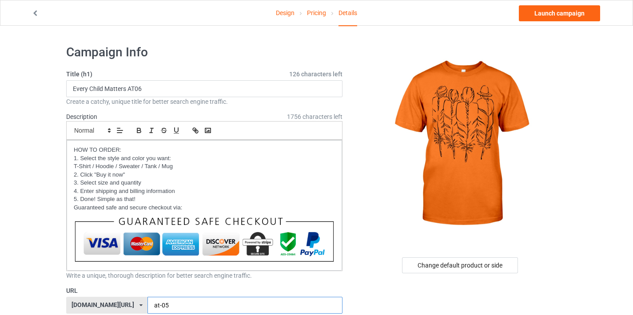
type input "at-05"
drag, startPoint x: 139, startPoint y: 88, endPoint x: 154, endPoint y: 89, distance: 15.1
click at [154, 89] on input "Every Child Matters AT06" at bounding box center [204, 88] width 276 height 17
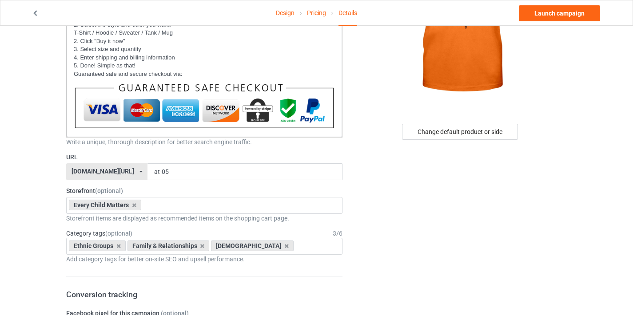
scroll to position [104, 0]
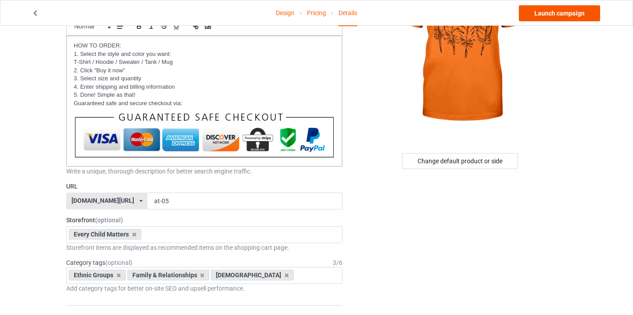
type input "Every Child Matters AT05"
click at [549, 13] on link "Launch campaign" at bounding box center [559, 13] width 81 height 16
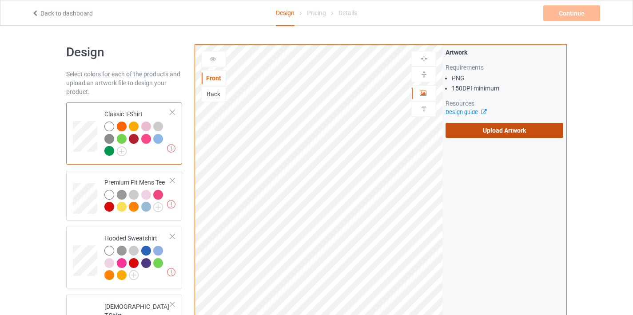
click at [480, 132] on label "Upload Artwork" at bounding box center [505, 130] width 118 height 15
click at [0, 0] on input "Upload Artwork" at bounding box center [0, 0] width 0 height 0
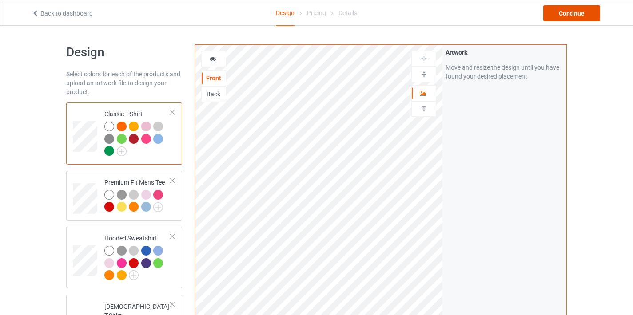
click at [569, 16] on div "Continue" at bounding box center [571, 13] width 57 height 16
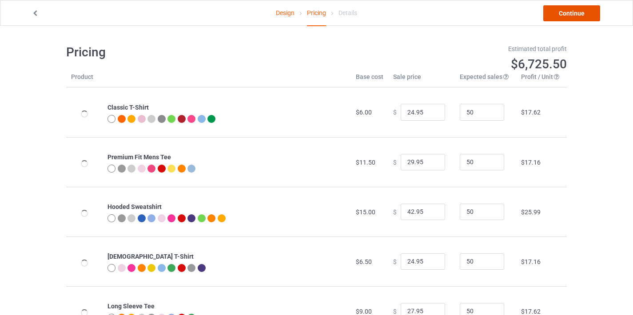
click at [569, 16] on link "Continue" at bounding box center [571, 13] width 57 height 16
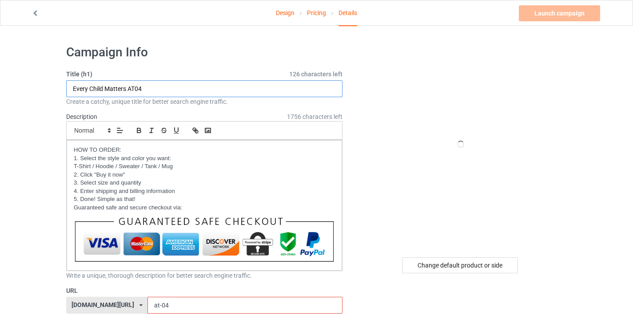
click at [138, 89] on input "Every Child Matters AT04" at bounding box center [204, 88] width 276 height 17
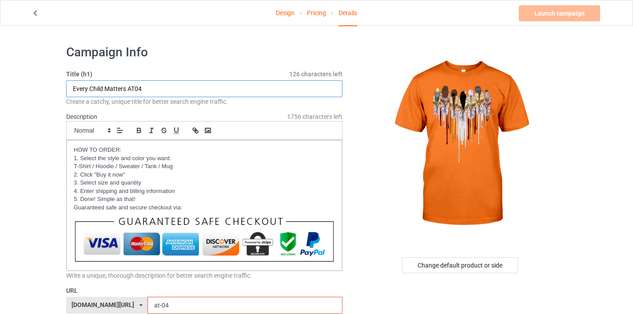
drag, startPoint x: 140, startPoint y: 88, endPoint x: 148, endPoint y: 91, distance: 8.4
click at [148, 91] on input "Every Child Matters AT04" at bounding box center [204, 88] width 276 height 17
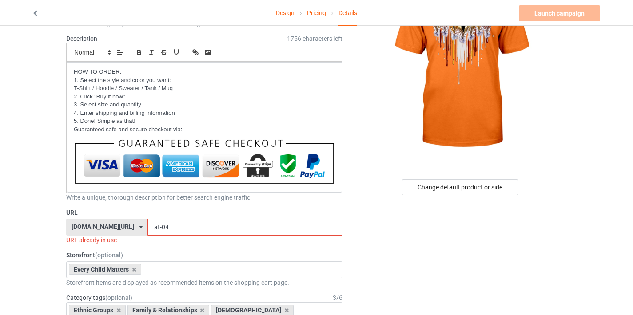
type input "Every Child Matters AT06"
drag, startPoint x: 156, startPoint y: 226, endPoint x: 174, endPoint y: 226, distance: 17.8
click at [174, 226] on input "at-04" at bounding box center [245, 227] width 195 height 17
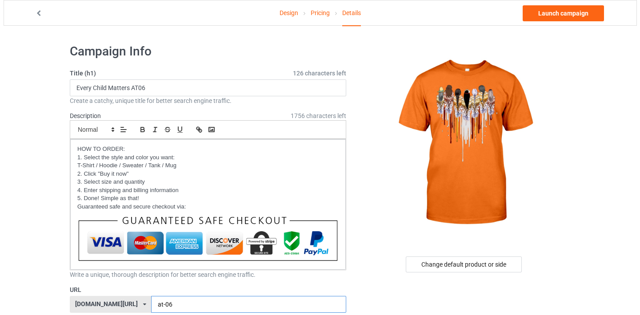
scroll to position [0, 0]
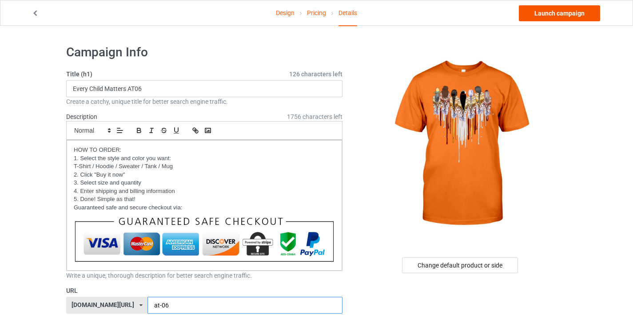
type input "at-06"
click at [559, 13] on link "Launch campaign" at bounding box center [559, 13] width 81 height 16
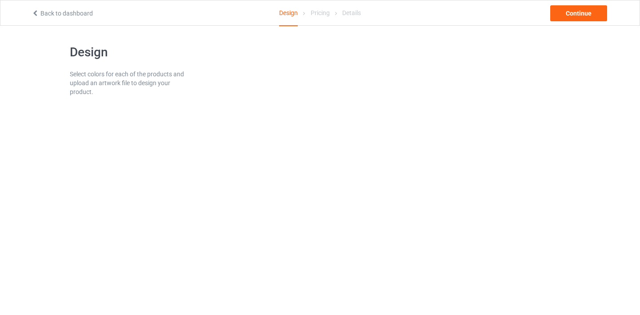
click at [77, 12] on link "Back to dashboard" at bounding box center [62, 13] width 61 height 7
click at [80, 15] on link "Back to dashboard" at bounding box center [62, 13] width 61 height 7
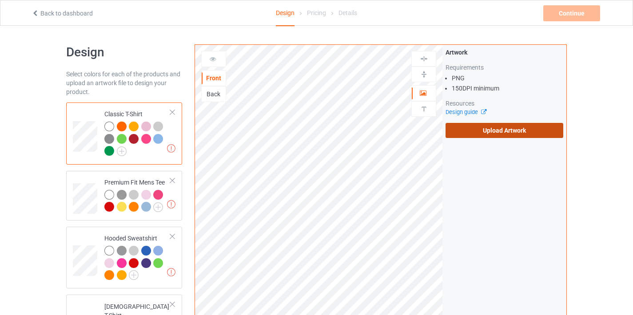
click at [471, 125] on label "Upload Artwork" at bounding box center [505, 130] width 118 height 15
click at [0, 0] on input "Upload Artwork" at bounding box center [0, 0] width 0 height 0
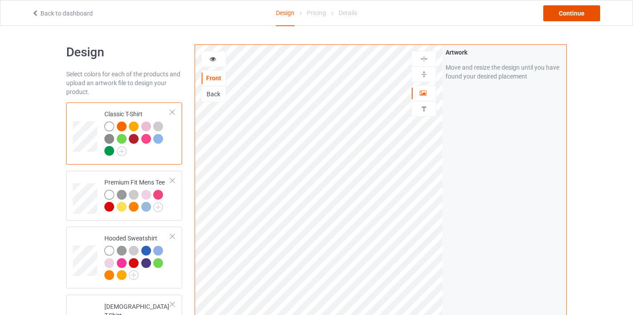
click at [560, 16] on div "Continue" at bounding box center [571, 13] width 57 height 16
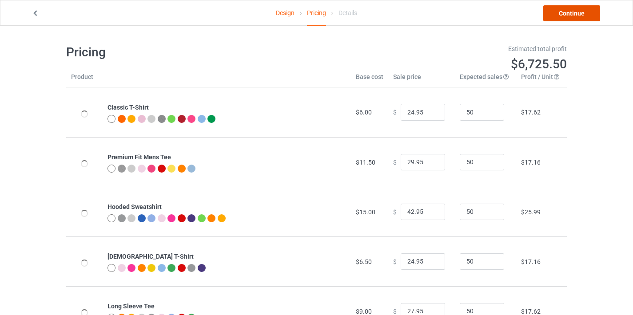
click at [561, 16] on link "Continue" at bounding box center [571, 13] width 57 height 16
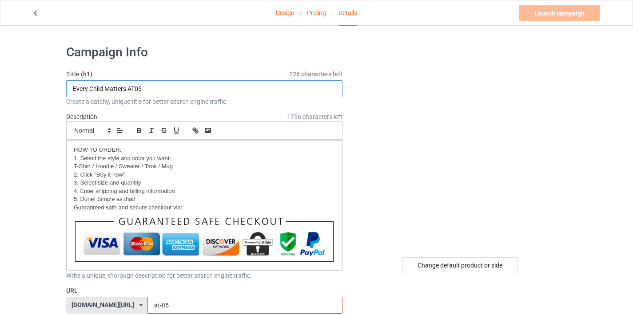
click at [162, 88] on input "Every Child Matters AT05" at bounding box center [204, 88] width 276 height 17
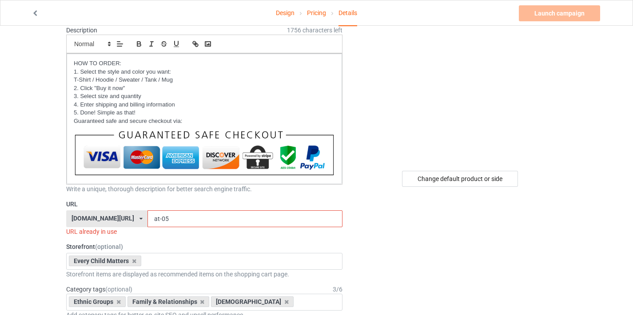
type input "Every Child Matters AT06"
drag, startPoint x: 156, startPoint y: 218, endPoint x: 168, endPoint y: 215, distance: 13.3
click at [168, 215] on input "at-05" at bounding box center [245, 219] width 195 height 17
click at [168, 217] on input "at-05" at bounding box center [245, 219] width 195 height 17
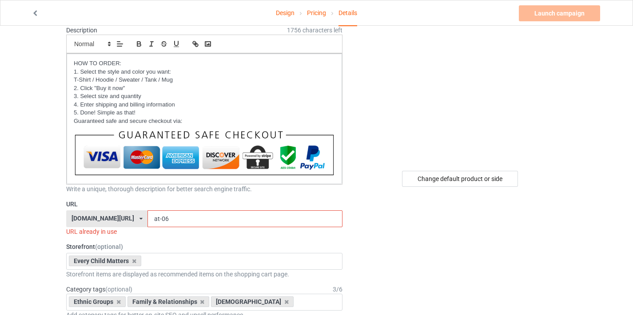
drag, startPoint x: 155, startPoint y: 219, endPoint x: 162, endPoint y: 221, distance: 7.4
click at [162, 221] on input "at-06" at bounding box center [245, 219] width 195 height 17
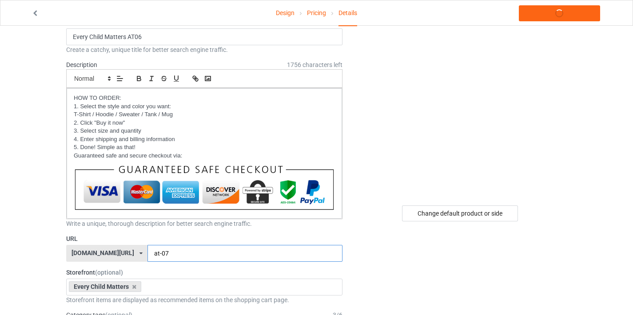
scroll to position [0, 0]
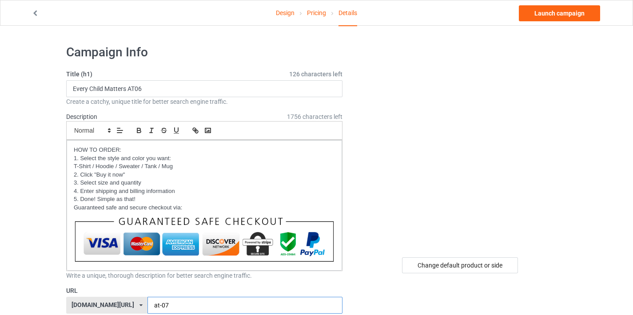
type input "at-07"
drag, startPoint x: 139, startPoint y: 89, endPoint x: 146, endPoint y: 89, distance: 7.6
click at [146, 89] on input "Every Child Matters AT06" at bounding box center [204, 88] width 276 height 17
type input "Every Child Matters AT07"
click at [561, 15] on link "Launch campaign" at bounding box center [559, 13] width 81 height 16
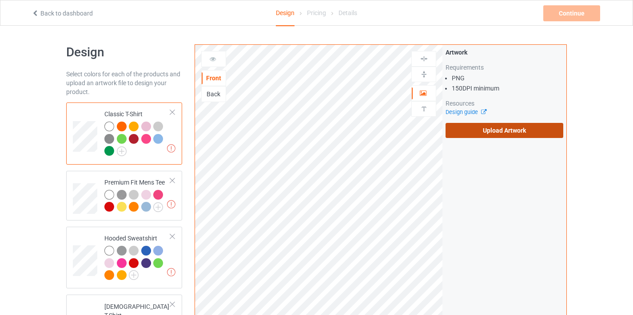
click at [487, 129] on label "Upload Artwork" at bounding box center [505, 130] width 118 height 15
click at [0, 0] on input "Upload Artwork" at bounding box center [0, 0] width 0 height 0
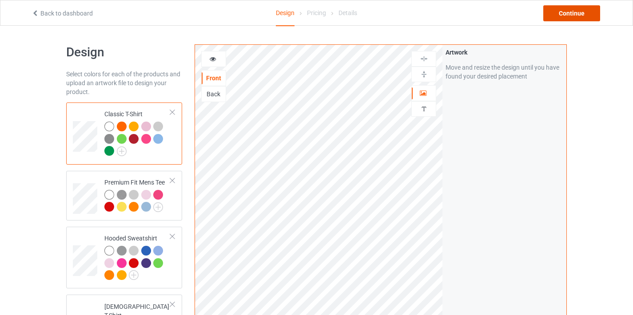
click at [559, 18] on div "Continue" at bounding box center [571, 13] width 57 height 16
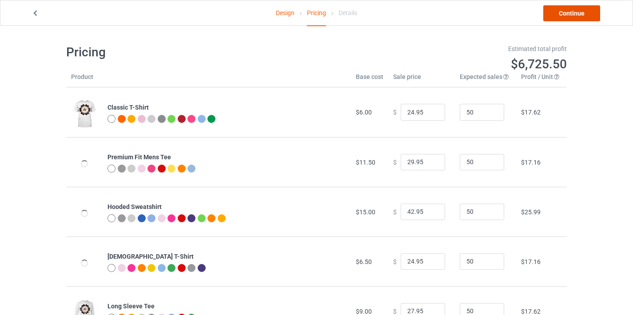
click at [565, 16] on link "Continue" at bounding box center [571, 13] width 57 height 16
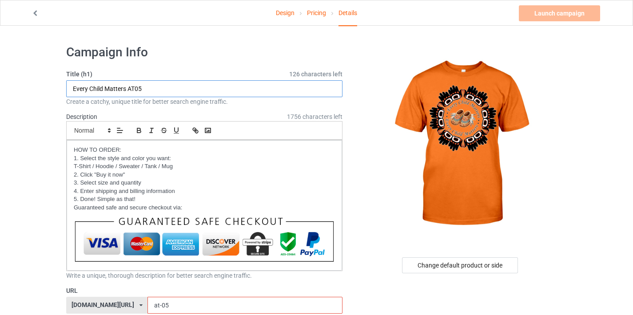
click at [179, 87] on input "Every Child Matters AT05" at bounding box center [204, 88] width 276 height 17
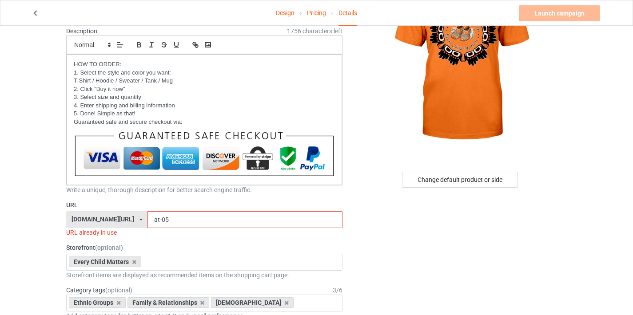
scroll to position [185, 0]
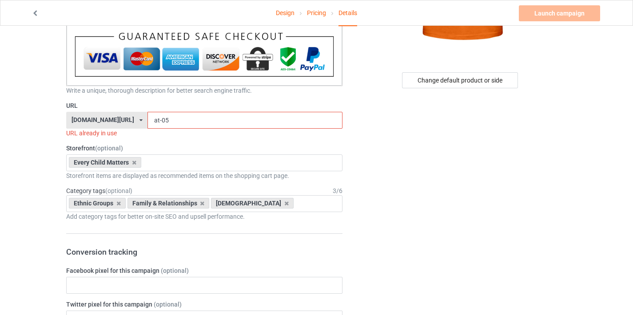
type input "Every Child Matters AT08"
drag, startPoint x: 156, startPoint y: 117, endPoint x: 179, endPoint y: 117, distance: 23.1
click at [179, 117] on input "at-05" at bounding box center [245, 120] width 195 height 17
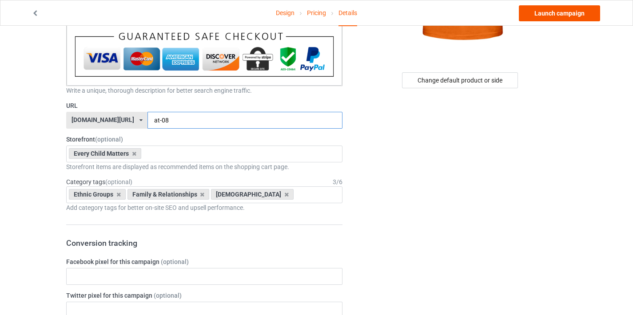
type input "at-08"
click at [562, 11] on link "Launch campaign" at bounding box center [559, 13] width 81 height 16
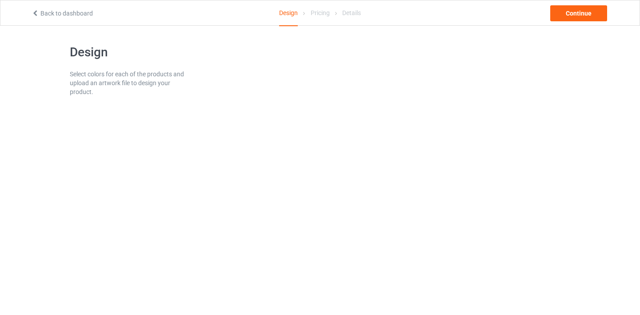
click at [77, 8] on div "Back to dashboard Design Pricing Details Continue" at bounding box center [319, 12] width 589 height 25
click at [77, 10] on link "Back to dashboard" at bounding box center [62, 13] width 61 height 7
click at [88, 5] on div "Back to dashboard Design Pricing Details Continue" at bounding box center [319, 12] width 589 height 25
click at [85, 11] on link "Back to dashboard" at bounding box center [62, 13] width 61 height 7
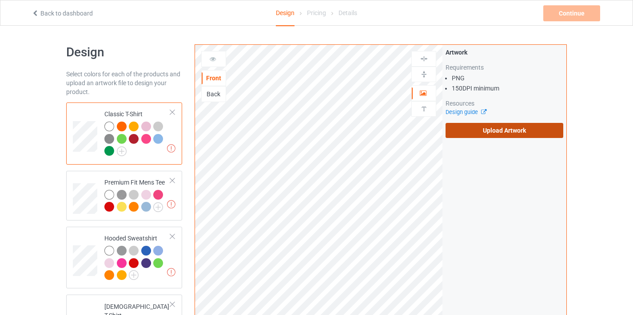
click at [449, 126] on label "Upload Artwork" at bounding box center [505, 130] width 118 height 15
click at [0, 0] on input "Upload Artwork" at bounding box center [0, 0] width 0 height 0
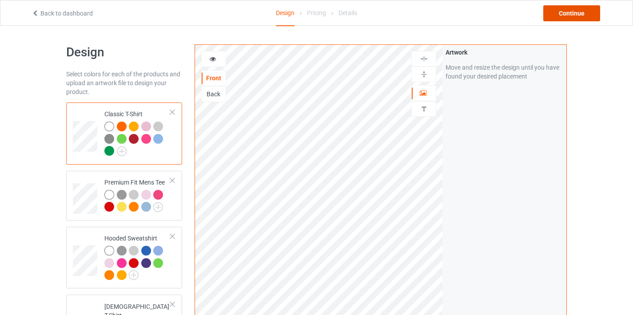
click at [570, 13] on div "Continue" at bounding box center [571, 13] width 57 height 16
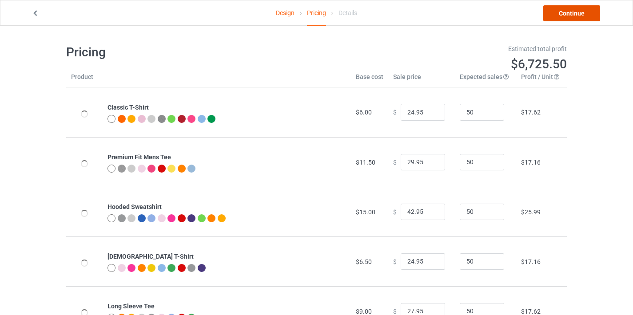
click at [571, 12] on link "Continue" at bounding box center [571, 13] width 57 height 16
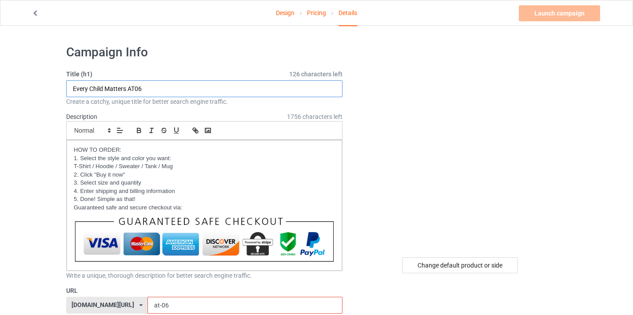
drag, startPoint x: 137, startPoint y: 88, endPoint x: 142, endPoint y: 89, distance: 5.5
click at [142, 89] on input "Every Child Matters AT06" at bounding box center [204, 88] width 276 height 17
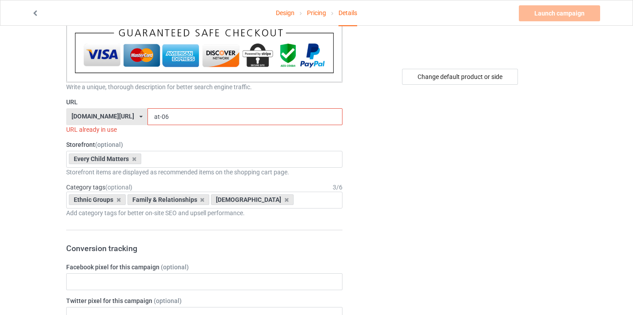
type input "Every Child Matters AT09"
drag, startPoint x: 156, startPoint y: 116, endPoint x: 167, endPoint y: 116, distance: 11.1
click at [167, 116] on input "at-06" at bounding box center [245, 116] width 195 height 17
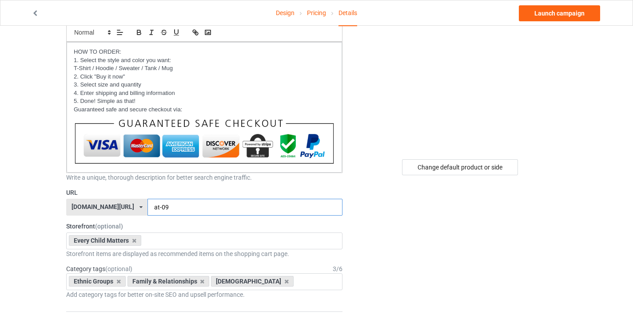
scroll to position [21, 0]
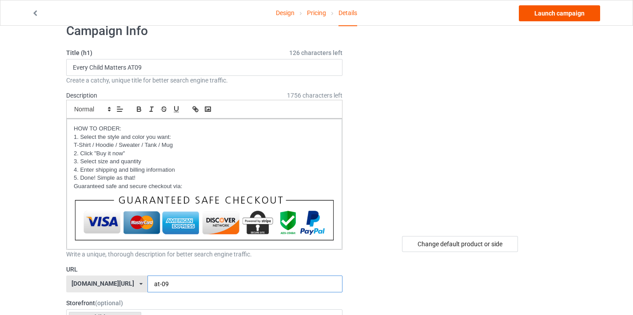
type input "at-09"
click at [565, 11] on link "Launch campaign" at bounding box center [559, 13] width 81 height 16
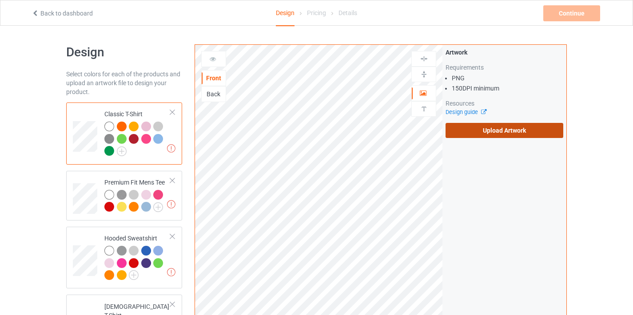
click at [469, 129] on label "Upload Artwork" at bounding box center [505, 130] width 118 height 15
click at [0, 0] on input "Upload Artwork" at bounding box center [0, 0] width 0 height 0
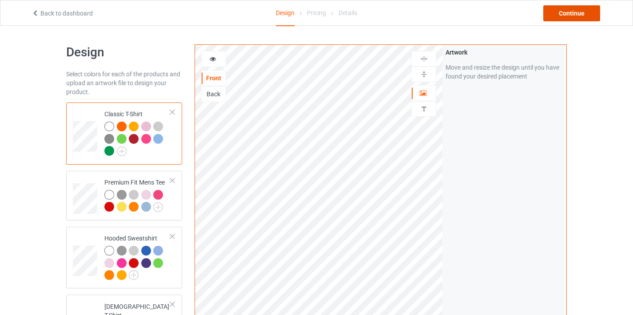
click at [557, 17] on div "Continue" at bounding box center [571, 13] width 57 height 16
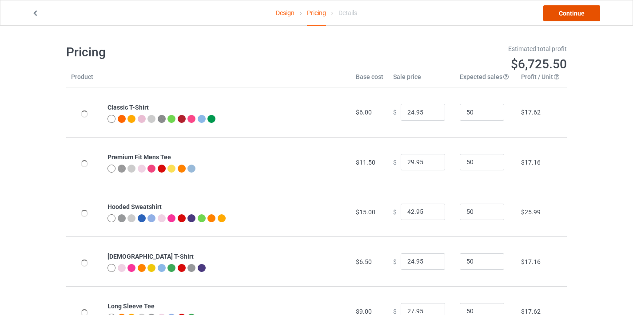
click at [557, 17] on link "Continue" at bounding box center [571, 13] width 57 height 16
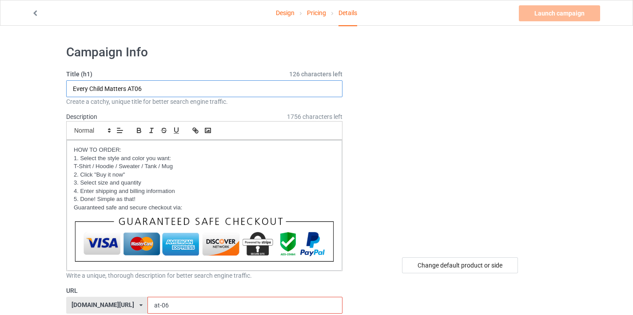
drag, startPoint x: 136, startPoint y: 88, endPoint x: 170, endPoint y: 84, distance: 33.6
click at [170, 84] on input "Every Child Matters AT06" at bounding box center [204, 88] width 276 height 17
click at [164, 87] on input "Every Child Matters AT06" at bounding box center [204, 88] width 276 height 17
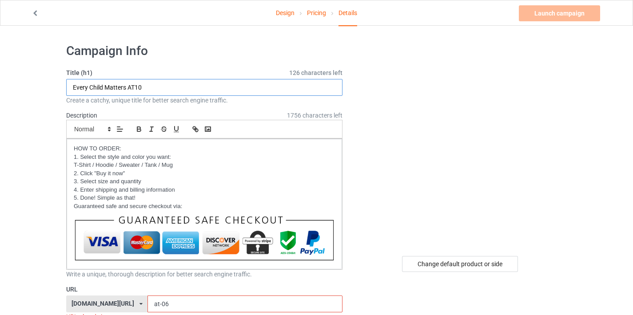
scroll to position [83, 0]
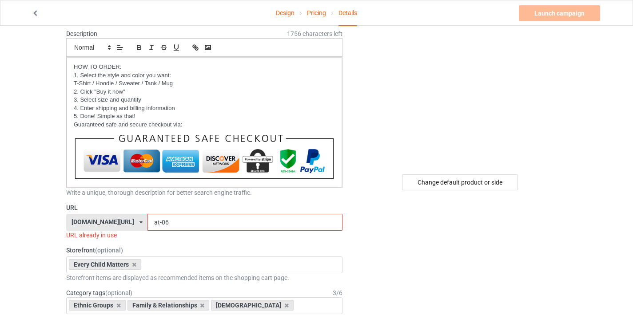
type input "Every Child Matters AT10"
drag, startPoint x: 152, startPoint y: 221, endPoint x: 174, endPoint y: 219, distance: 21.4
click at [174, 219] on input "at-06" at bounding box center [245, 222] width 195 height 17
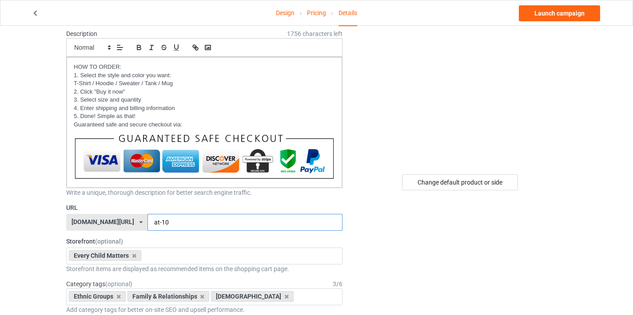
type input "at-10"
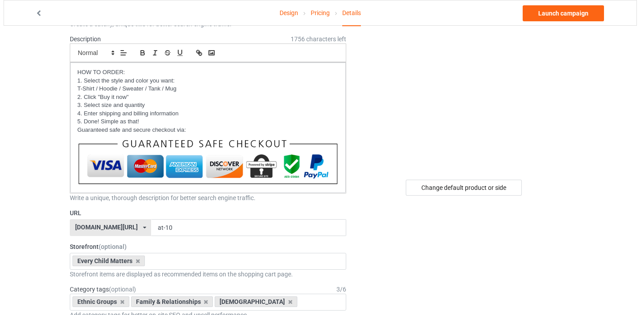
scroll to position [0, 0]
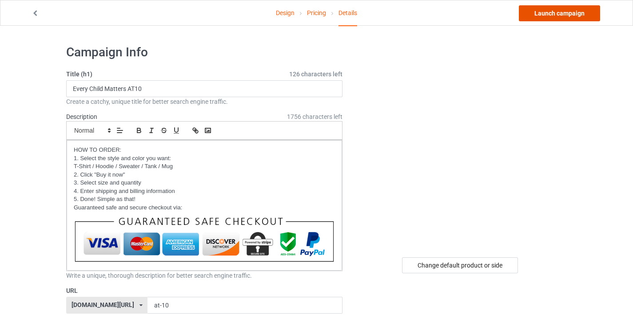
click at [562, 15] on link "Launch campaign" at bounding box center [559, 13] width 81 height 16
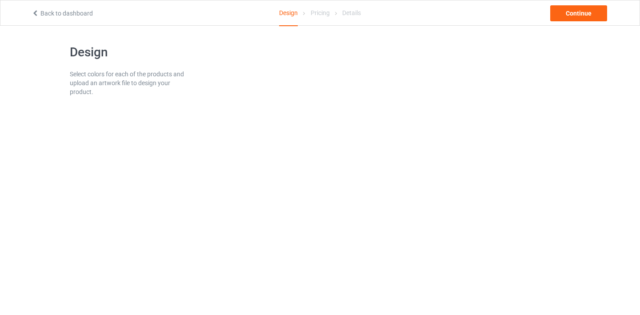
click at [79, 12] on link "Back to dashboard" at bounding box center [62, 13] width 61 height 7
click at [79, 9] on div "Back to dashboard" at bounding box center [123, 13] width 196 height 9
click at [82, 12] on link "Back to dashboard" at bounding box center [62, 13] width 61 height 7
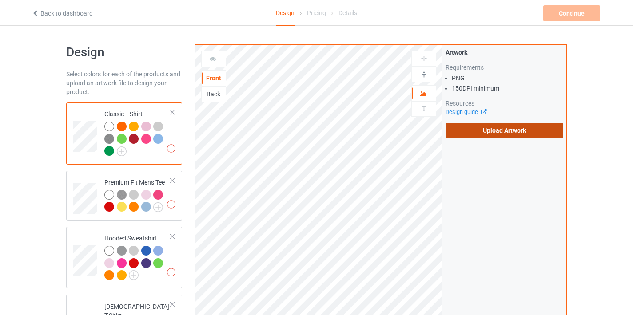
click at [495, 129] on label "Upload Artwork" at bounding box center [505, 130] width 118 height 15
click at [0, 0] on input "Upload Artwork" at bounding box center [0, 0] width 0 height 0
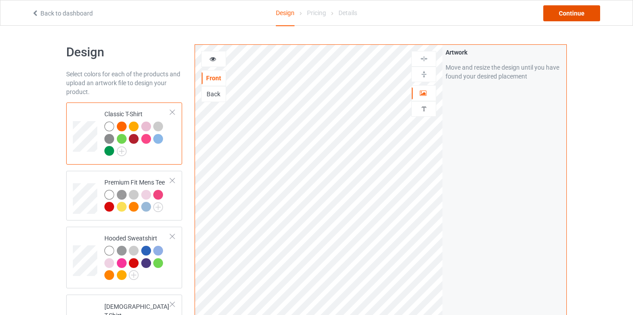
click at [563, 18] on div "Continue" at bounding box center [571, 13] width 57 height 16
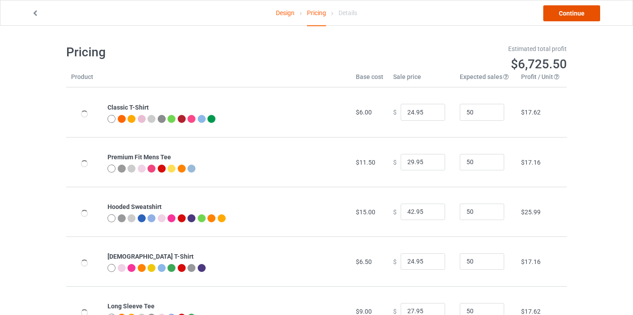
click at [574, 16] on link "Continue" at bounding box center [571, 13] width 57 height 16
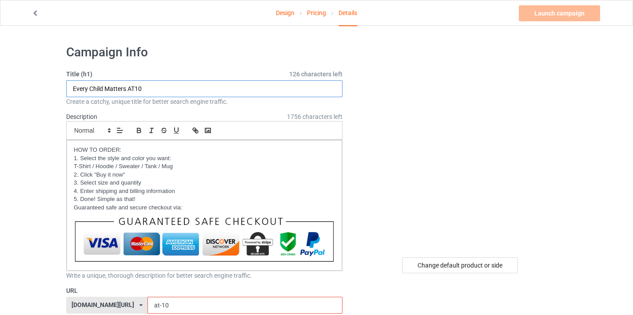
click at [141, 88] on input "Every Child Matters AT10" at bounding box center [204, 88] width 276 height 17
click at [144, 87] on input "Every Child Matters AT10" at bounding box center [204, 88] width 276 height 17
drag, startPoint x: 140, startPoint y: 87, endPoint x: 149, endPoint y: 91, distance: 9.7
click at [149, 91] on input "Every Child Matters AT10" at bounding box center [204, 88] width 276 height 17
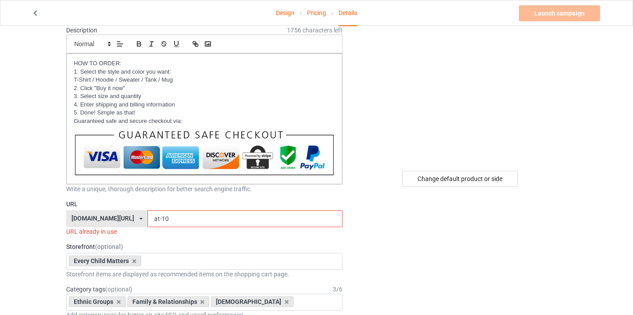
type input "Every Child Matters AT11"
drag, startPoint x: 155, startPoint y: 220, endPoint x: 171, endPoint y: 220, distance: 15.6
click at [171, 220] on input "at-10" at bounding box center [245, 219] width 195 height 17
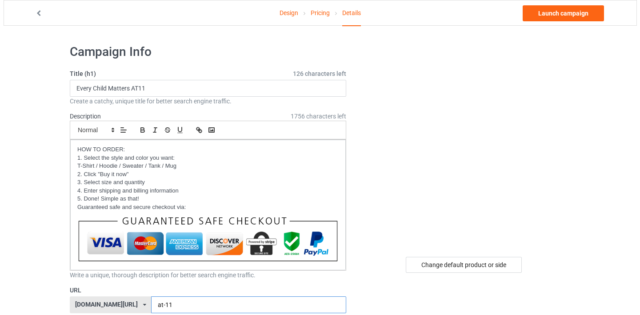
scroll to position [0, 0]
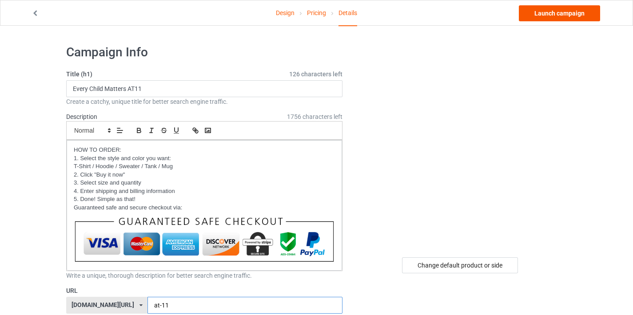
type input "at-11"
click at [576, 10] on link "Launch campaign" at bounding box center [559, 13] width 81 height 16
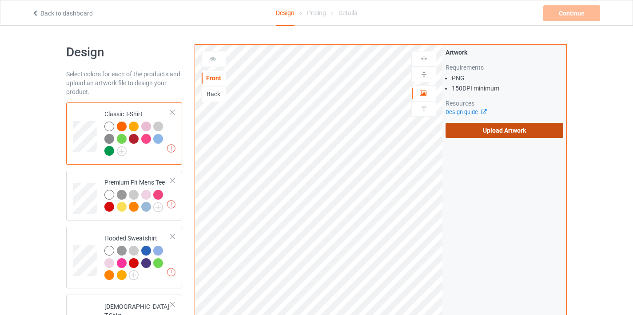
click at [483, 123] on label "Upload Artwork" at bounding box center [505, 130] width 118 height 15
click at [0, 0] on input "Upload Artwork" at bounding box center [0, 0] width 0 height 0
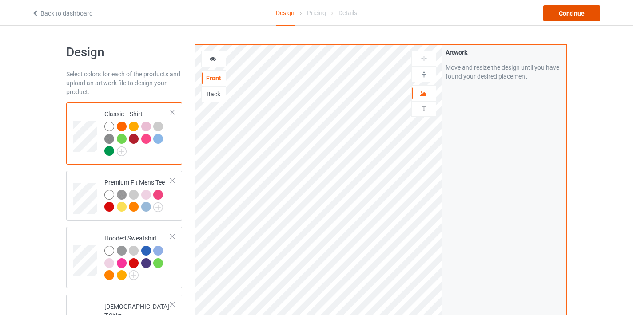
click at [558, 15] on div "Continue" at bounding box center [571, 13] width 57 height 16
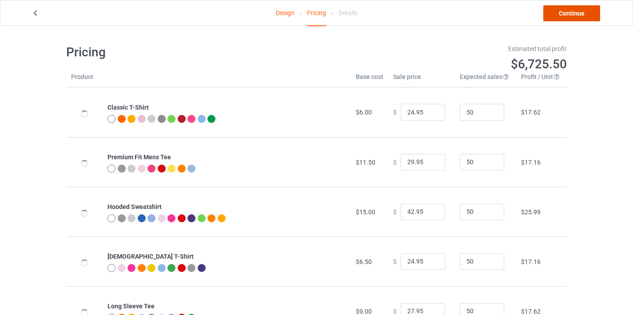
click at [571, 18] on link "Continue" at bounding box center [571, 13] width 57 height 16
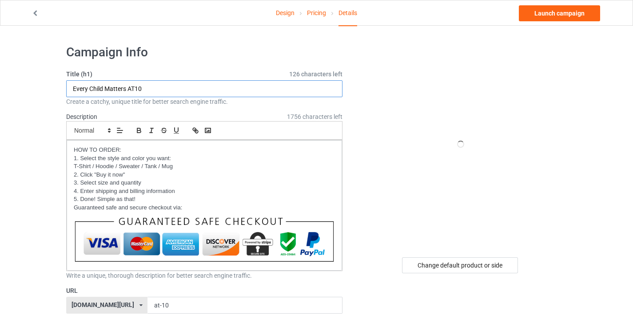
click at [140, 86] on input "Every Child Matters AT10" at bounding box center [204, 88] width 276 height 17
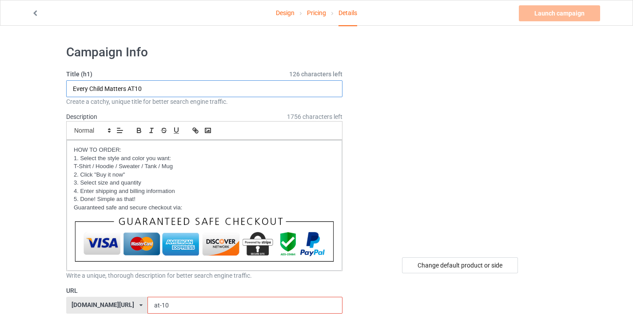
drag, startPoint x: 140, startPoint y: 88, endPoint x: 152, endPoint y: 87, distance: 12.5
click at [152, 87] on input "Every Child Matters AT10" at bounding box center [204, 88] width 276 height 17
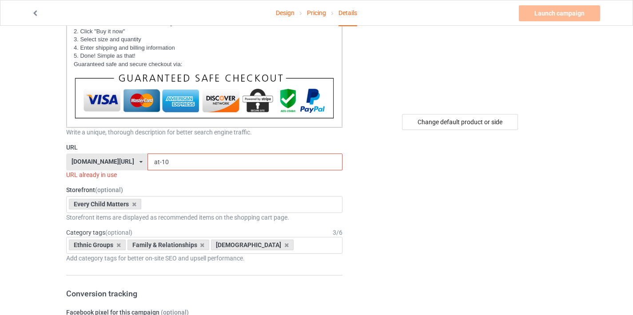
scroll to position [177, 0]
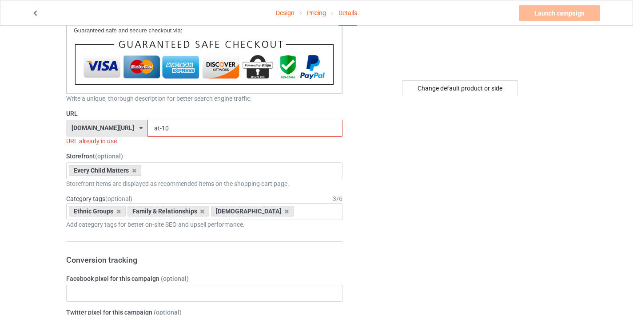
type input "Every Child Matters AT12"
drag, startPoint x: 155, startPoint y: 127, endPoint x: 179, endPoint y: 124, distance: 24.1
click at [179, 124] on input "at-10" at bounding box center [245, 128] width 195 height 17
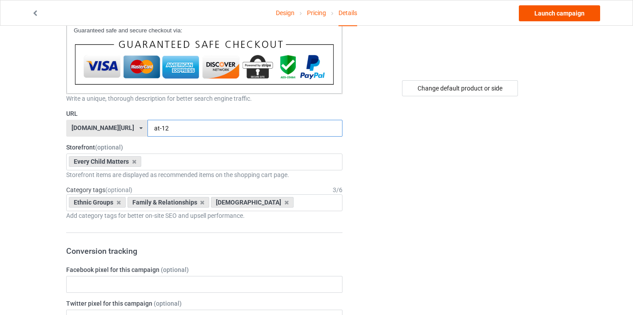
type input "at-12"
click at [579, 13] on link "Launch campaign" at bounding box center [559, 13] width 81 height 16
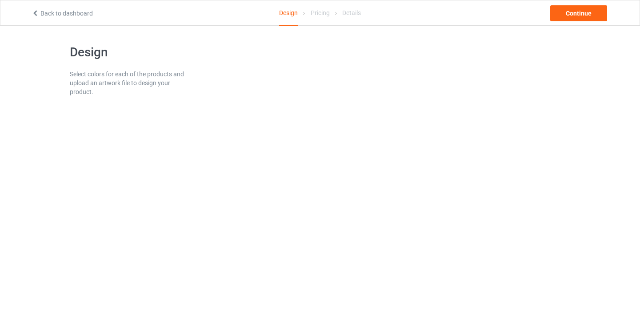
click at [83, 12] on link "Back to dashboard" at bounding box center [62, 13] width 61 height 7
click at [62, 10] on link "Back to dashboard" at bounding box center [62, 13] width 61 height 7
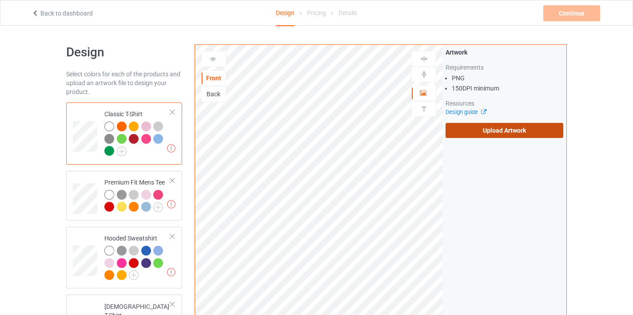
click at [487, 134] on label "Upload Artwork" at bounding box center [505, 130] width 118 height 15
click at [0, 0] on input "Upload Artwork" at bounding box center [0, 0] width 0 height 0
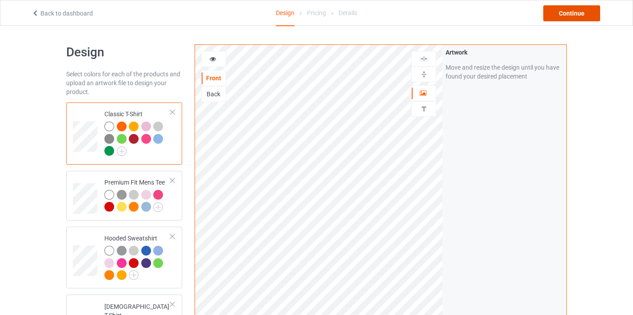
click at [564, 14] on div "Continue" at bounding box center [571, 13] width 57 height 16
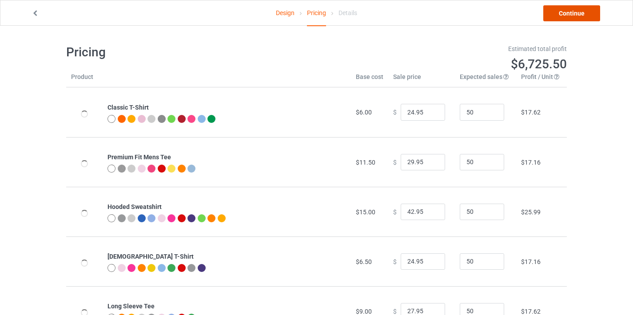
click at [568, 14] on link "Continue" at bounding box center [571, 13] width 57 height 16
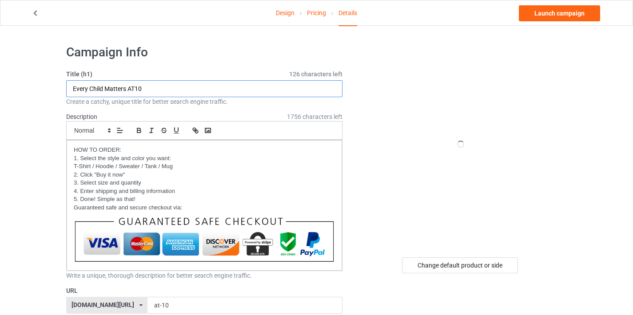
click at [140, 87] on input "Every Child Matters AT10" at bounding box center [204, 88] width 276 height 17
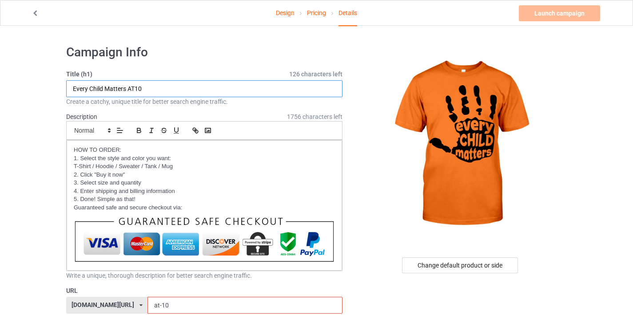
click at [142, 88] on input "Every Child Matters AT10" at bounding box center [204, 88] width 276 height 17
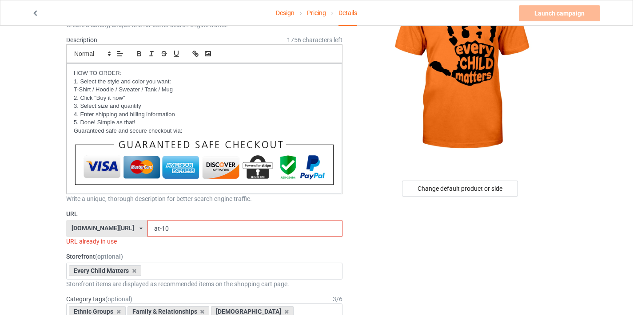
scroll to position [174, 0]
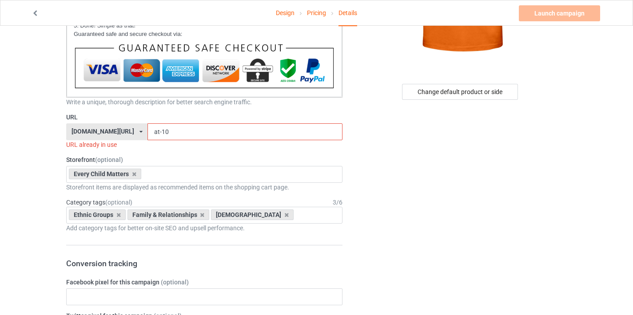
type input "Every Child Matters AT13"
drag, startPoint x: 157, startPoint y: 133, endPoint x: 172, endPoint y: 133, distance: 15.6
click at [172, 133] on input "at-10" at bounding box center [245, 132] width 195 height 17
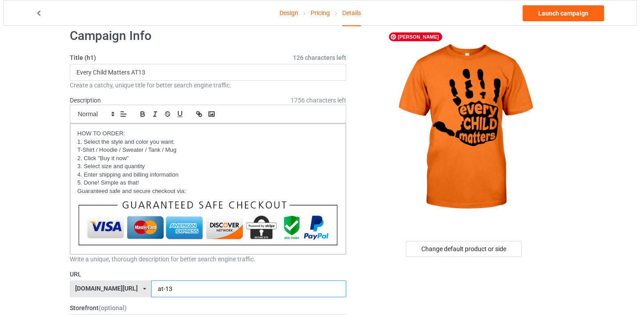
scroll to position [0, 0]
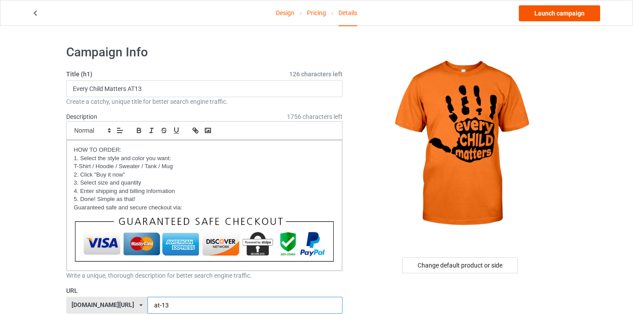
type input "at-13"
click at [554, 18] on link "Launch campaign" at bounding box center [559, 13] width 81 height 16
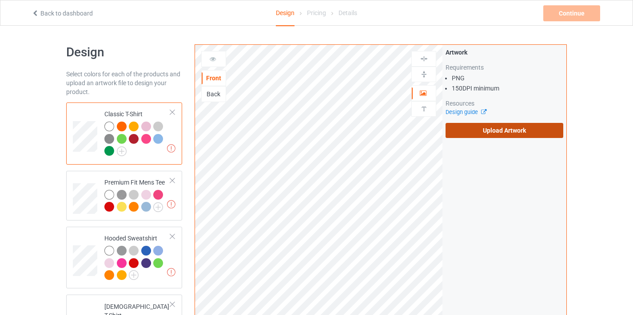
click at [508, 135] on label "Upload Artwork" at bounding box center [505, 130] width 118 height 15
click at [0, 0] on input "Upload Artwork" at bounding box center [0, 0] width 0 height 0
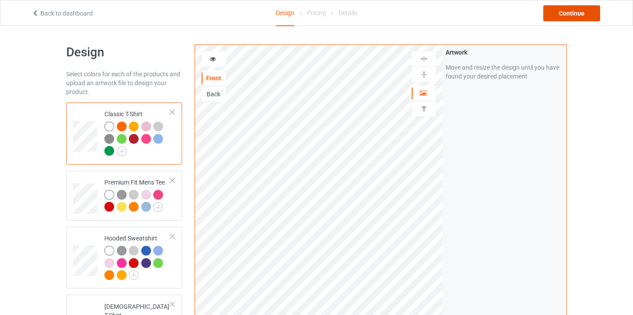
click at [577, 13] on div "Continue" at bounding box center [571, 13] width 57 height 16
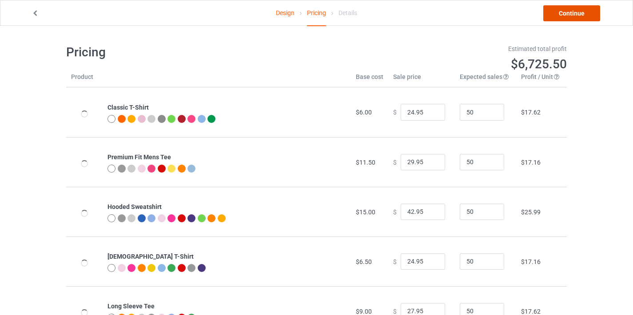
click at [574, 16] on link "Continue" at bounding box center [571, 13] width 57 height 16
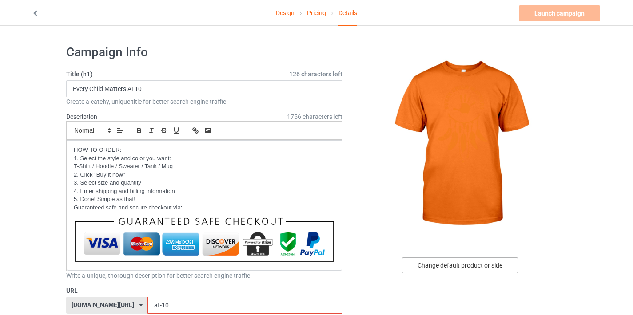
click at [463, 266] on div "Change default product or side" at bounding box center [460, 266] width 116 height 16
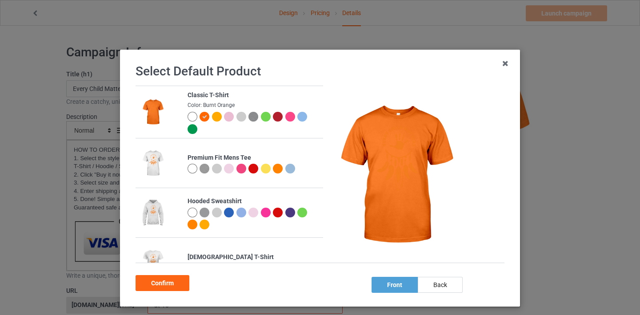
click at [188, 117] on div at bounding box center [193, 117] width 10 height 10
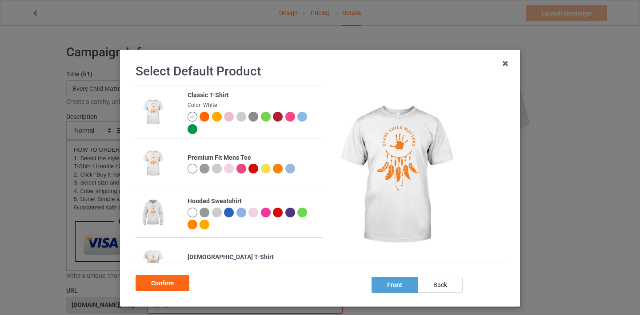
click at [248, 118] on img at bounding box center [253, 117] width 10 height 10
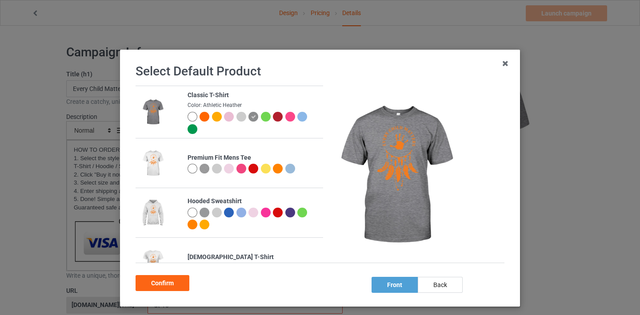
click at [224, 117] on div at bounding box center [229, 117] width 10 height 10
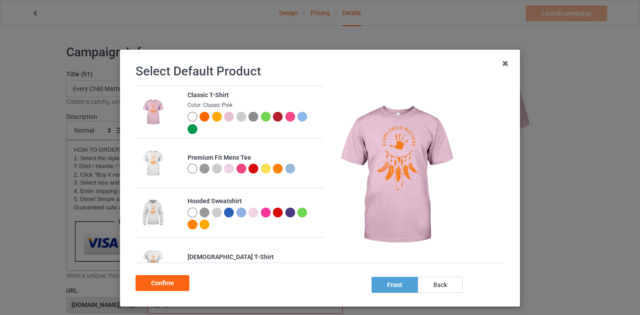
click at [189, 118] on div at bounding box center [193, 117] width 10 height 10
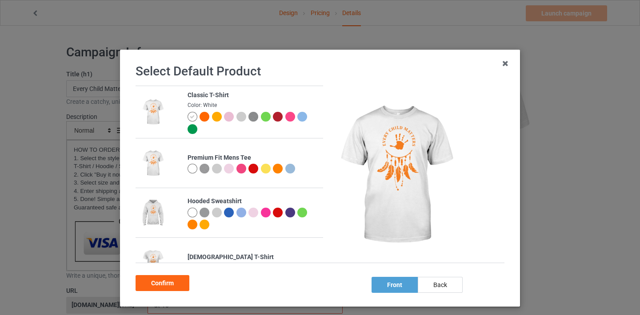
click at [273, 114] on div at bounding box center [278, 117] width 10 height 10
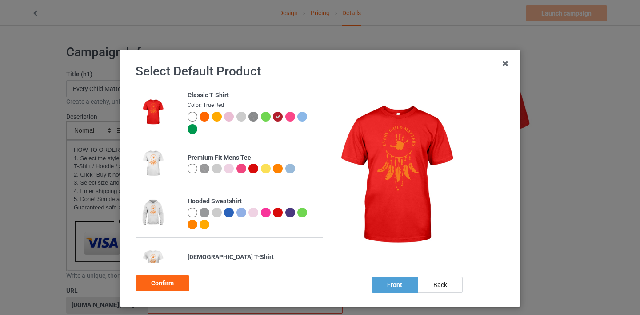
click at [249, 120] on img at bounding box center [253, 117] width 10 height 10
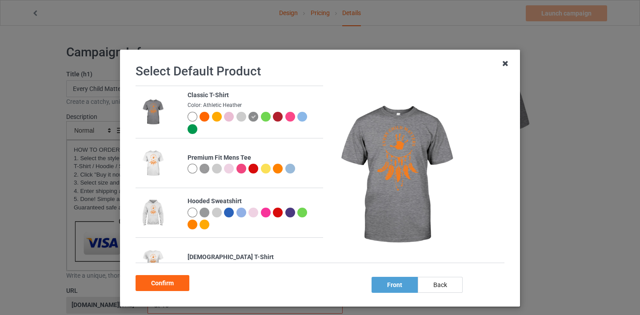
click at [499, 62] on icon at bounding box center [505, 63] width 14 height 14
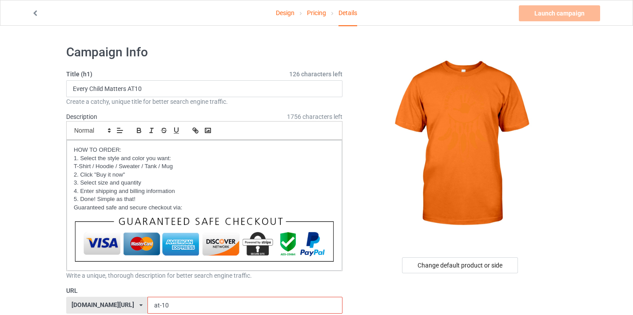
click at [315, 10] on link "Pricing" at bounding box center [316, 12] width 19 height 25
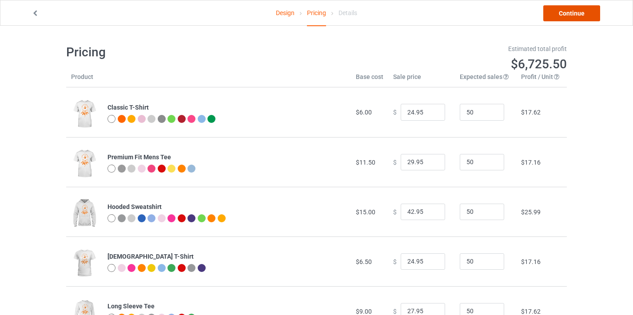
click at [569, 18] on link "Continue" at bounding box center [571, 13] width 57 height 16
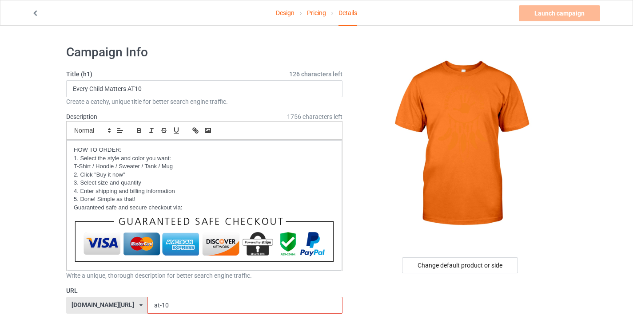
click at [569, 18] on div "Launch campaign Invalid campaign URL" at bounding box center [560, 13] width 83 height 16
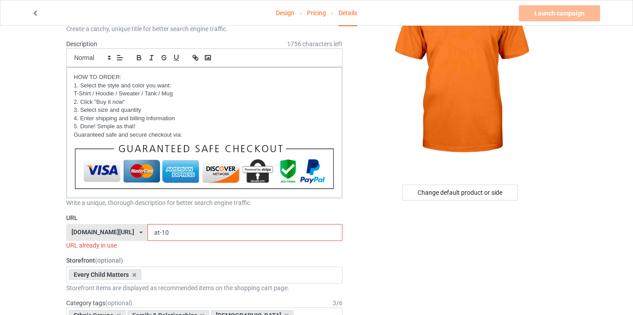
scroll to position [73, 0]
drag, startPoint x: 156, startPoint y: 232, endPoint x: 168, endPoint y: 232, distance: 12.0
click at [168, 232] on input "at-10" at bounding box center [245, 232] width 195 height 17
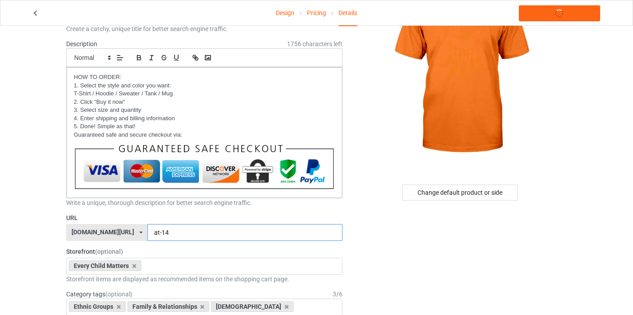
scroll to position [0, 0]
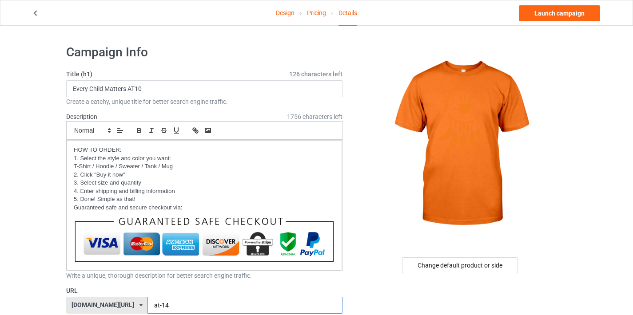
type input "at-14"
drag, startPoint x: 138, startPoint y: 89, endPoint x: 148, endPoint y: 88, distance: 9.9
click at [148, 88] on input "Every Child Matters AT10" at bounding box center [204, 88] width 276 height 17
type input "Every Child Matters AT14"
click at [454, 264] on div "Change default product or side" at bounding box center [460, 266] width 116 height 16
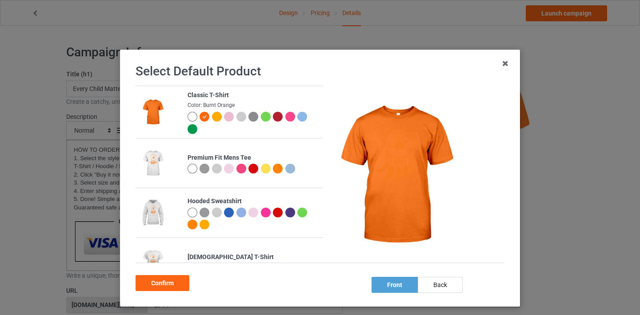
click at [188, 116] on div at bounding box center [193, 117] width 10 height 10
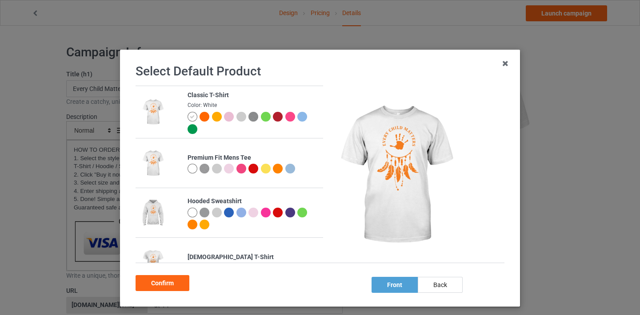
click at [236, 119] on div at bounding box center [241, 117] width 10 height 10
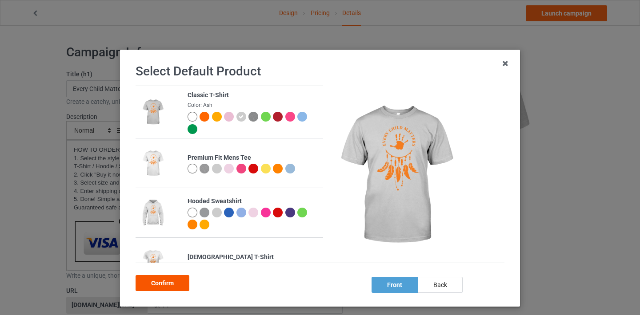
click at [168, 284] on div "Confirm" at bounding box center [163, 284] width 54 height 16
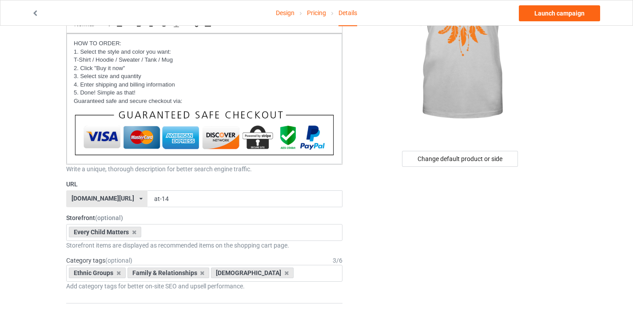
scroll to position [177, 0]
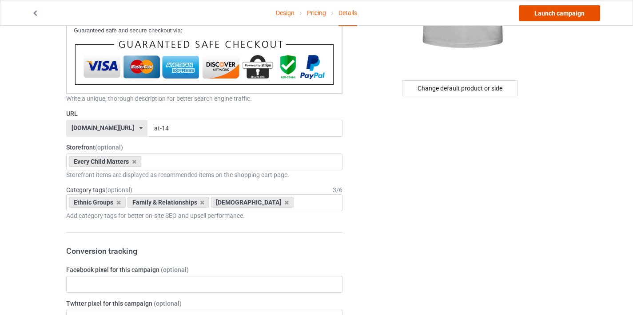
click at [559, 16] on link "Launch campaign" at bounding box center [559, 13] width 81 height 16
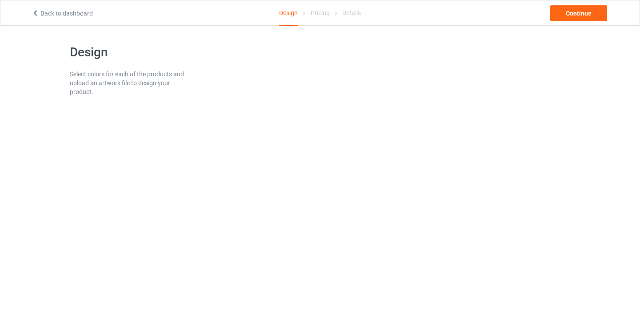
click at [82, 16] on link "Back to dashboard" at bounding box center [62, 13] width 61 height 7
click at [88, 14] on link "Back to dashboard" at bounding box center [62, 13] width 61 height 7
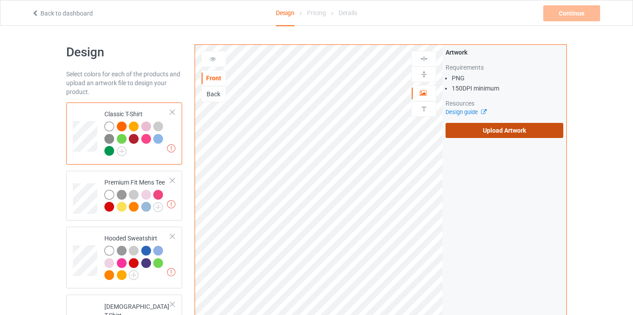
click at [484, 130] on label "Upload Artwork" at bounding box center [505, 130] width 118 height 15
click at [0, 0] on input "Upload Artwork" at bounding box center [0, 0] width 0 height 0
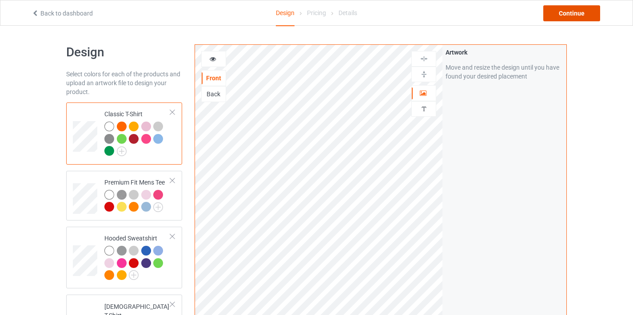
click at [571, 16] on div "Continue" at bounding box center [571, 13] width 57 height 16
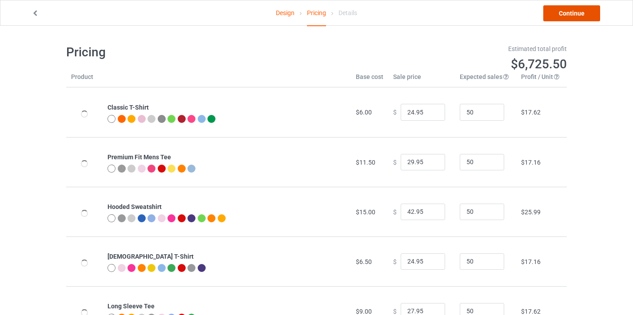
click at [572, 14] on link "Continue" at bounding box center [571, 13] width 57 height 16
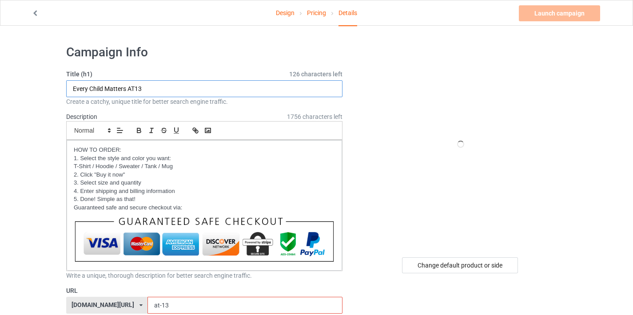
click at [139, 88] on input "Every Child Matters AT13" at bounding box center [204, 88] width 276 height 17
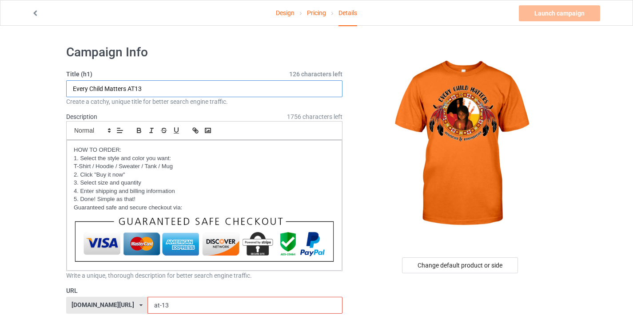
drag, startPoint x: 139, startPoint y: 88, endPoint x: 147, endPoint y: 88, distance: 8.0
click at [147, 88] on input "Every Child Matters AT13" at bounding box center [204, 88] width 276 height 17
drag, startPoint x: 138, startPoint y: 87, endPoint x: 146, endPoint y: 87, distance: 7.6
click at [146, 87] on input "Every Child Matters AT13" at bounding box center [204, 88] width 276 height 17
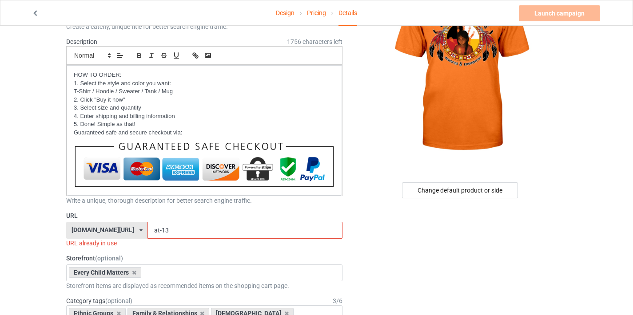
scroll to position [87, 0]
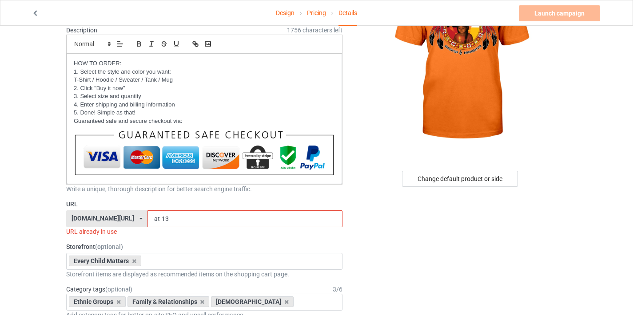
type input "Every Child Matters AT14"
drag, startPoint x: 157, startPoint y: 218, endPoint x: 178, endPoint y: 218, distance: 20.9
click at [178, 218] on input "at-13" at bounding box center [245, 219] width 195 height 17
click at [159, 219] on input "at-14" at bounding box center [245, 219] width 195 height 17
drag, startPoint x: 157, startPoint y: 218, endPoint x: 165, endPoint y: 218, distance: 8.0
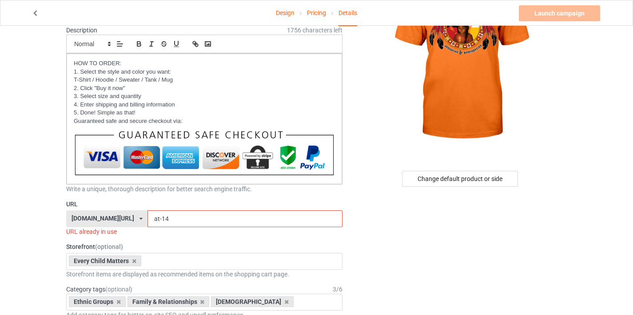
click at [165, 218] on input "at-14" at bounding box center [245, 219] width 195 height 17
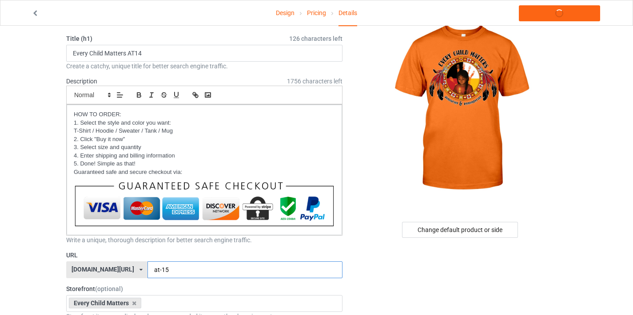
scroll to position [0, 0]
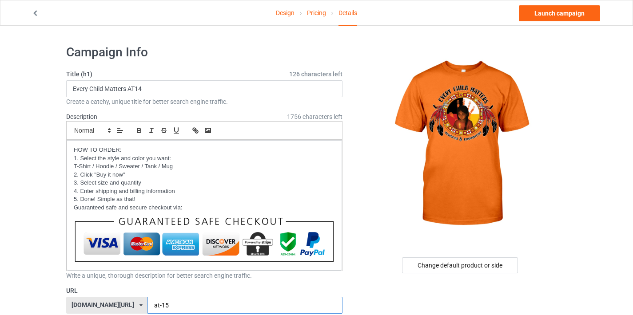
type input "at-15"
drag, startPoint x: 139, startPoint y: 87, endPoint x: 160, endPoint y: 88, distance: 20.9
click at [160, 88] on input "Every Child Matters AT14" at bounding box center [204, 88] width 276 height 17
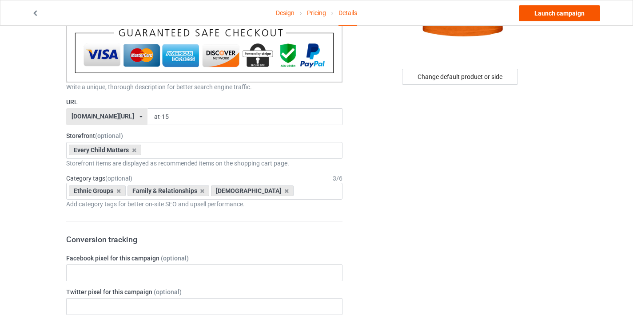
type input "Every Child Matters AT15"
click at [564, 20] on link "Launch campaign" at bounding box center [559, 13] width 81 height 16
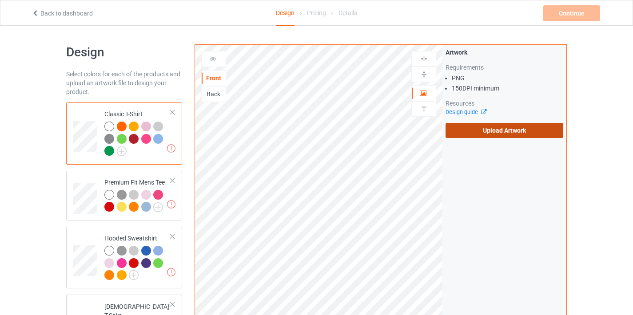
click at [495, 133] on label "Upload Artwork" at bounding box center [505, 130] width 118 height 15
click at [0, 0] on input "Upload Artwork" at bounding box center [0, 0] width 0 height 0
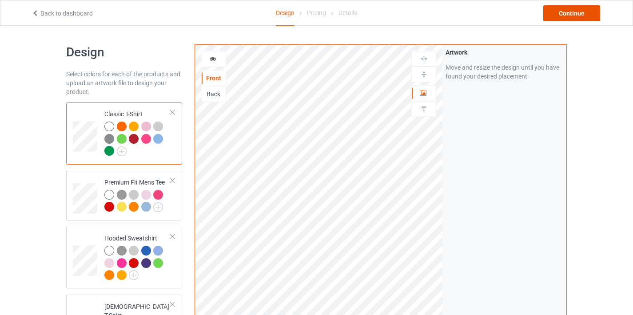
click at [559, 14] on div "Continue" at bounding box center [571, 13] width 57 height 16
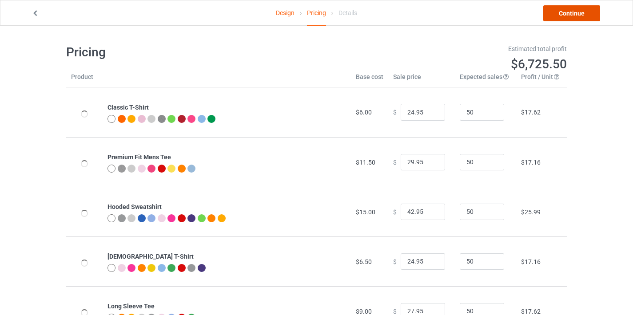
click at [563, 16] on link "Continue" at bounding box center [571, 13] width 57 height 16
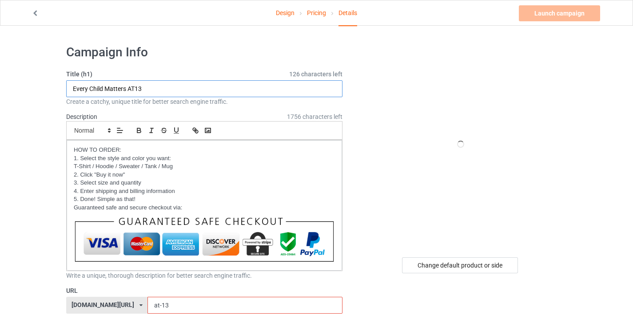
click at [140, 88] on input "Every Child Matters AT13" at bounding box center [204, 88] width 276 height 17
drag, startPoint x: 140, startPoint y: 88, endPoint x: 152, endPoint y: 86, distance: 12.6
click at [152, 86] on input "Every Child Matters AT13" at bounding box center [204, 88] width 276 height 17
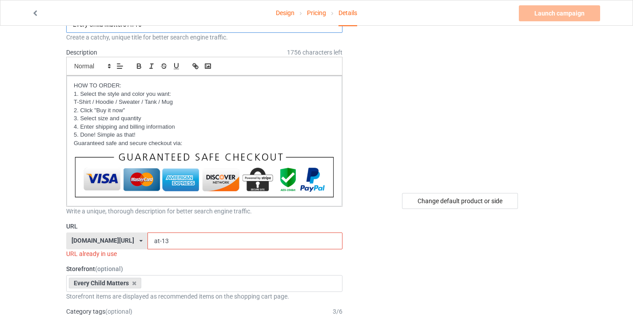
scroll to position [82, 0]
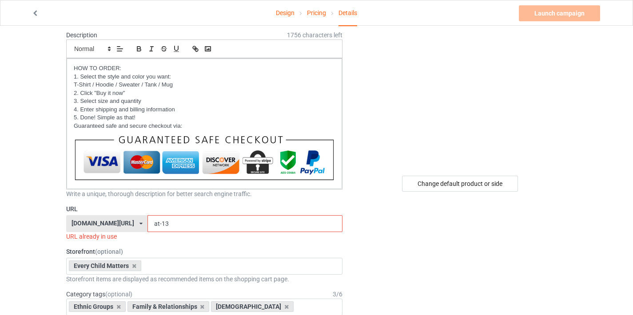
type input "Every Child Matters AT16"
drag, startPoint x: 156, startPoint y: 227, endPoint x: 171, endPoint y: 226, distance: 14.7
click at [171, 226] on input "at-13" at bounding box center [245, 224] width 195 height 17
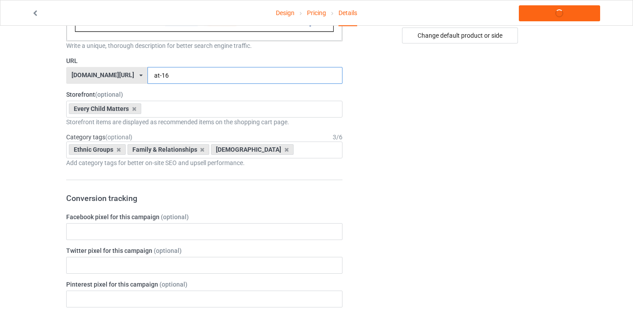
scroll to position [270, 0]
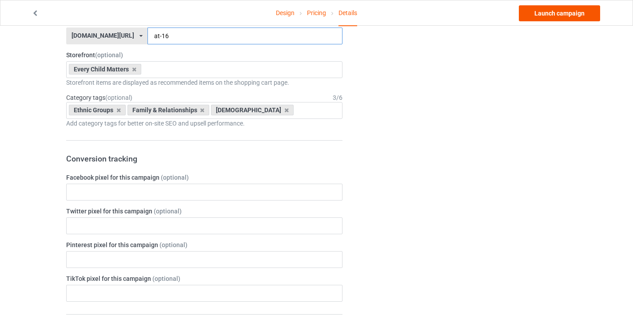
type input "at-16"
click at [573, 14] on link "Launch campaign" at bounding box center [559, 13] width 81 height 16
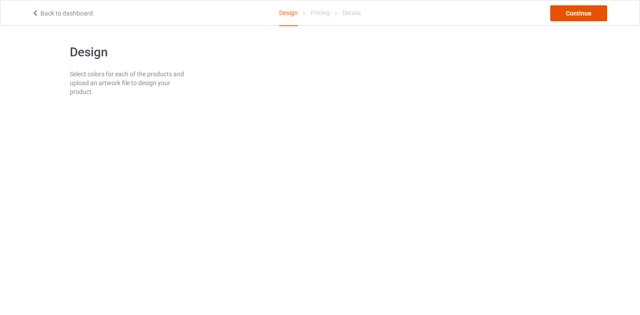
click at [567, 16] on div "Continue" at bounding box center [578, 13] width 57 height 16
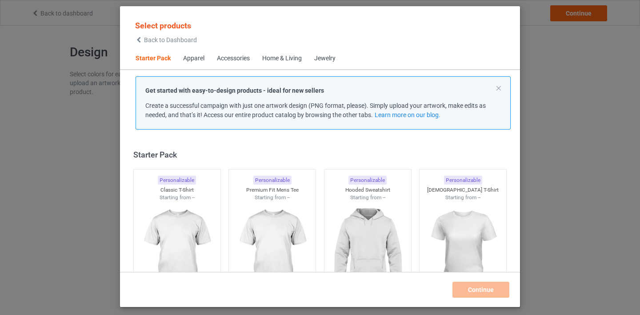
scroll to position [11, 0]
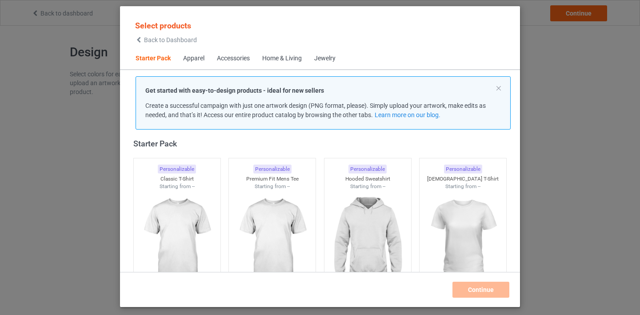
click at [152, 42] on span "Back to Dashboard" at bounding box center [170, 39] width 53 height 7
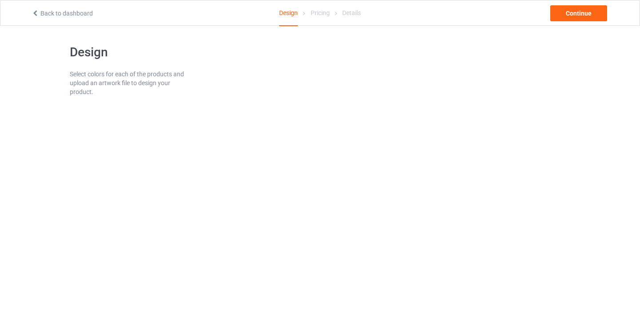
click at [83, 15] on link "Back to dashboard" at bounding box center [62, 13] width 61 height 7
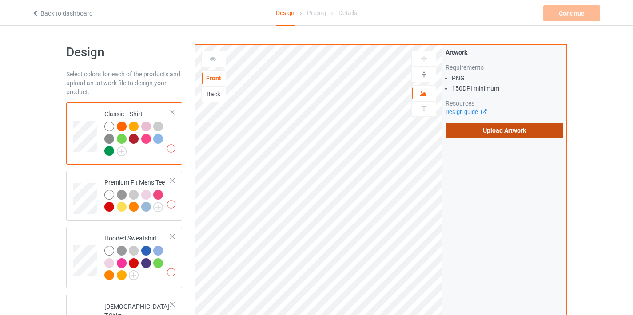
click at [479, 136] on label "Upload Artwork" at bounding box center [505, 130] width 118 height 15
click at [0, 0] on input "Upload Artwork" at bounding box center [0, 0] width 0 height 0
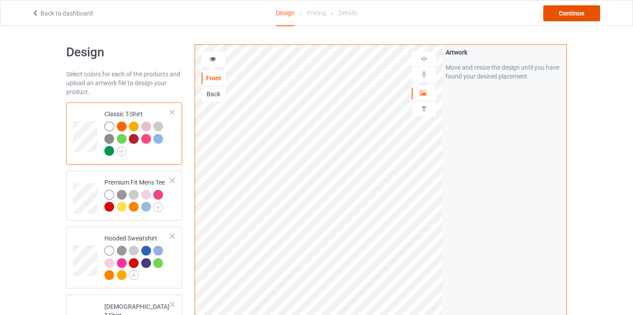
click at [560, 12] on div "Continue" at bounding box center [571, 13] width 57 height 16
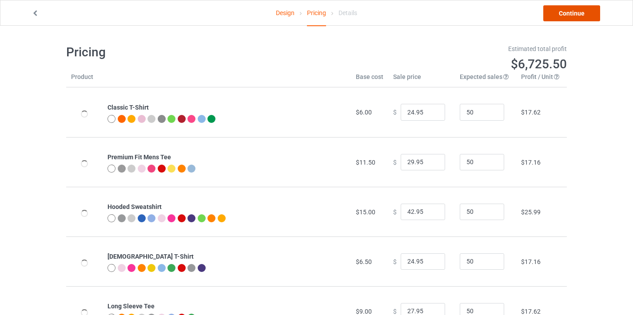
click at [569, 19] on link "Continue" at bounding box center [571, 13] width 57 height 16
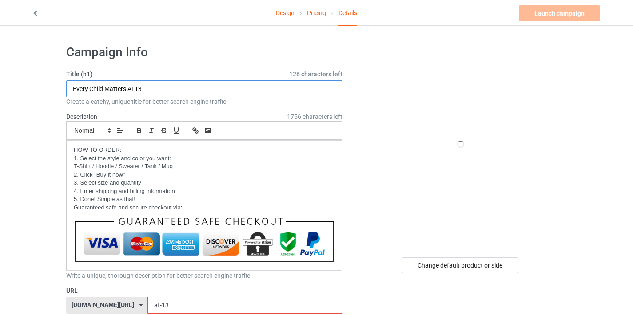
click at [139, 89] on input "Every Child Matters AT13" at bounding box center [204, 88] width 276 height 17
click at [151, 89] on input "Every Child Matters AT13" at bounding box center [204, 88] width 276 height 17
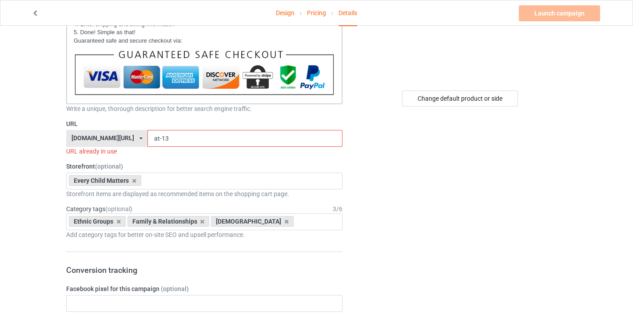
type input "Every Child Matters AT17"
drag, startPoint x: 156, startPoint y: 138, endPoint x: 178, endPoint y: 139, distance: 21.8
click at [178, 139] on input "at-13" at bounding box center [245, 138] width 195 height 17
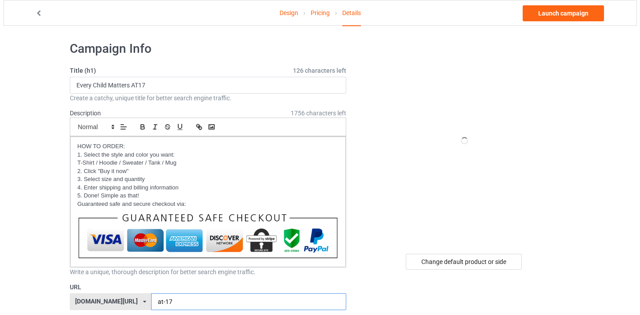
scroll to position [0, 0]
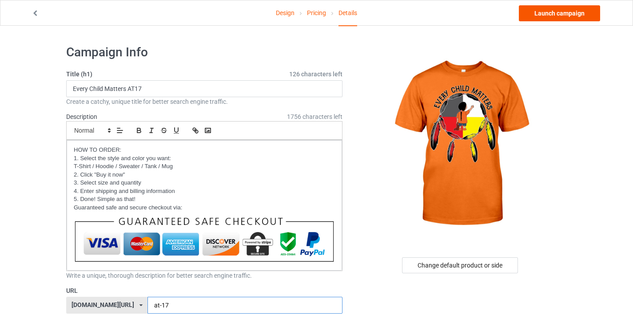
type input "at-17"
click at [542, 18] on link "Launch campaign" at bounding box center [559, 13] width 81 height 16
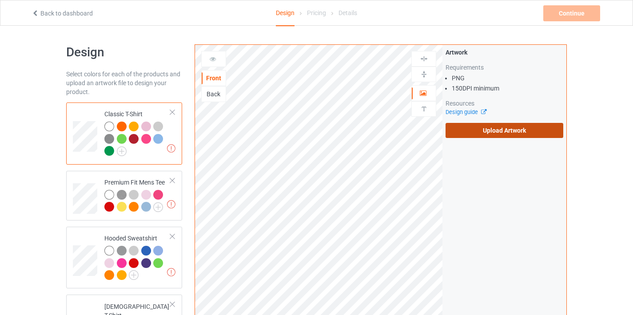
click at [478, 129] on label "Upload Artwork" at bounding box center [505, 130] width 118 height 15
click at [0, 0] on input "Upload Artwork" at bounding box center [0, 0] width 0 height 0
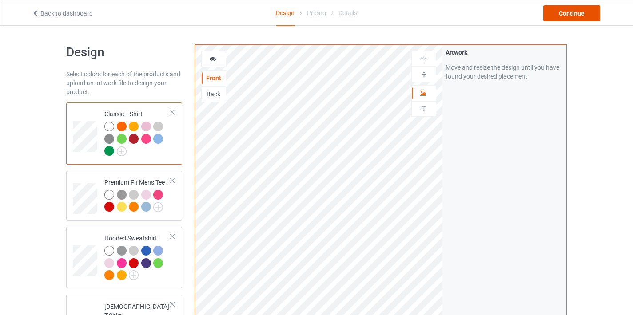
click at [548, 10] on div "Continue" at bounding box center [571, 13] width 57 height 16
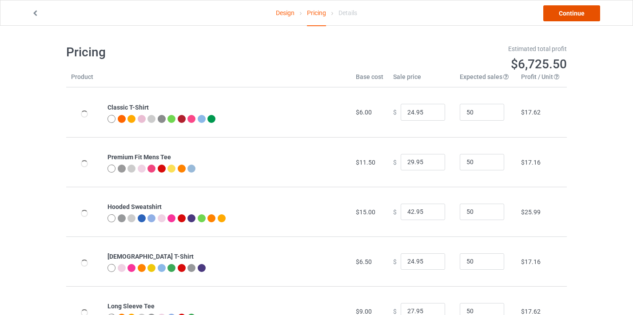
click at [566, 12] on link "Continue" at bounding box center [571, 13] width 57 height 16
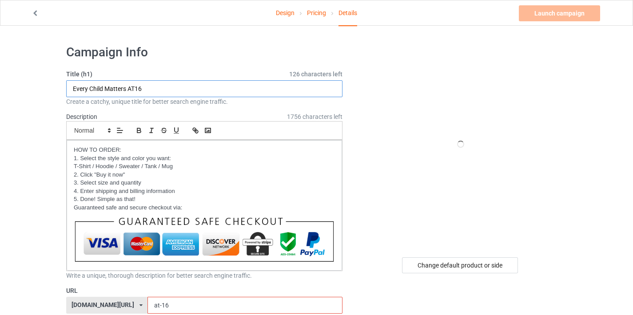
click at [157, 89] on input "Every Child Matters AT16" at bounding box center [204, 88] width 276 height 17
drag, startPoint x: 140, startPoint y: 89, endPoint x: 149, endPoint y: 89, distance: 9.3
click at [149, 89] on input "Every Child Matters AT16" at bounding box center [204, 88] width 276 height 17
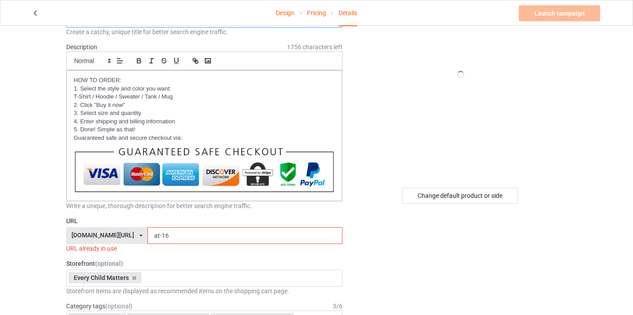
scroll to position [77, 0]
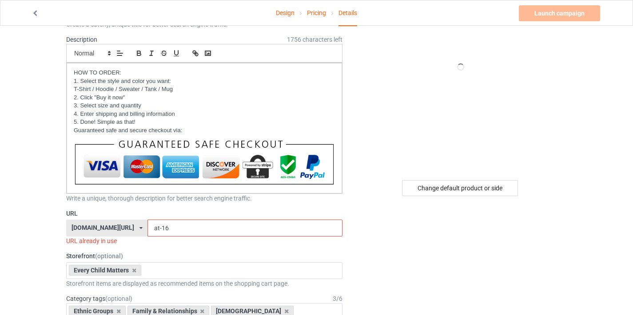
type input "Every Child Matters AT18"
drag, startPoint x: 156, startPoint y: 228, endPoint x: 180, endPoint y: 228, distance: 24.0
click at [180, 228] on input "at-16" at bounding box center [245, 228] width 195 height 17
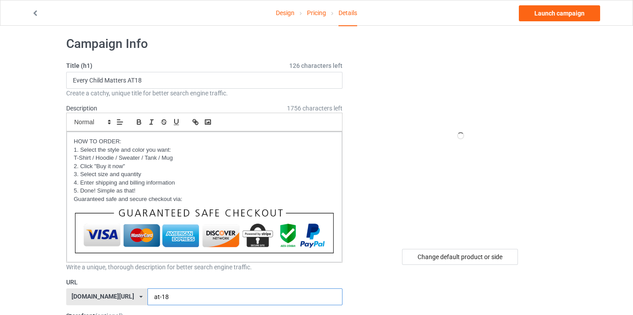
scroll to position [0, 0]
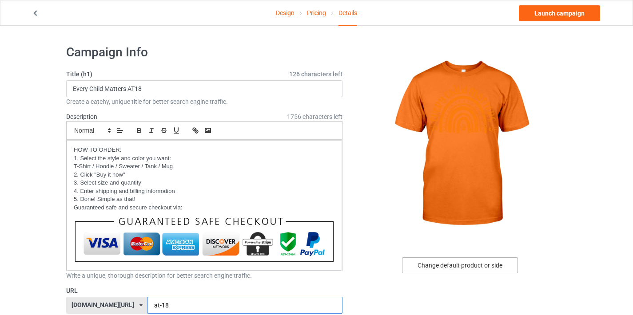
type input "at-18"
click at [458, 264] on div "Change default product or side" at bounding box center [460, 266] width 116 height 16
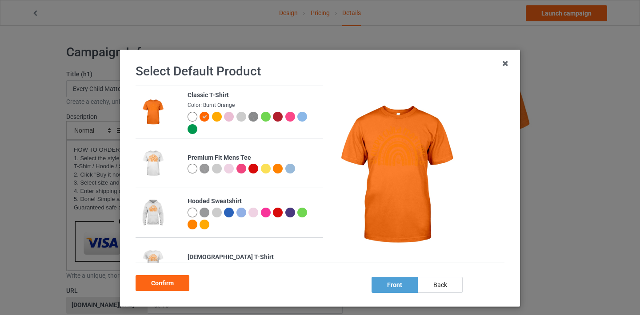
click at [188, 118] on div at bounding box center [193, 117] width 10 height 10
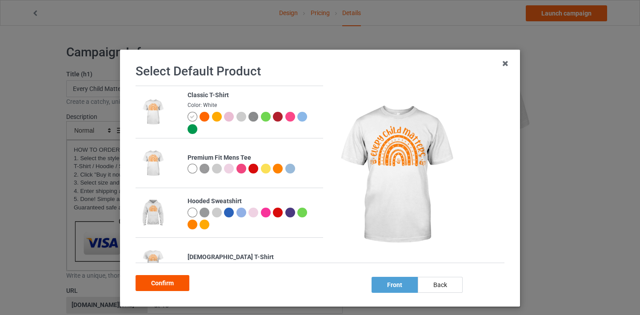
click at [165, 282] on div "Confirm" at bounding box center [163, 284] width 54 height 16
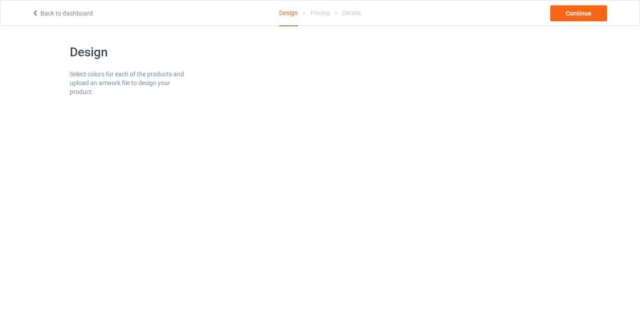
click at [80, 11] on link "Back to dashboard" at bounding box center [62, 13] width 61 height 7
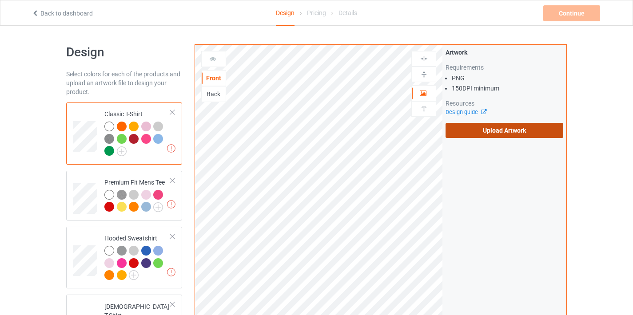
click at [479, 135] on label "Upload Artwork" at bounding box center [505, 130] width 118 height 15
click at [0, 0] on input "Upload Artwork" at bounding box center [0, 0] width 0 height 0
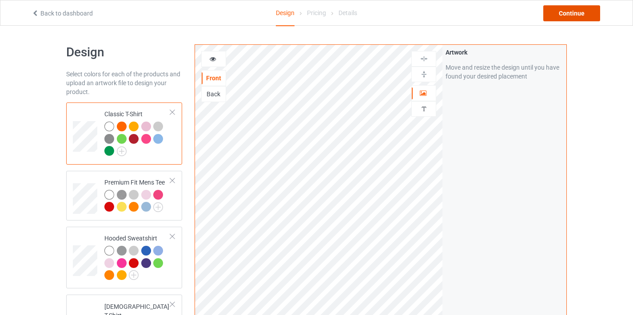
click at [559, 17] on div "Continue" at bounding box center [571, 13] width 57 height 16
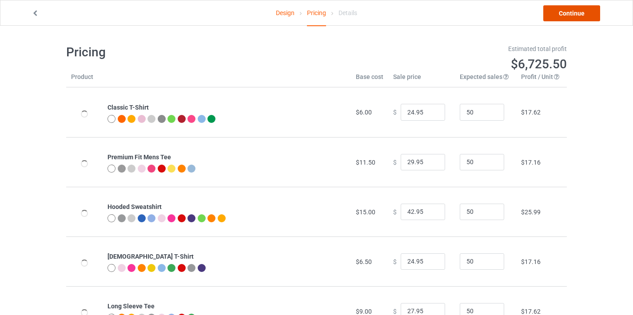
click at [563, 16] on link "Continue" at bounding box center [571, 13] width 57 height 16
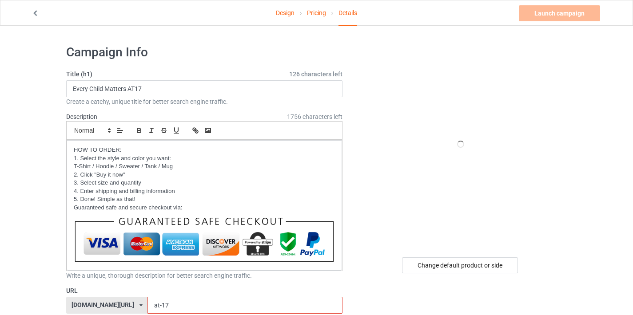
click at [563, 17] on div "Launch campaign Invalid campaign URL" at bounding box center [560, 13] width 83 height 16
drag, startPoint x: 139, startPoint y: 89, endPoint x: 152, endPoint y: 89, distance: 12.4
click at [152, 89] on input "Every Child Matters AT17" at bounding box center [204, 88] width 276 height 17
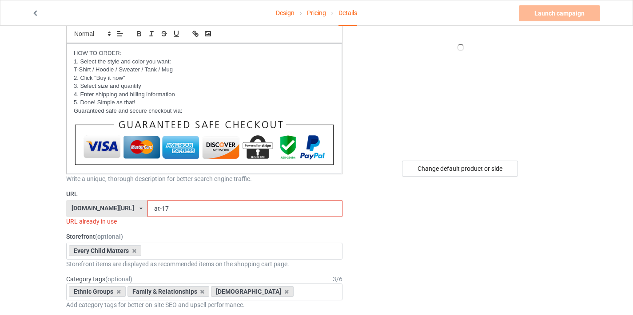
scroll to position [99, 0]
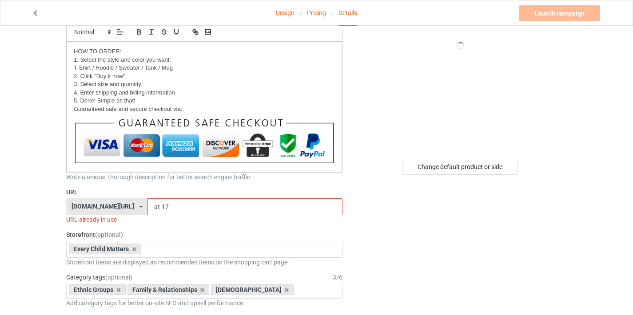
type input "Every Child Matters AT19"
click at [153, 206] on input "at-17" at bounding box center [245, 207] width 195 height 17
drag, startPoint x: 155, startPoint y: 205, endPoint x: 176, endPoint y: 206, distance: 20.5
click at [176, 206] on input "at-17" at bounding box center [245, 207] width 195 height 17
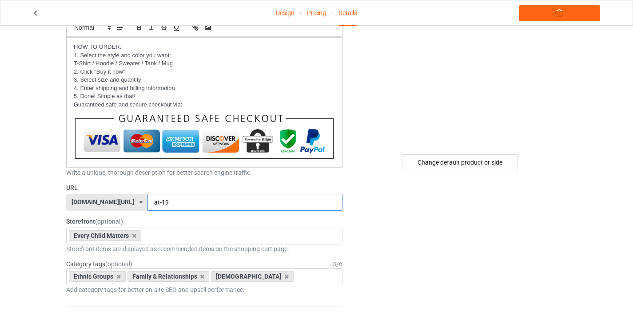
scroll to position [271, 0]
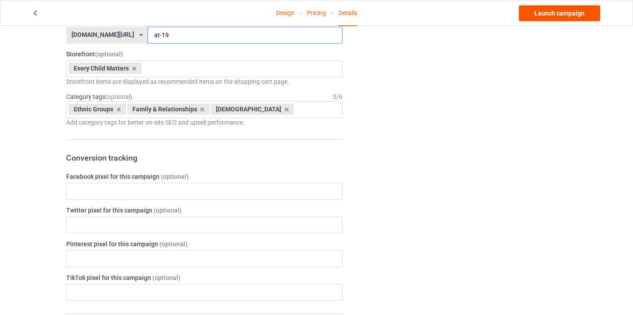
type input "at-19"
click at [554, 21] on link "Launch campaign" at bounding box center [559, 13] width 81 height 16
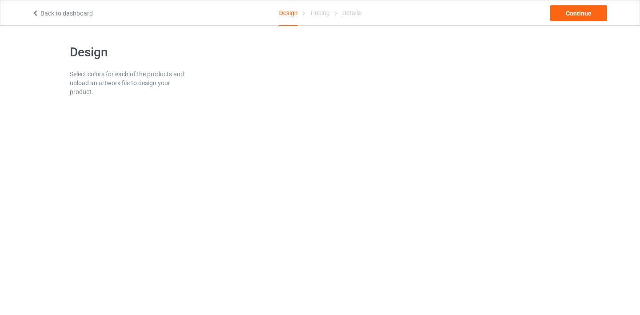
click at [81, 13] on link "Back to dashboard" at bounding box center [62, 13] width 61 height 7
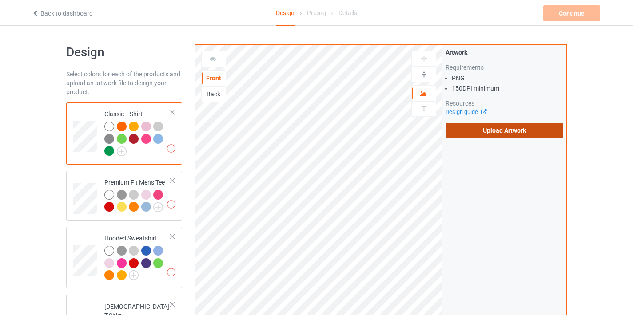
click at [519, 129] on label "Upload Artwork" at bounding box center [505, 130] width 118 height 15
click at [0, 0] on input "Upload Artwork" at bounding box center [0, 0] width 0 height 0
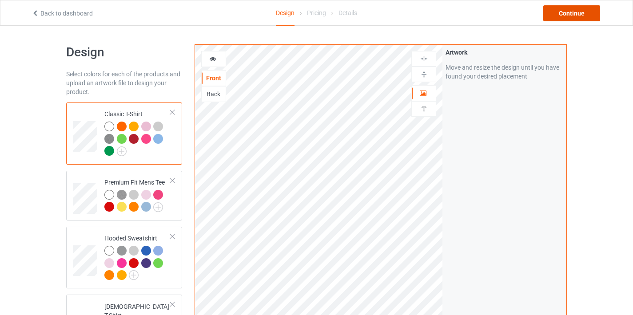
click at [572, 10] on div "Continue" at bounding box center [571, 13] width 57 height 16
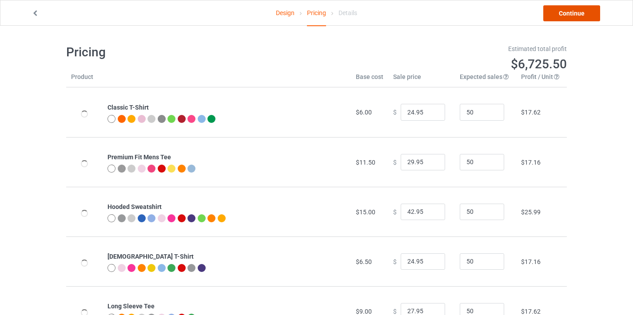
click at [571, 12] on link "Continue" at bounding box center [571, 13] width 57 height 16
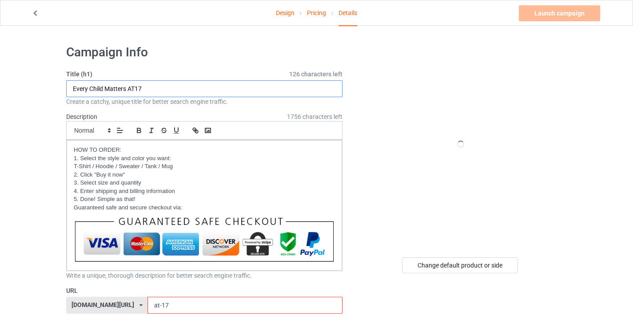
click at [140, 89] on input "Every Child Matters AT17" at bounding box center [204, 88] width 276 height 17
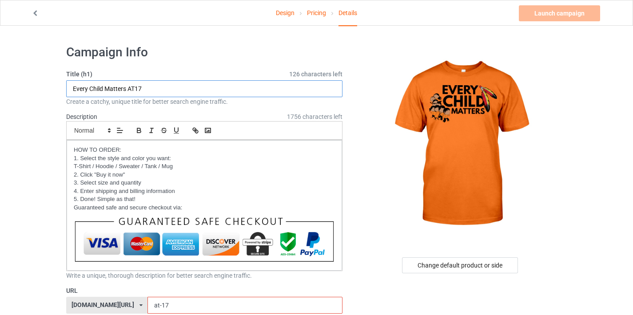
drag, startPoint x: 137, startPoint y: 88, endPoint x: 144, endPoint y: 87, distance: 7.2
click at [144, 87] on input "Every Child Matters AT17" at bounding box center [204, 88] width 276 height 17
drag, startPoint x: 135, startPoint y: 87, endPoint x: 169, endPoint y: 87, distance: 34.7
click at [169, 87] on input "Every Child Matters AT17" at bounding box center [204, 88] width 276 height 17
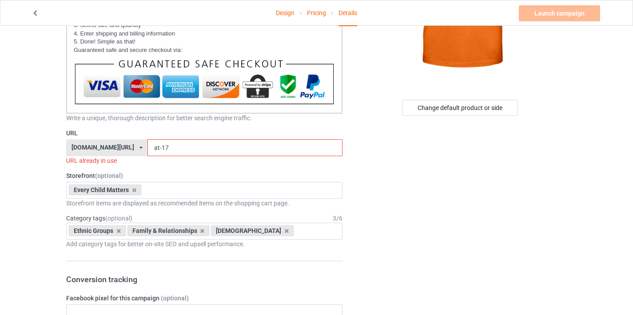
scroll to position [187, 0]
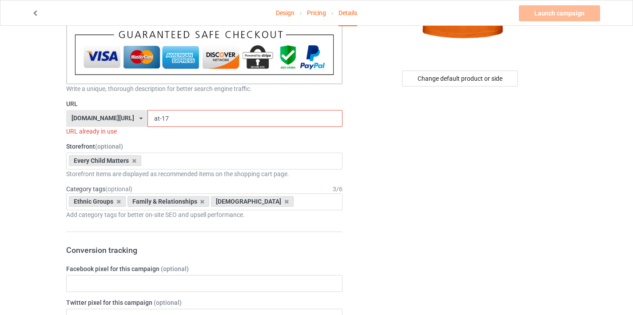
type input "Every Child Matters AT20"
drag, startPoint x: 152, startPoint y: 116, endPoint x: 168, endPoint y: 118, distance: 16.1
click at [168, 118] on input "at-17" at bounding box center [245, 118] width 195 height 17
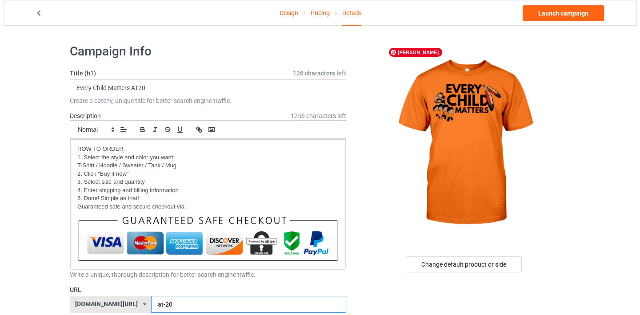
scroll to position [0, 0]
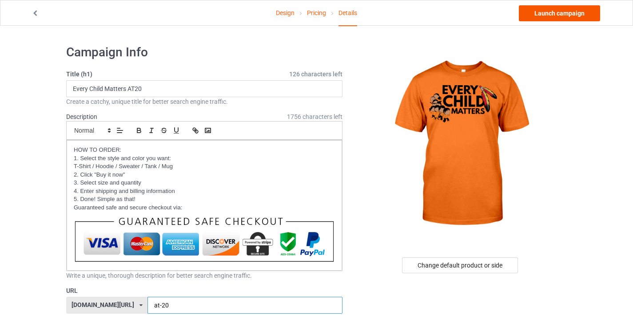
type input "at-20"
click at [591, 13] on link "Launch campaign" at bounding box center [559, 13] width 81 height 16
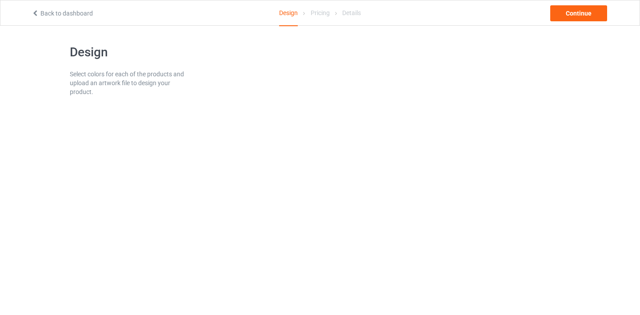
click at [78, 14] on link "Back to dashboard" at bounding box center [62, 13] width 61 height 7
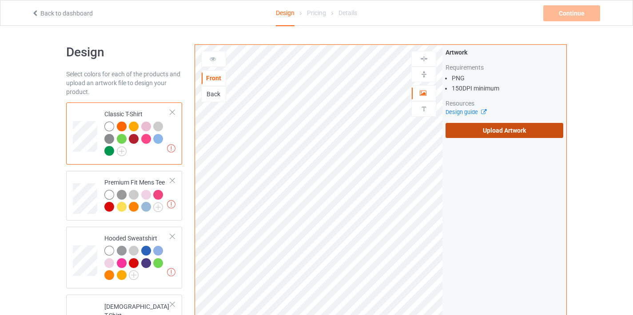
click at [506, 128] on label "Upload Artwork" at bounding box center [505, 130] width 118 height 15
click at [0, 0] on input "Upload Artwork" at bounding box center [0, 0] width 0 height 0
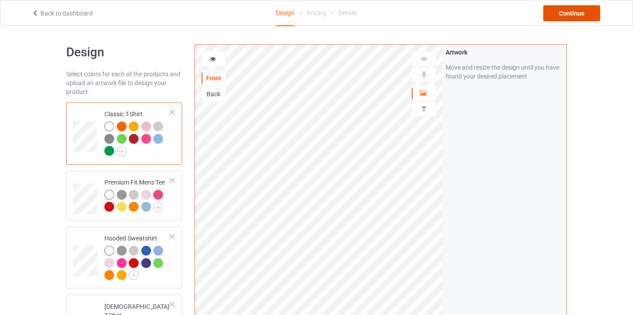
click at [567, 17] on div "Continue" at bounding box center [571, 13] width 57 height 16
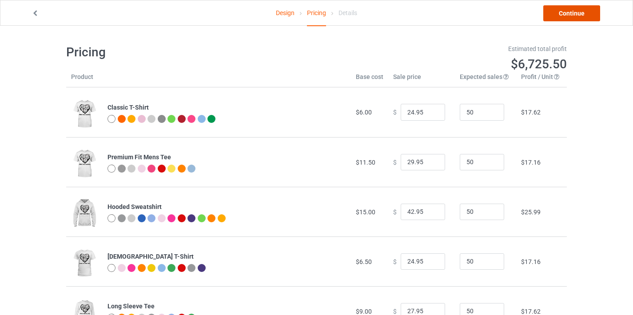
click at [573, 11] on link "Continue" at bounding box center [571, 13] width 57 height 16
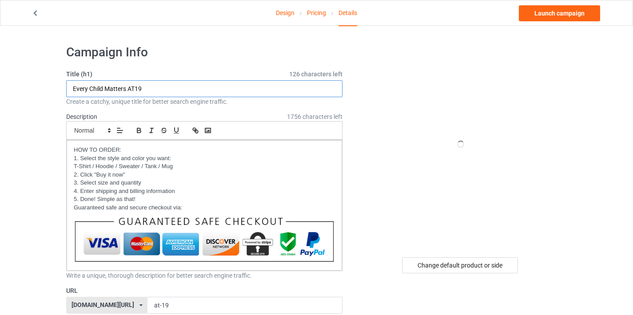
click at [148, 88] on input "Every Child Matters AT19" at bounding box center [204, 88] width 276 height 17
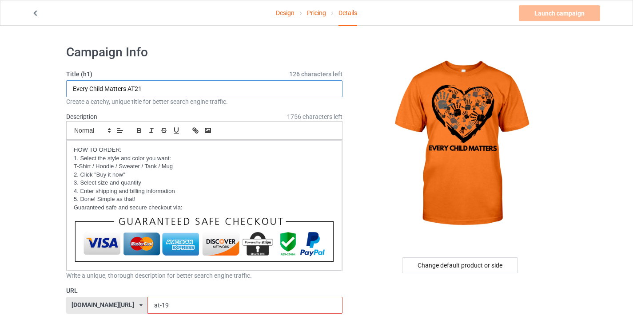
scroll to position [179, 0]
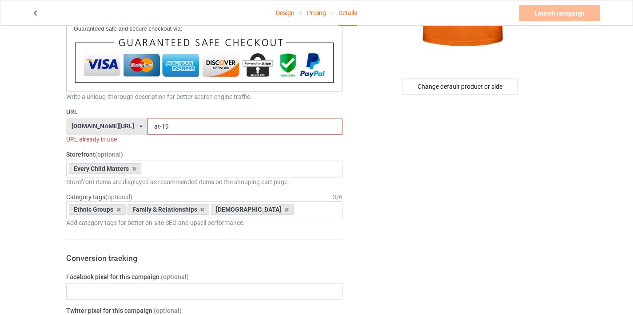
type input "Every Child Matters AT21"
drag, startPoint x: 153, startPoint y: 124, endPoint x: 169, endPoint y: 124, distance: 16.0
click at [169, 124] on input "at-19" at bounding box center [245, 126] width 195 height 17
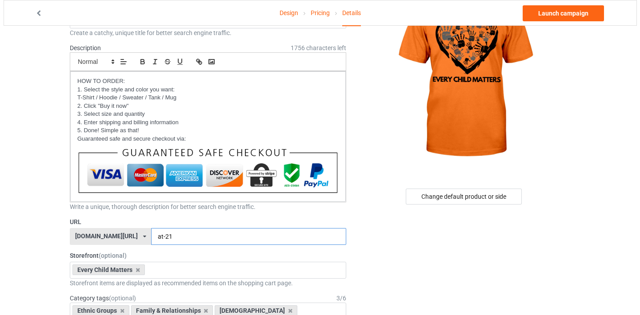
scroll to position [0, 0]
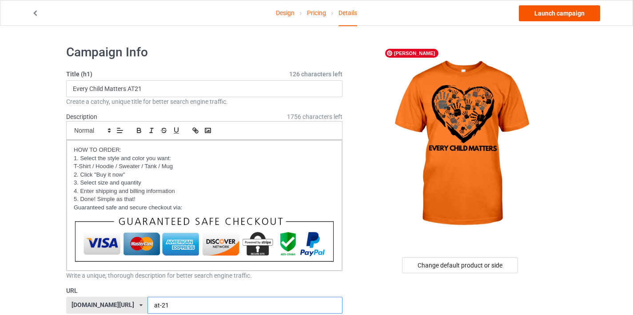
type input "at-21"
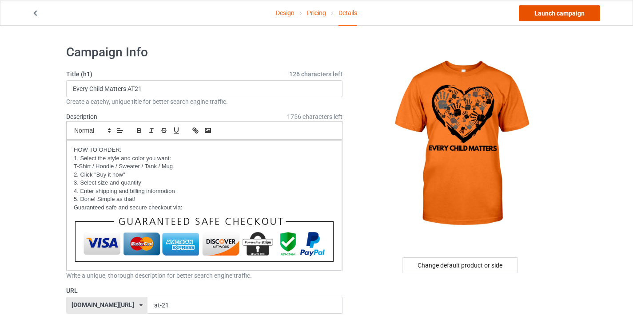
click at [542, 11] on link "Launch campaign" at bounding box center [559, 13] width 81 height 16
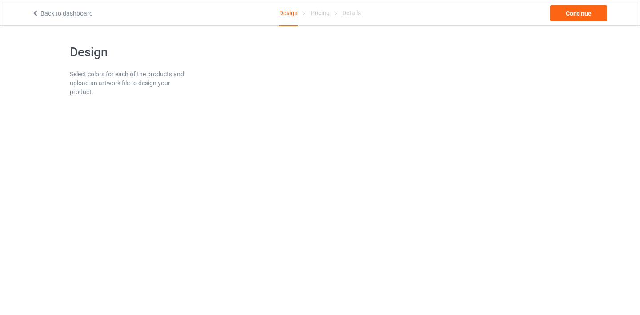
click at [76, 12] on link "Back to dashboard" at bounding box center [62, 13] width 61 height 7
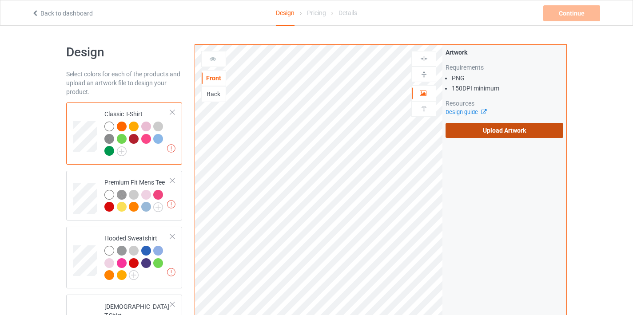
click at [472, 134] on label "Upload Artwork" at bounding box center [505, 130] width 118 height 15
click at [0, 0] on input "Upload Artwork" at bounding box center [0, 0] width 0 height 0
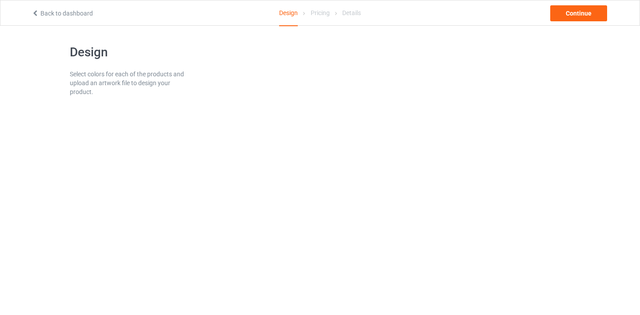
click at [66, 13] on link "Back to dashboard" at bounding box center [62, 13] width 61 height 7
click at [87, 14] on link "Back to dashboard" at bounding box center [62, 13] width 61 height 7
click at [82, 15] on link "Back to dashboard" at bounding box center [62, 13] width 61 height 7
